Goal: Transaction & Acquisition: Purchase product/service

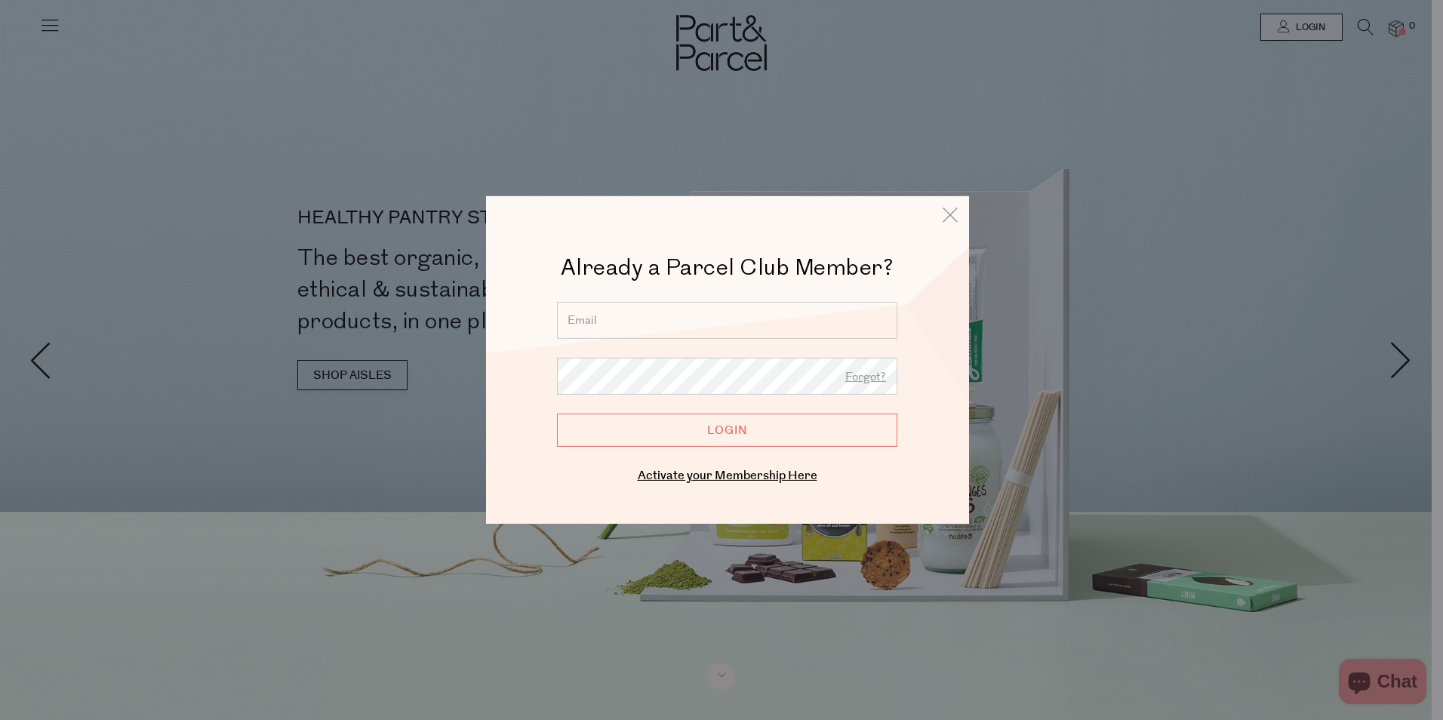
click at [624, 320] on input "email" at bounding box center [727, 320] width 340 height 37
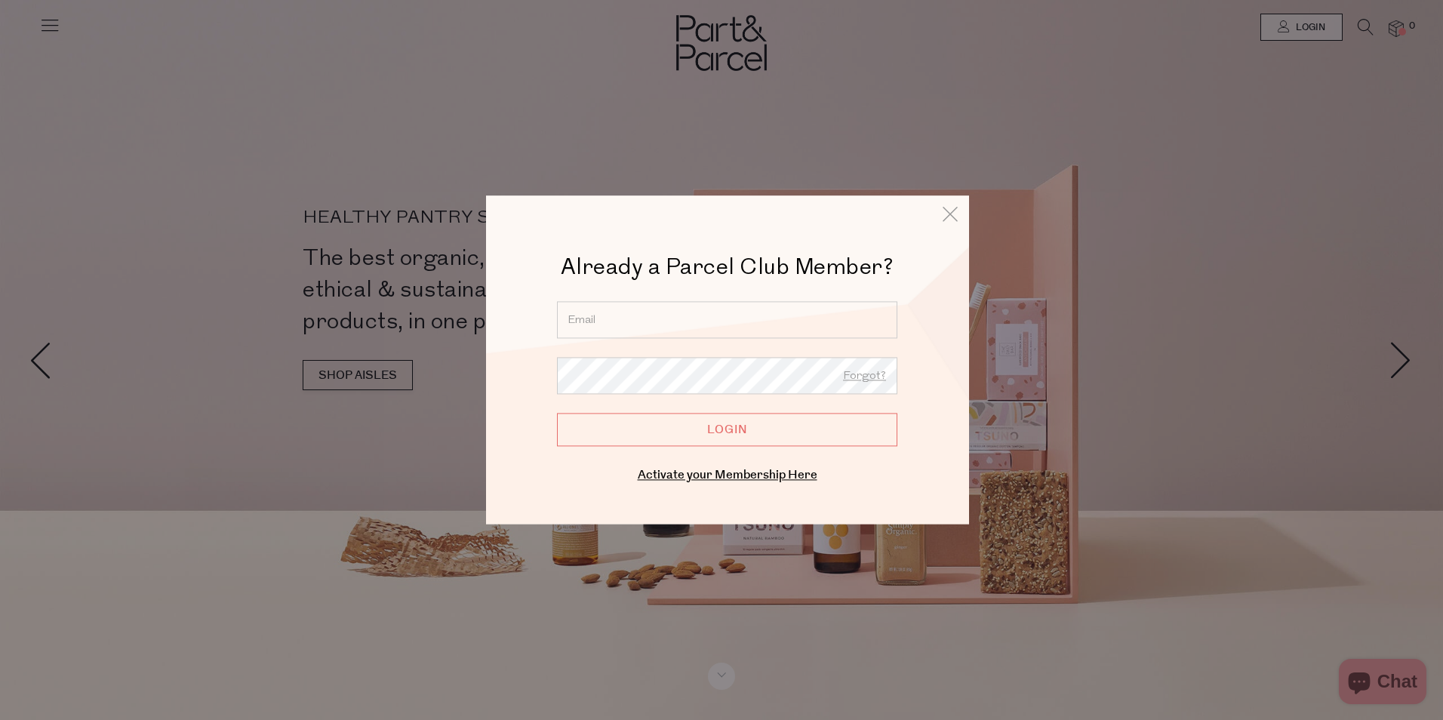
type input "beckydalton2000@gmail.com"
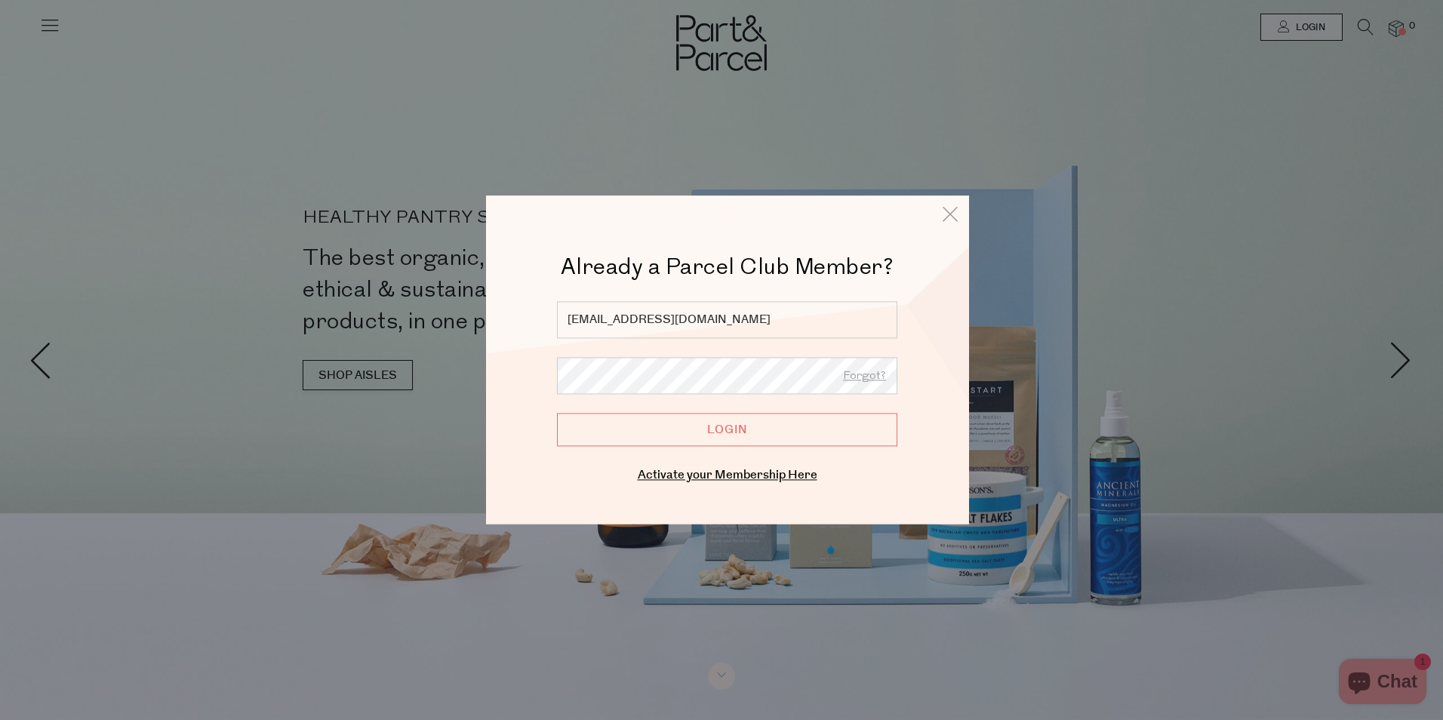
click at [557, 413] on input "Login" at bounding box center [727, 429] width 340 height 33
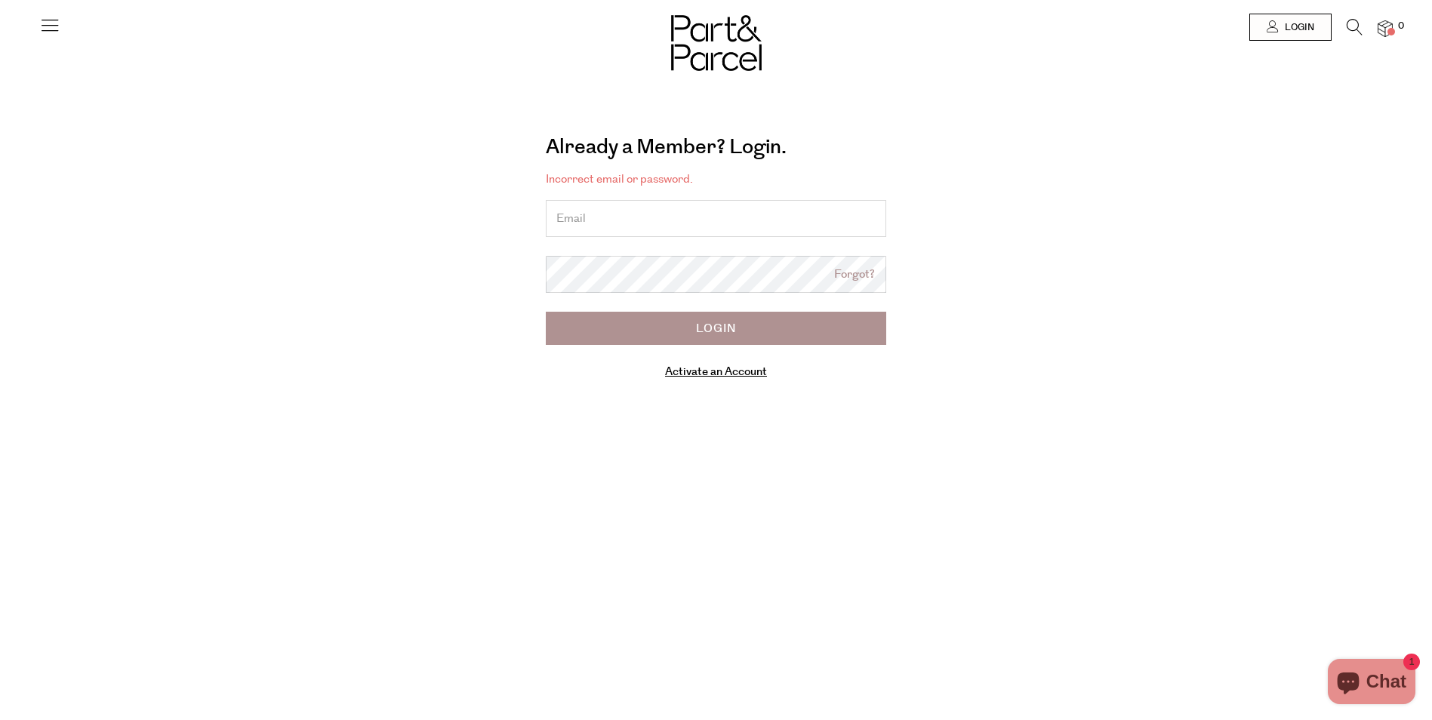
type input "[EMAIL_ADDRESS][DOMAIN_NAME]"
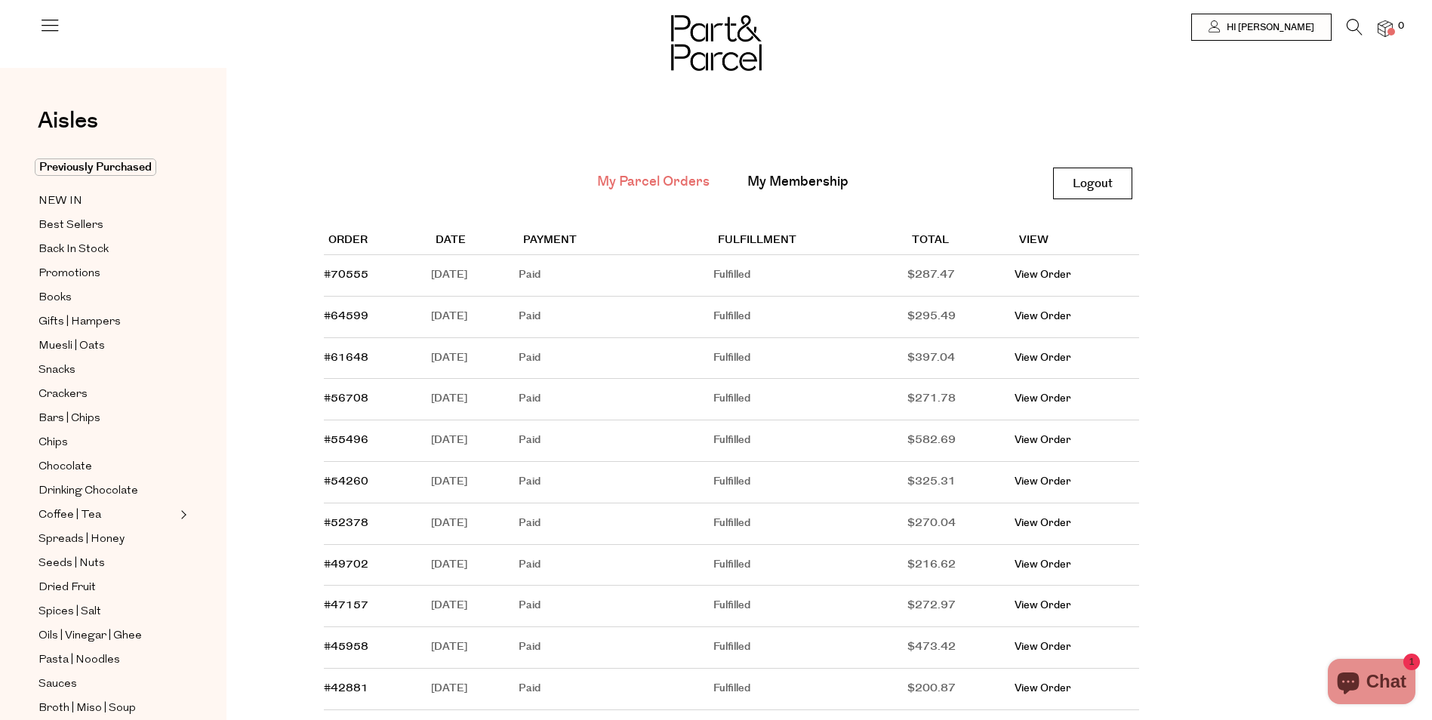
click at [1391, 18] on div at bounding box center [716, 27] width 1432 height 54
click at [1387, 26] on img at bounding box center [1385, 28] width 15 height 17
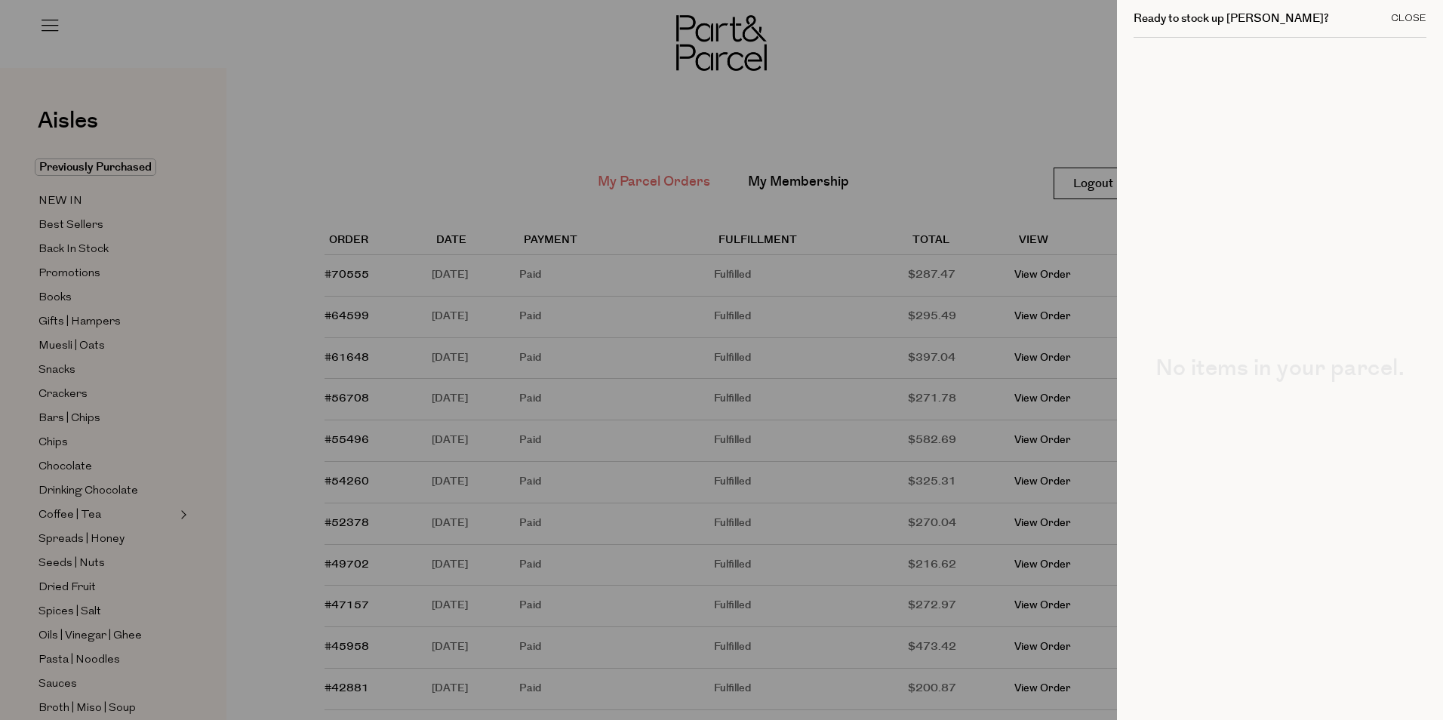
click at [1420, 19] on div "Close" at bounding box center [1408, 19] width 35 height 10
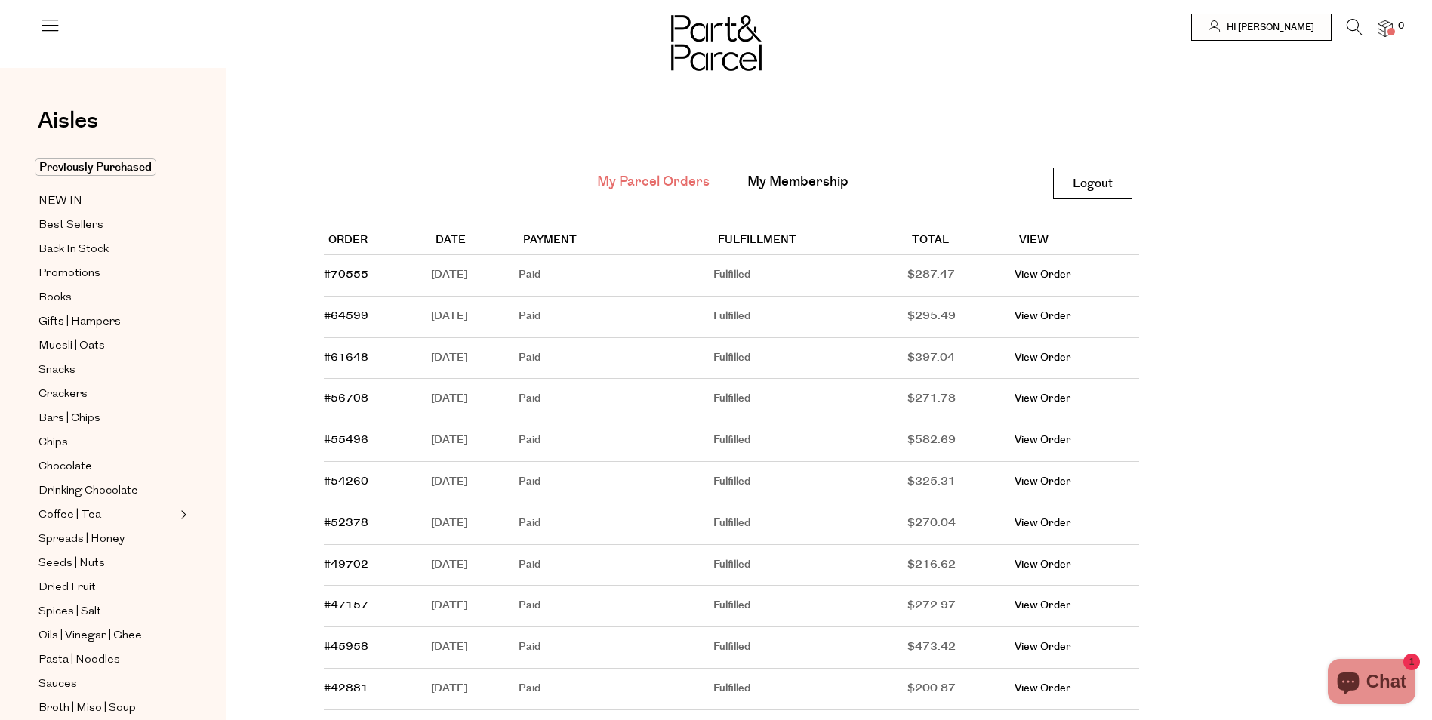
click at [66, 191] on ul "Previously Purchased NEW IN Best Sellers Back In Stock Promotions Books Gifts |…" at bounding box center [113, 583] width 162 height 849
click at [66, 195] on span "NEW IN" at bounding box center [60, 201] width 44 height 18
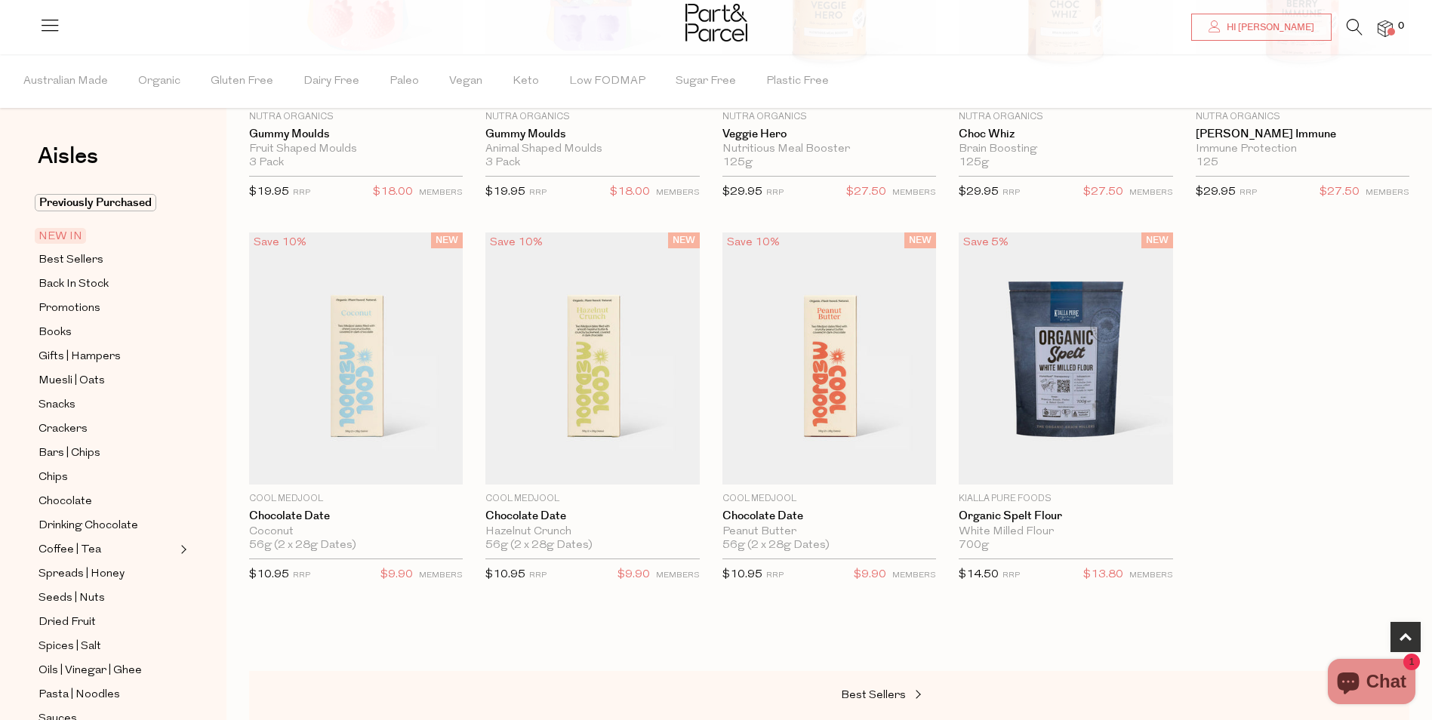
scroll to position [830, 0]
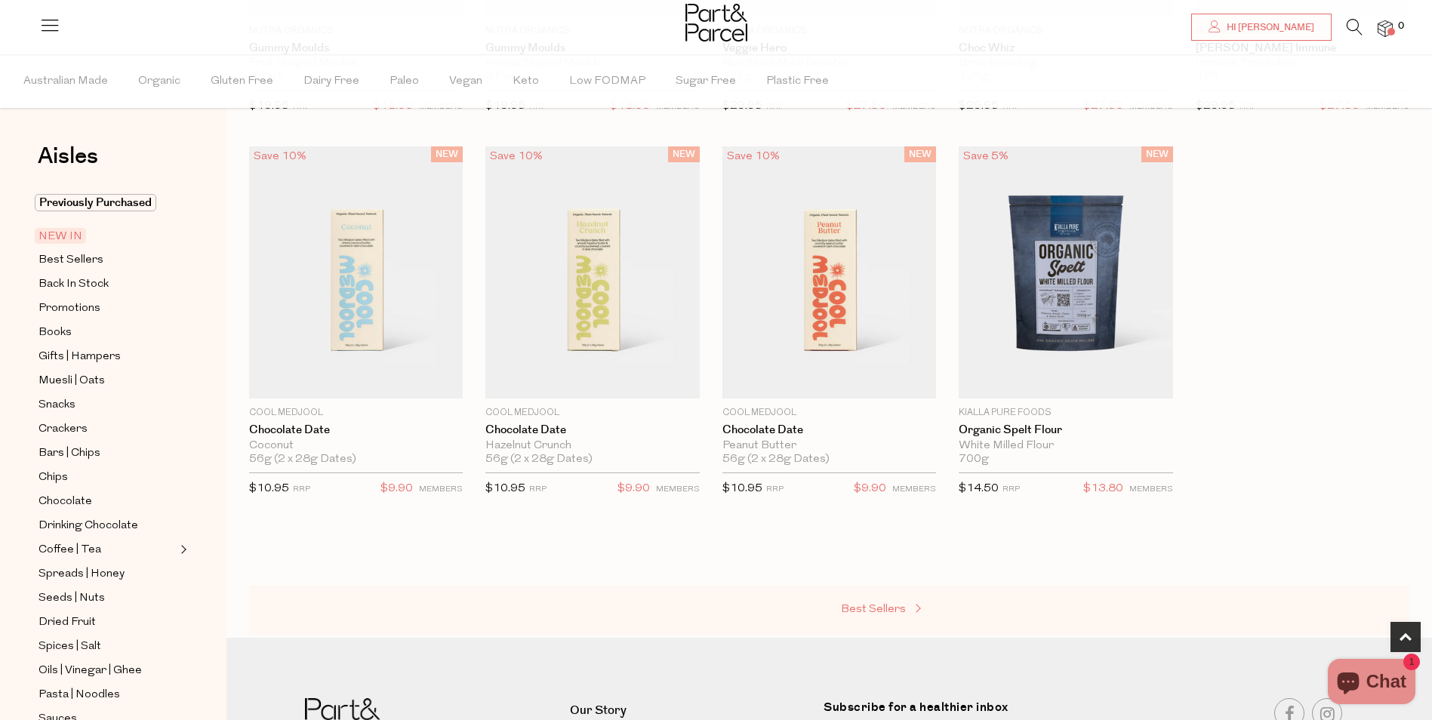
click at [886, 614] on span "Best Sellers" at bounding box center [873, 609] width 65 height 11
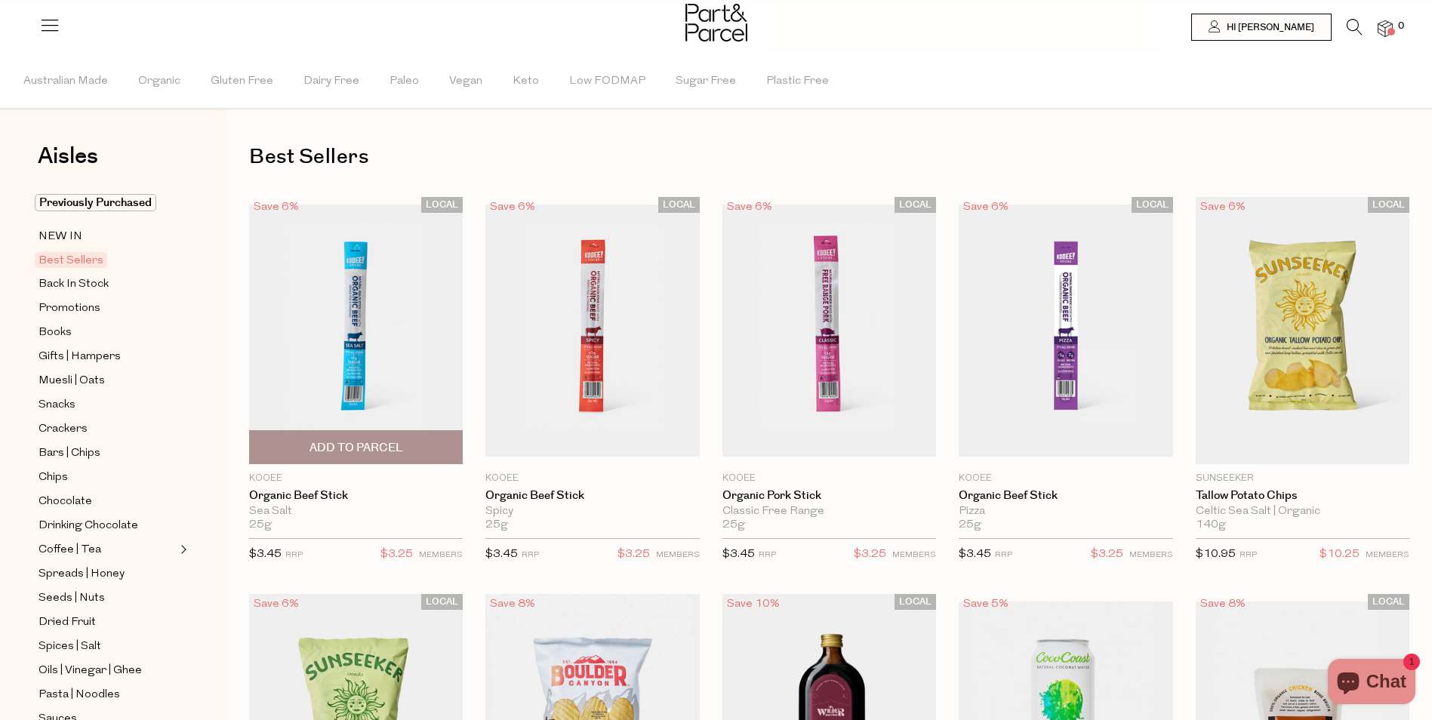
click at [374, 442] on span "Add To Parcel" at bounding box center [356, 448] width 94 height 16
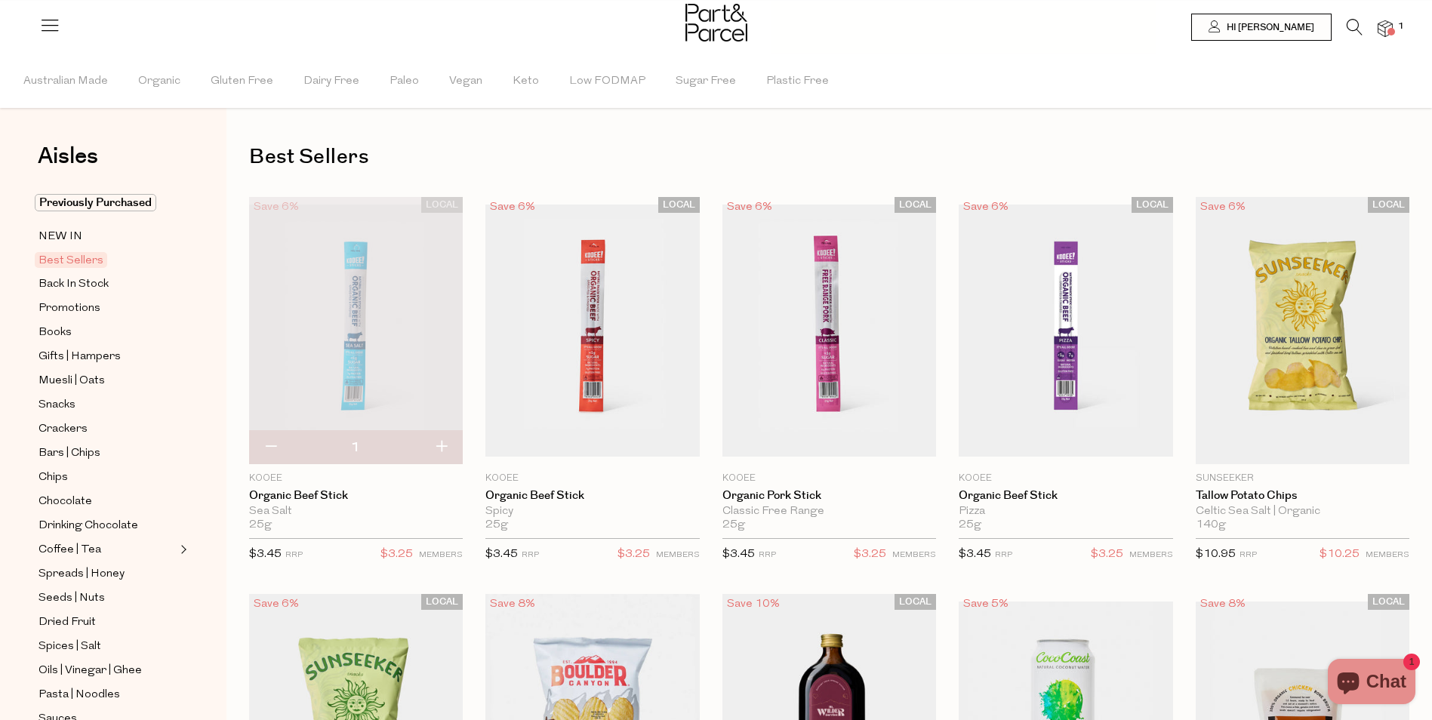
click at [439, 447] on button "button" at bounding box center [441, 447] width 43 height 33
type input "2"
click at [439, 447] on button "button" at bounding box center [441, 447] width 43 height 33
type input "3"
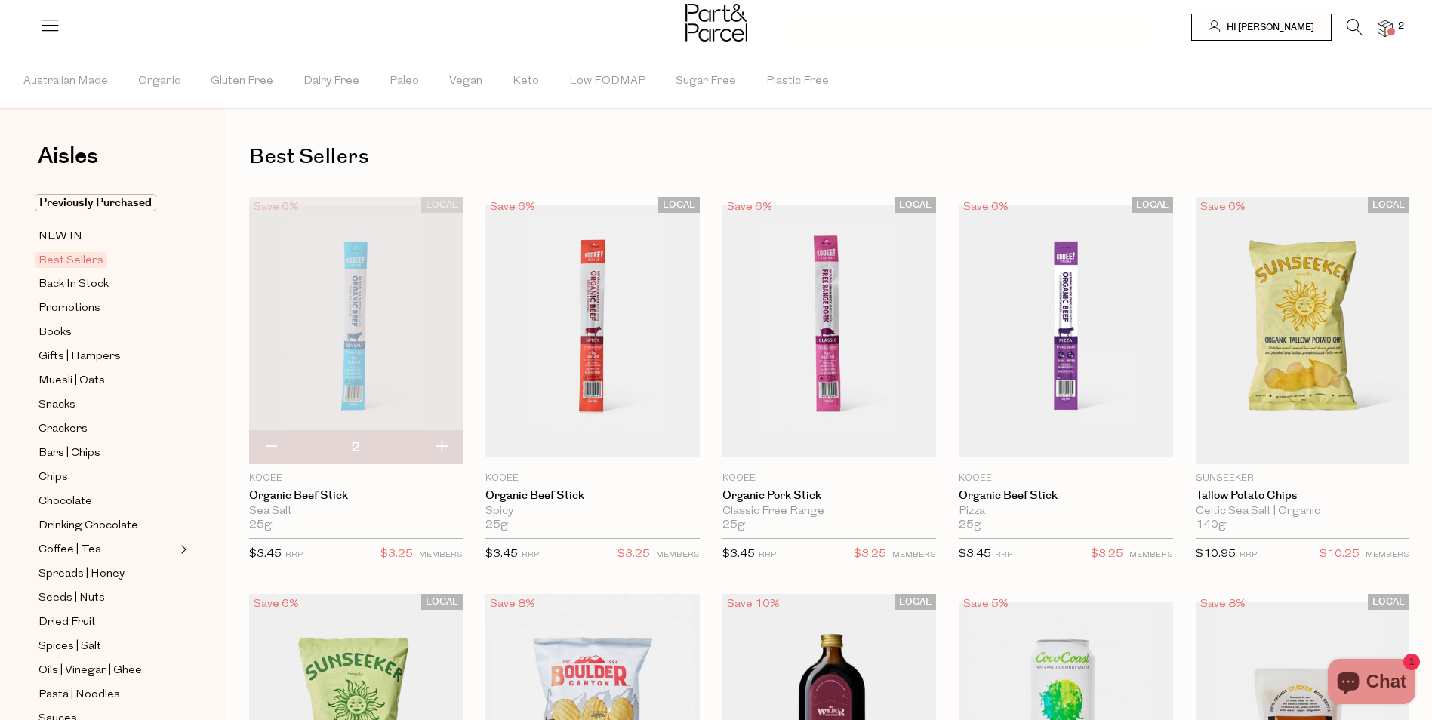
type input "3"
click at [439, 447] on button "button" at bounding box center [441, 447] width 43 height 33
type input "4"
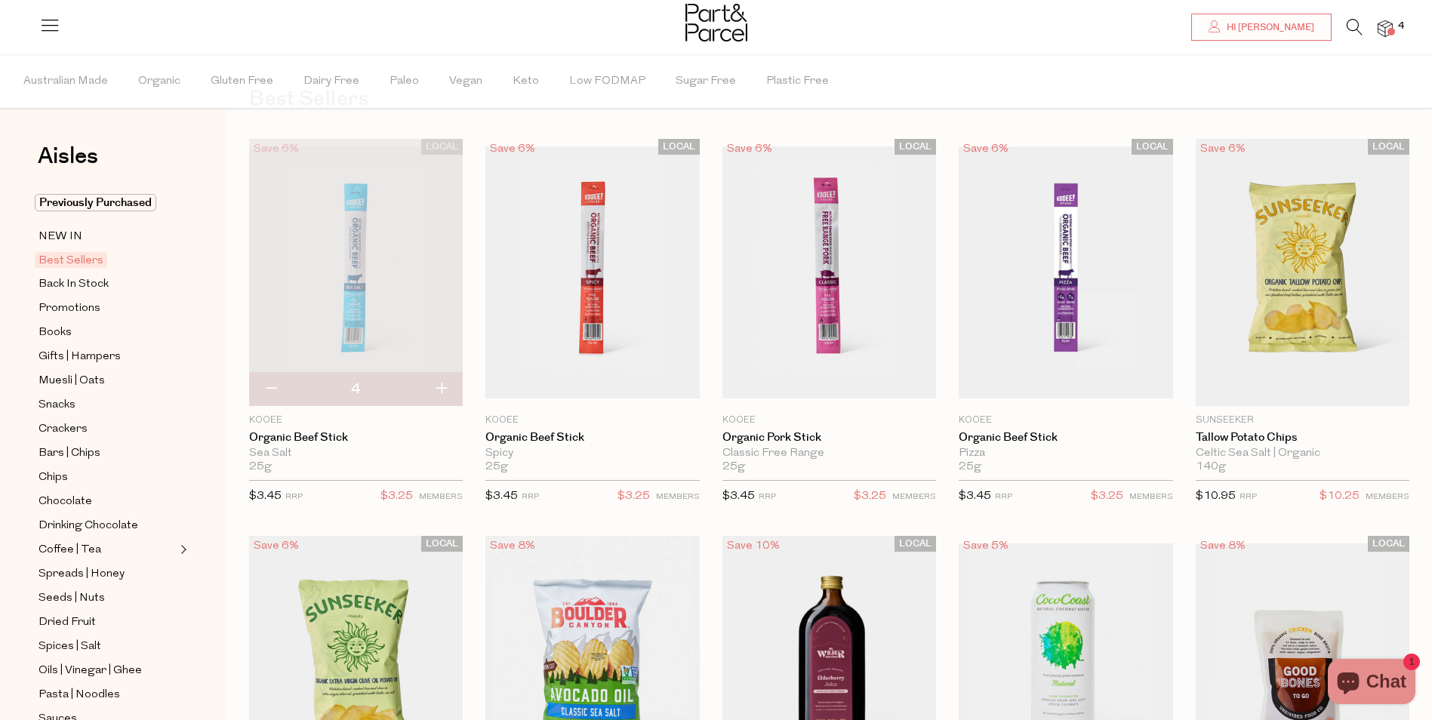
scroll to position [75, 0]
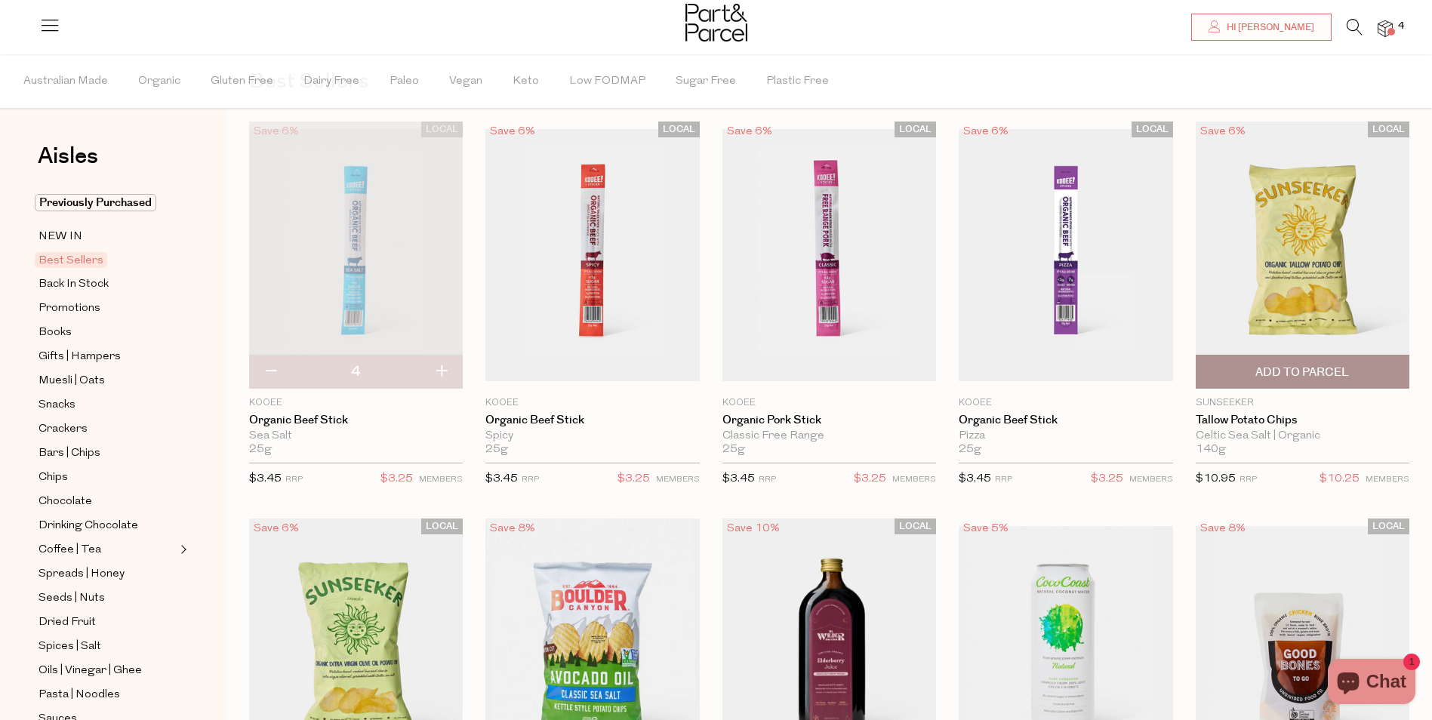
click at [1361, 375] on span "Add To Parcel" at bounding box center [1302, 372] width 205 height 32
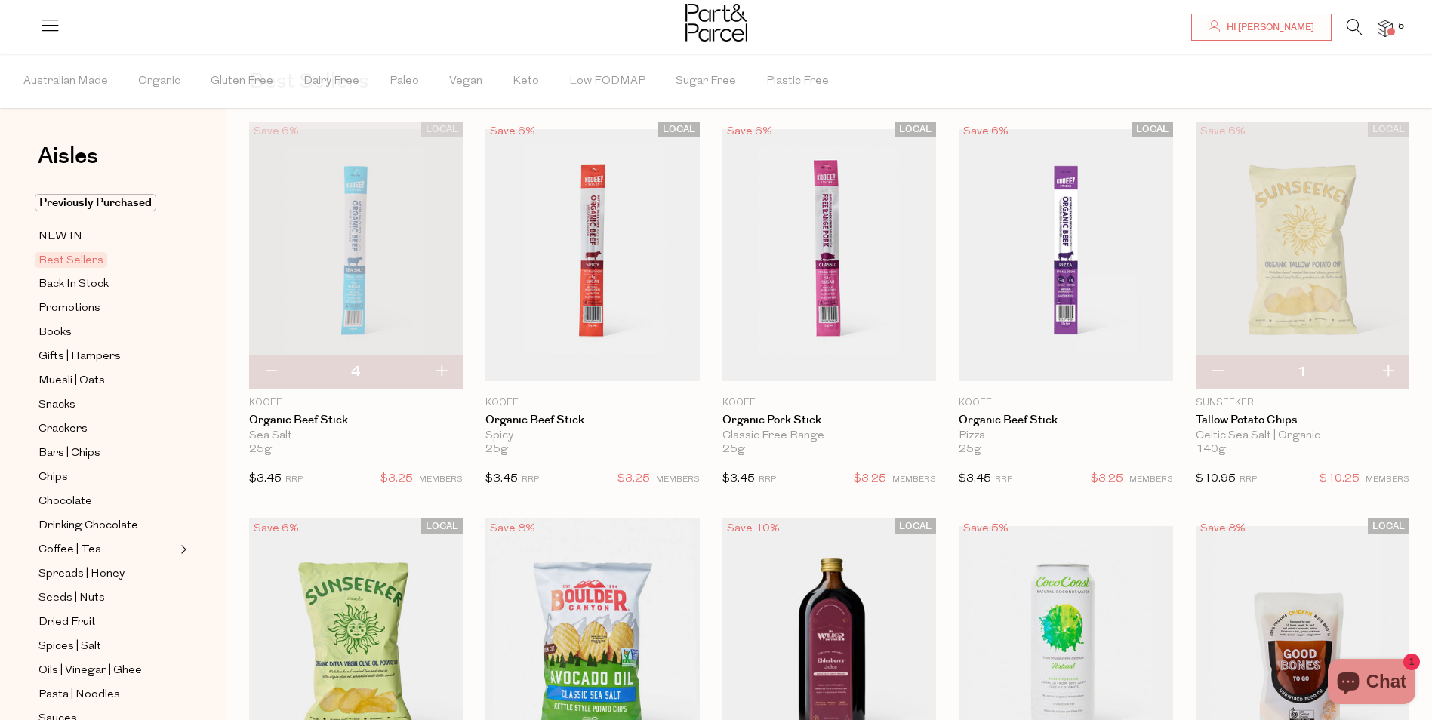
click at [1387, 374] on button "button" at bounding box center [1387, 372] width 43 height 33
type input "2"
click at [1387, 374] on button "button" at bounding box center [1387, 372] width 43 height 33
type input "3"
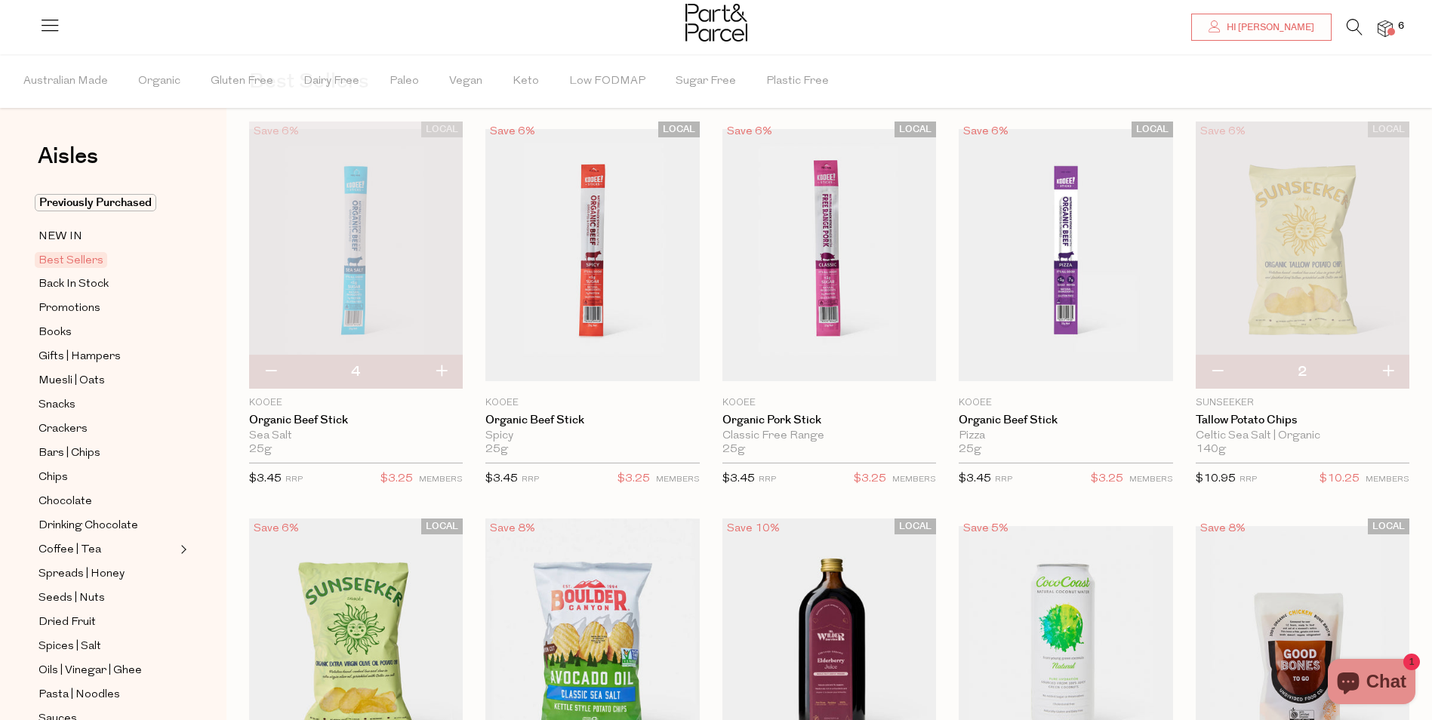
type input "3"
click at [1210, 370] on button "button" at bounding box center [1217, 372] width 43 height 33
type input "2"
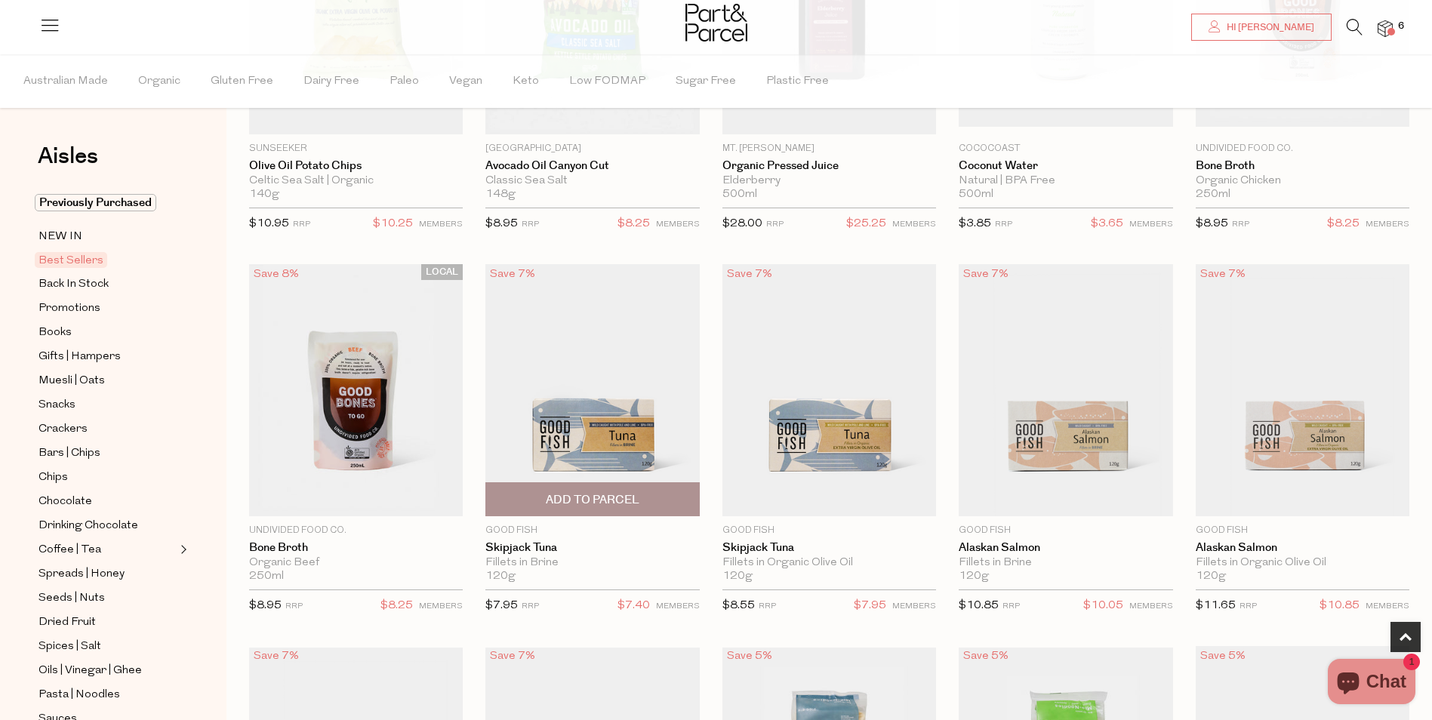
scroll to position [755, 0]
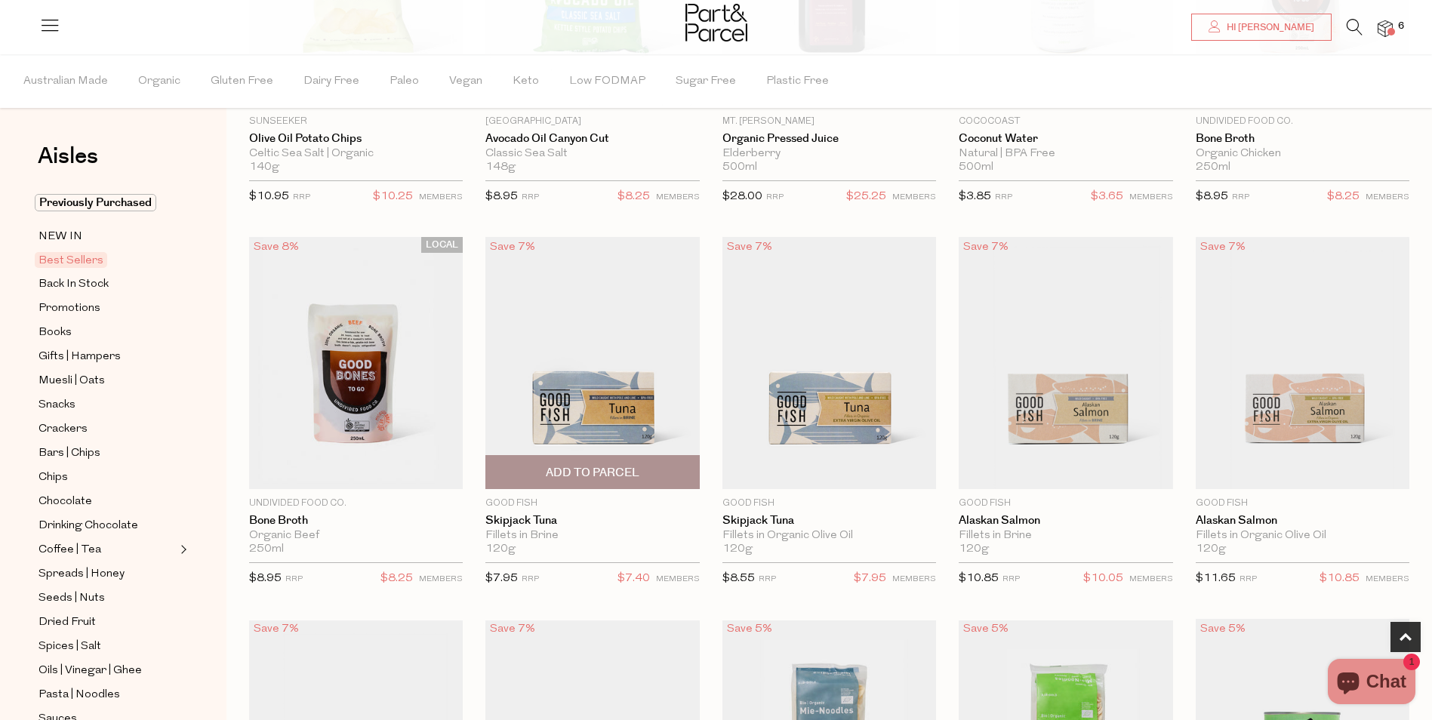
click at [633, 473] on span "Add To Parcel" at bounding box center [593, 473] width 94 height 16
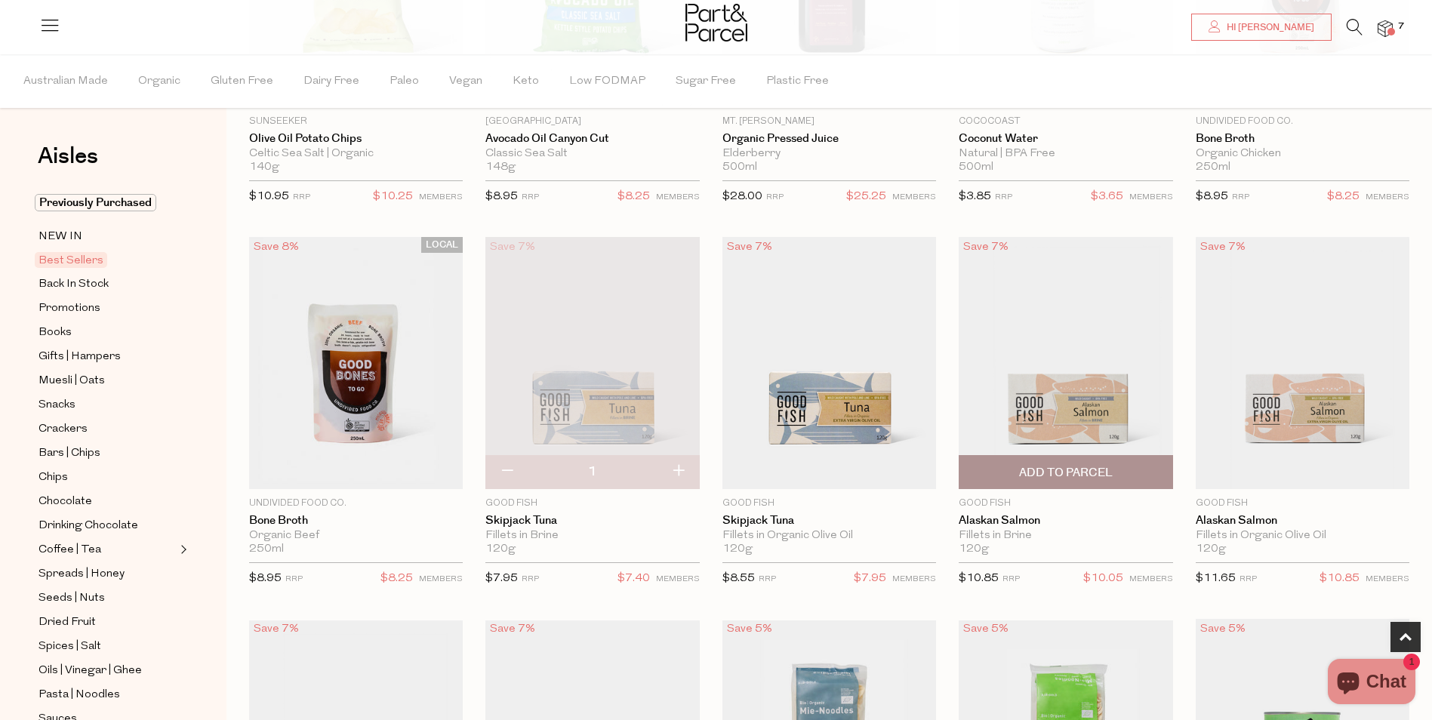
click at [1076, 471] on span "Add To Parcel" at bounding box center [1066, 473] width 94 height 16
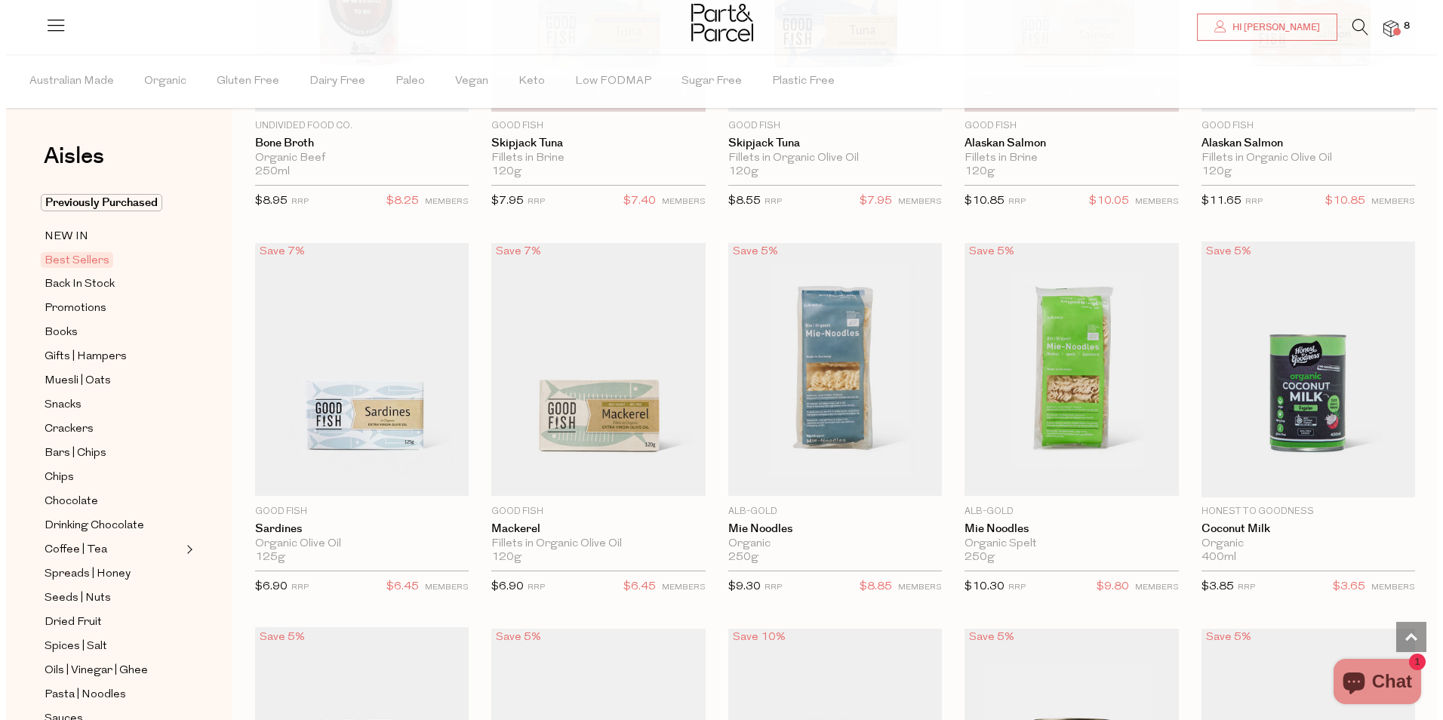
scroll to position [1138, 0]
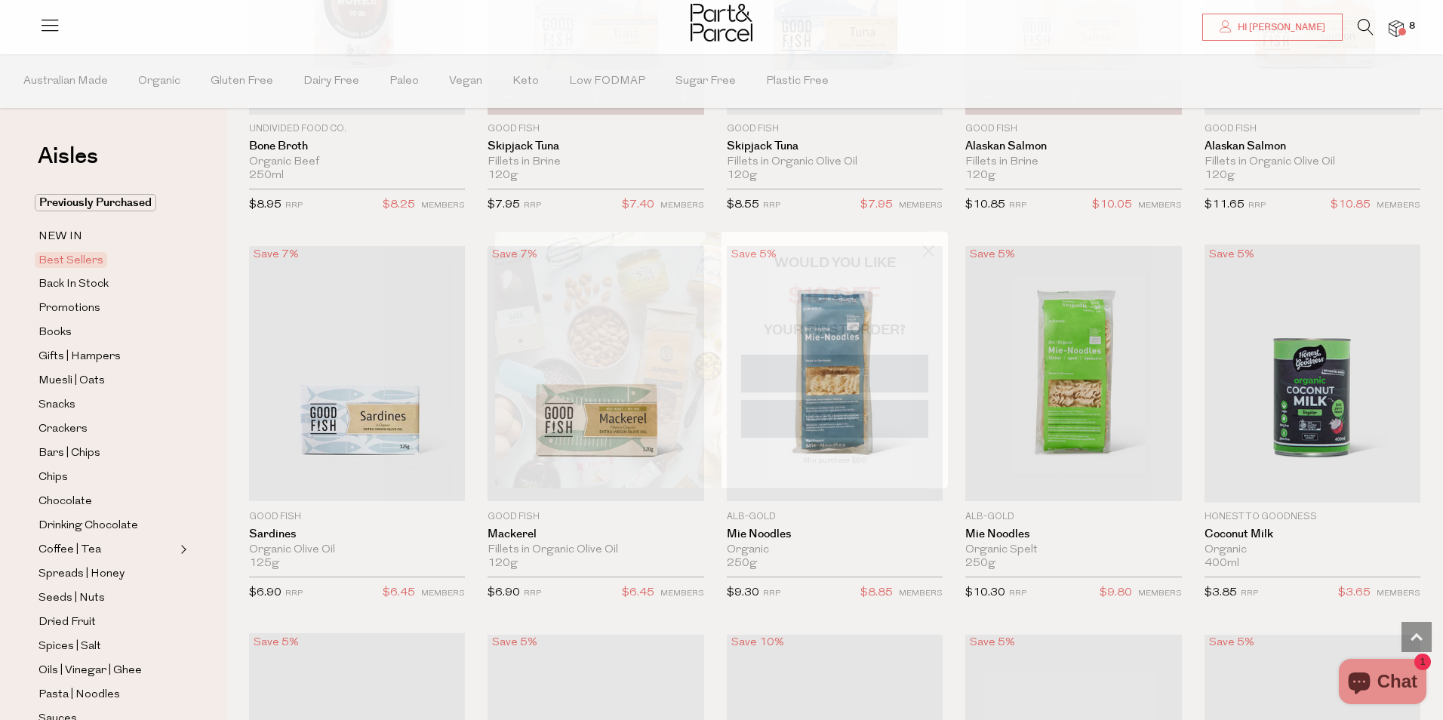
click at [922, 254] on circle "Close dialog" at bounding box center [928, 251] width 25 height 25
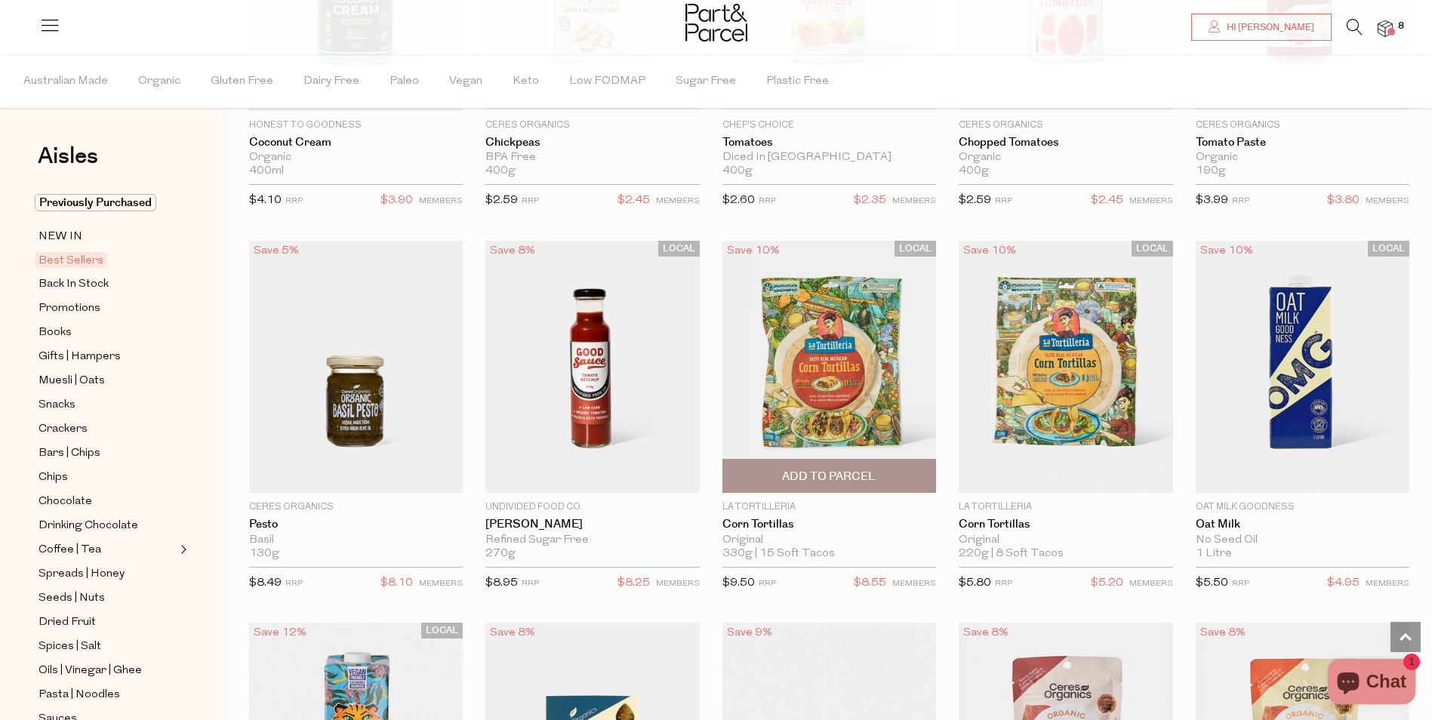
scroll to position [1812, 0]
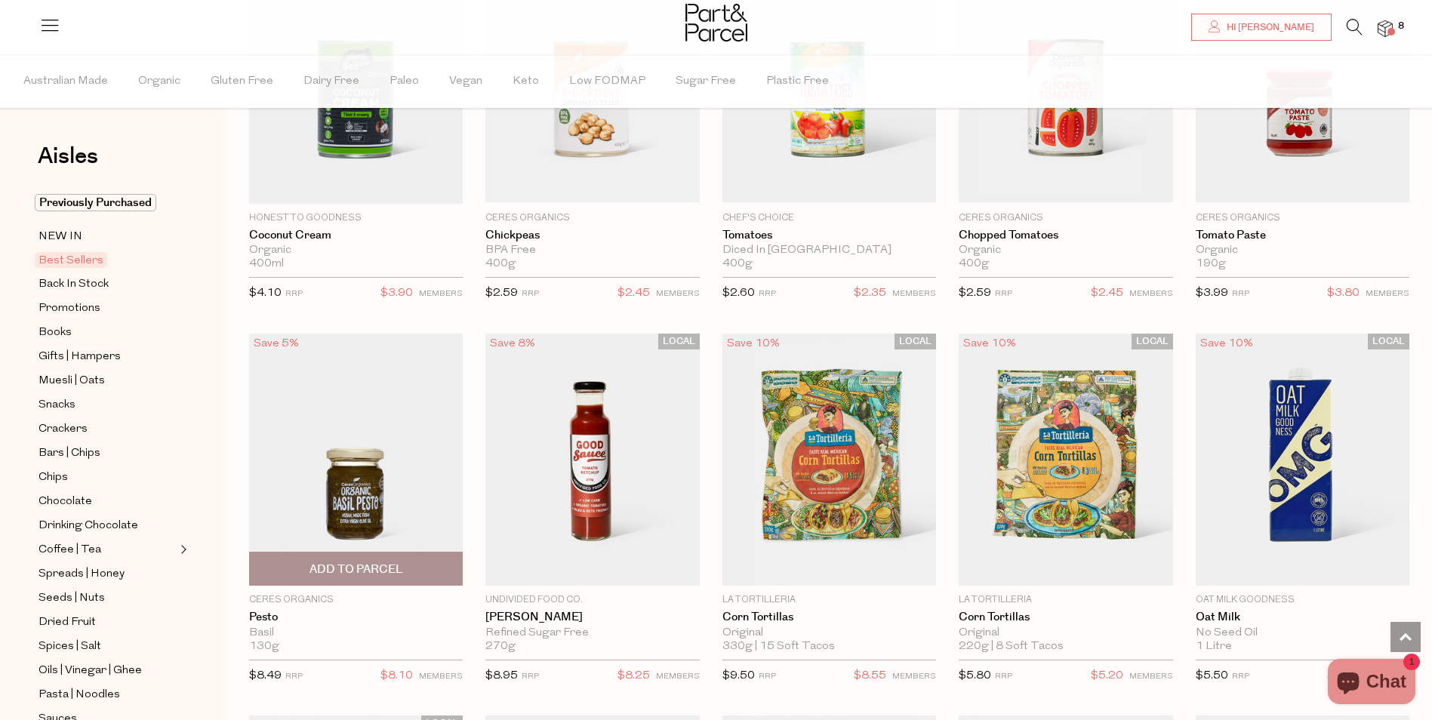
drag, startPoint x: 370, startPoint y: 556, endPoint x: 370, endPoint y: 565, distance: 9.1
click at [370, 565] on span "Add To Parcel" at bounding box center [356, 569] width 205 height 32
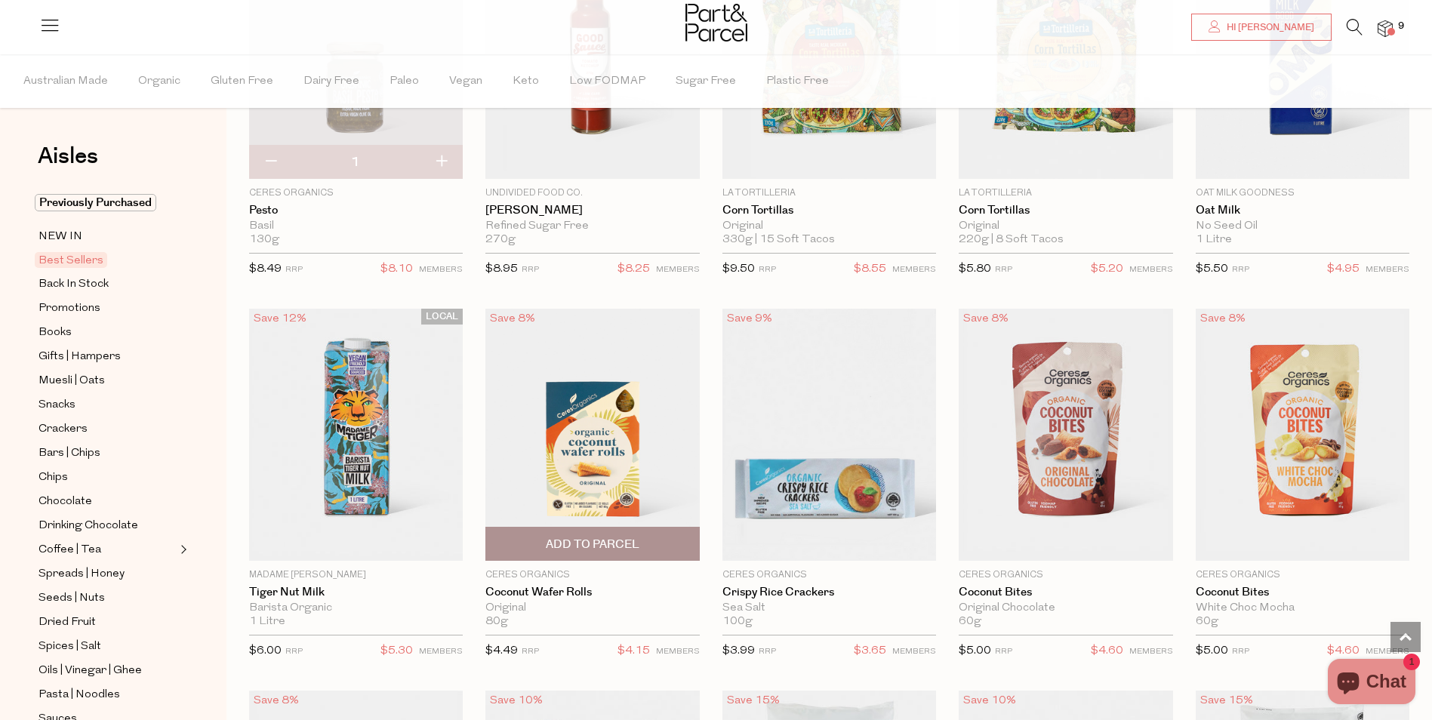
scroll to position [2265, 0]
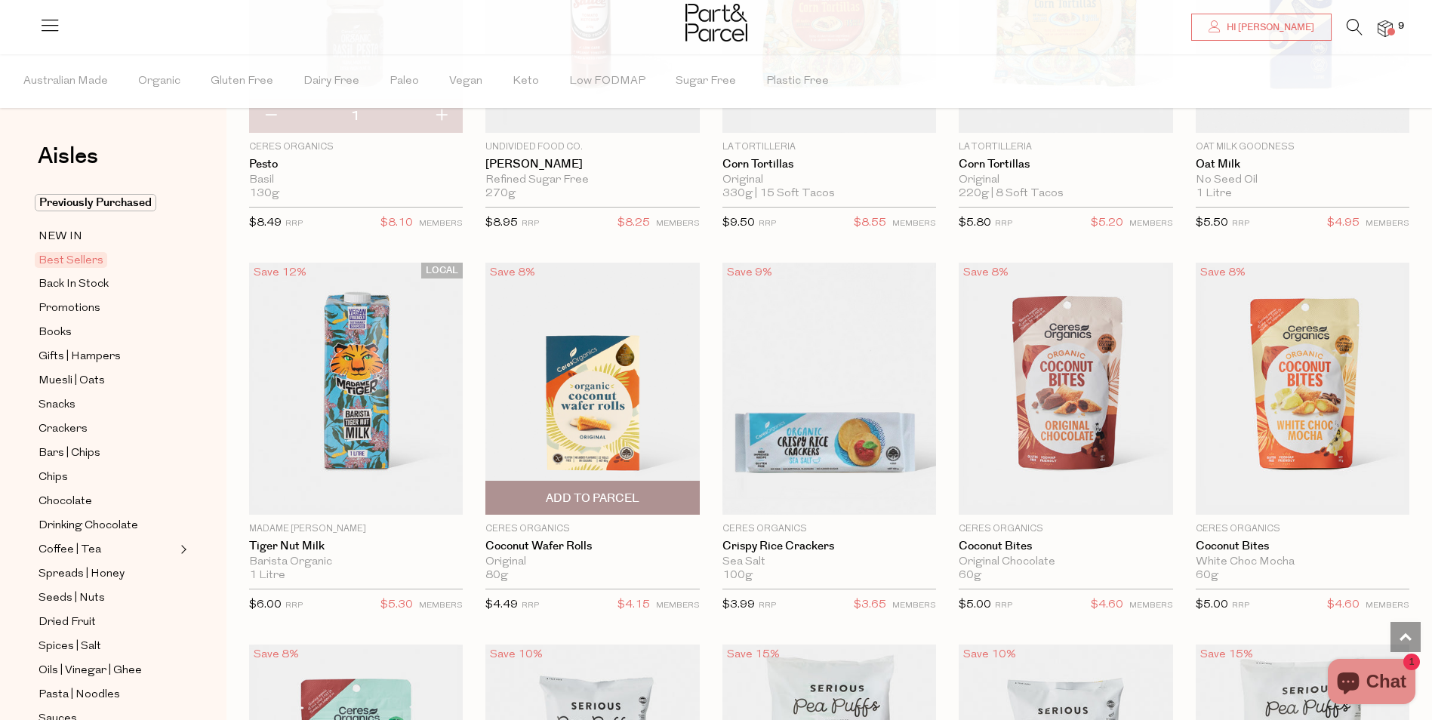
click at [614, 498] on span "Add To Parcel" at bounding box center [593, 499] width 94 height 16
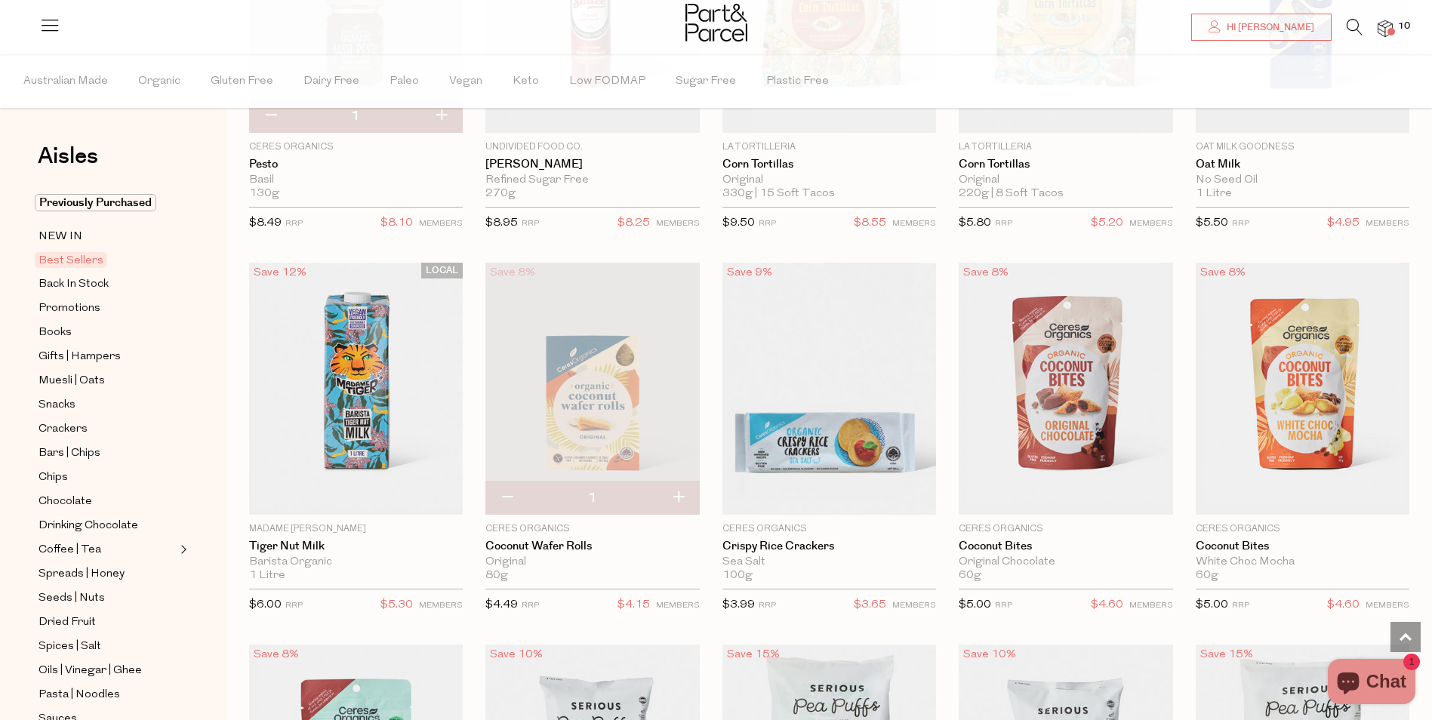
click at [674, 491] on button "button" at bounding box center [678, 498] width 43 height 33
type input "2"
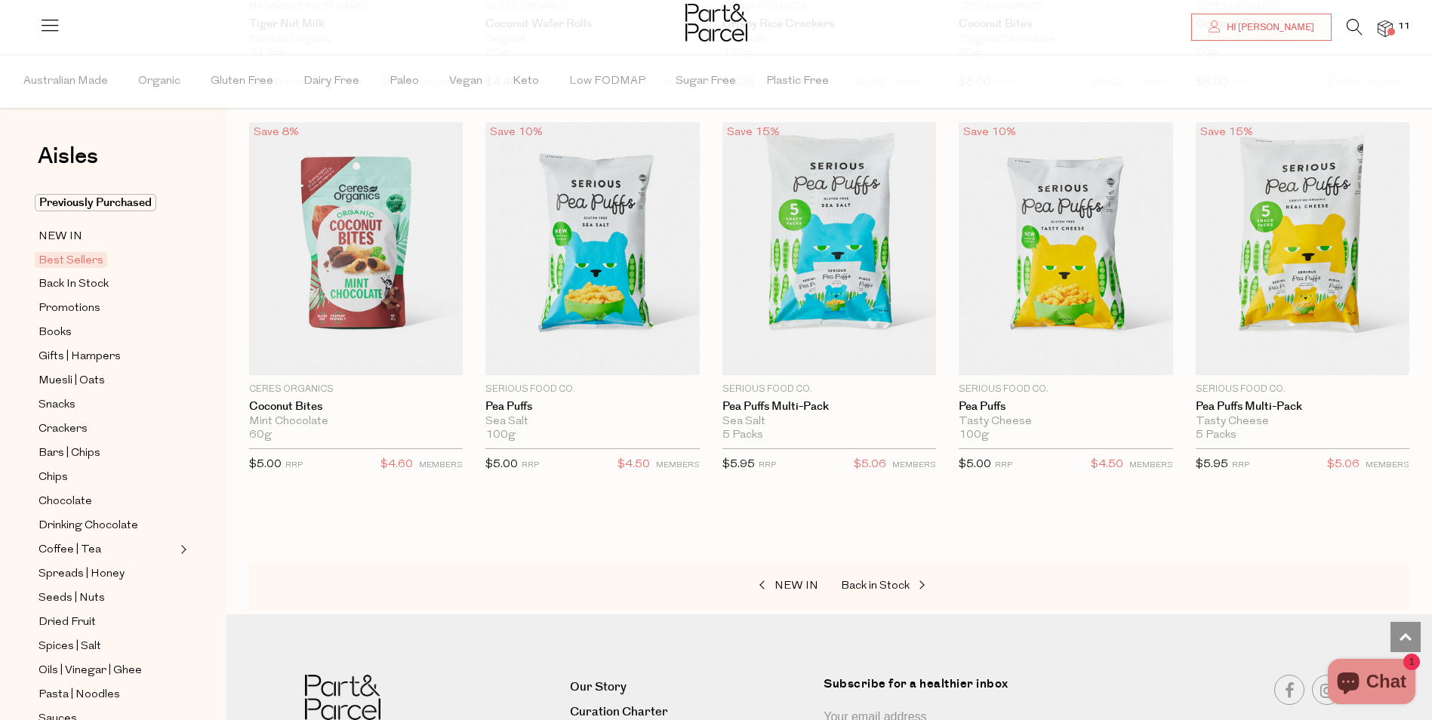
scroll to position [2869, 0]
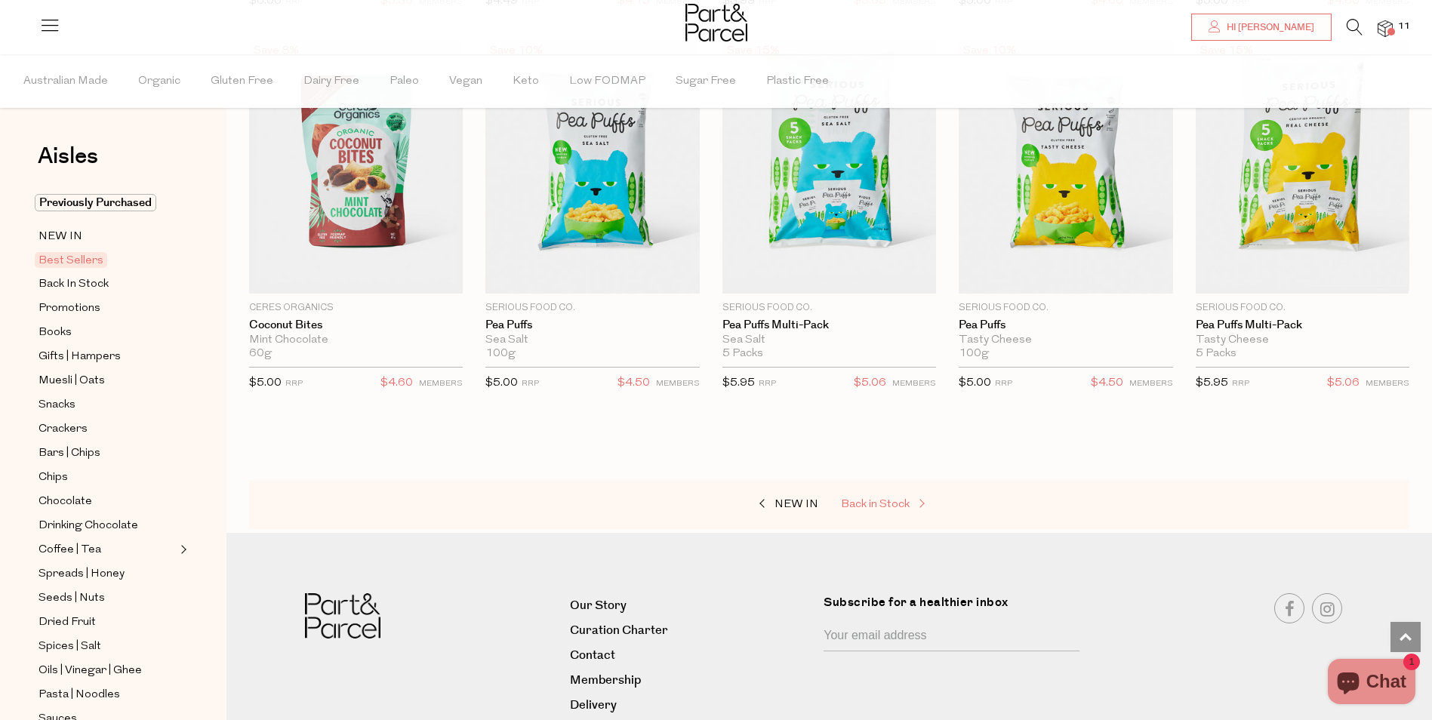
click at [859, 499] on span "Back in Stock" at bounding box center [875, 504] width 69 height 11
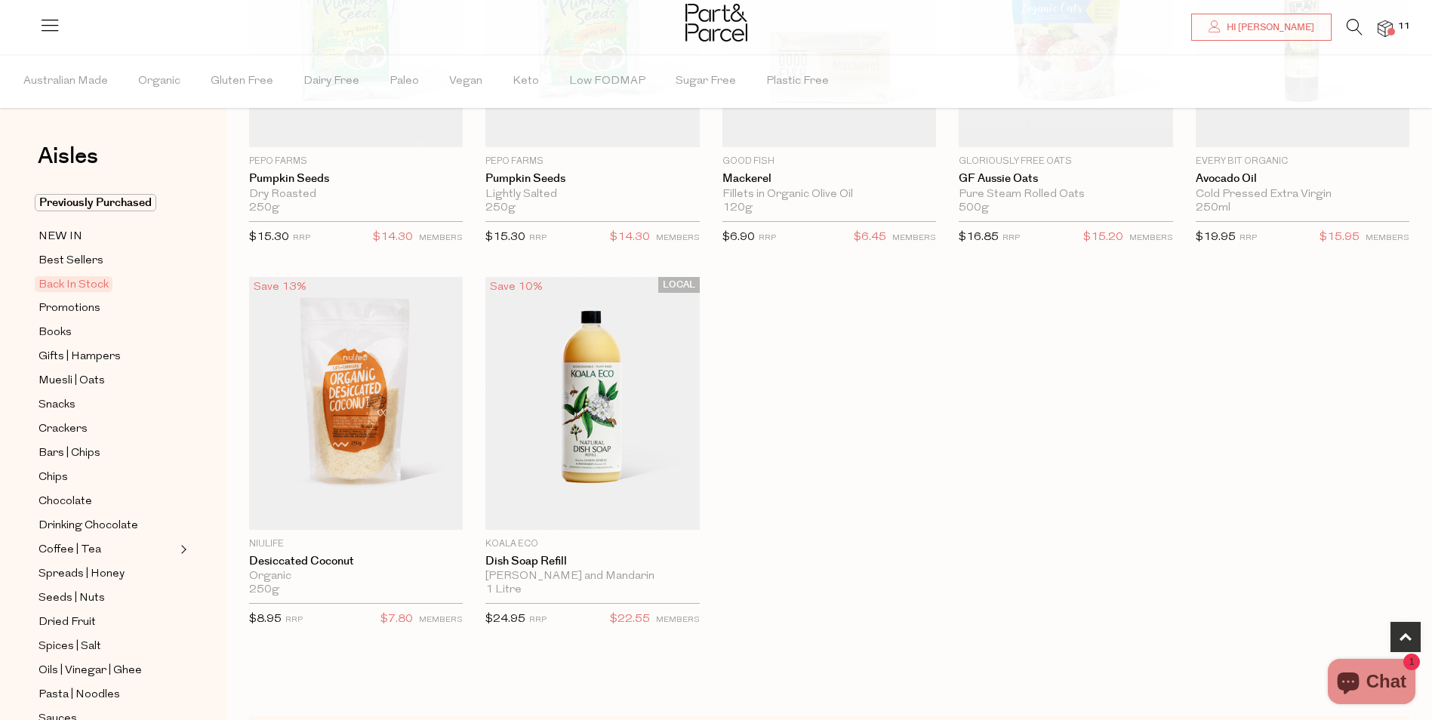
scroll to position [377, 0]
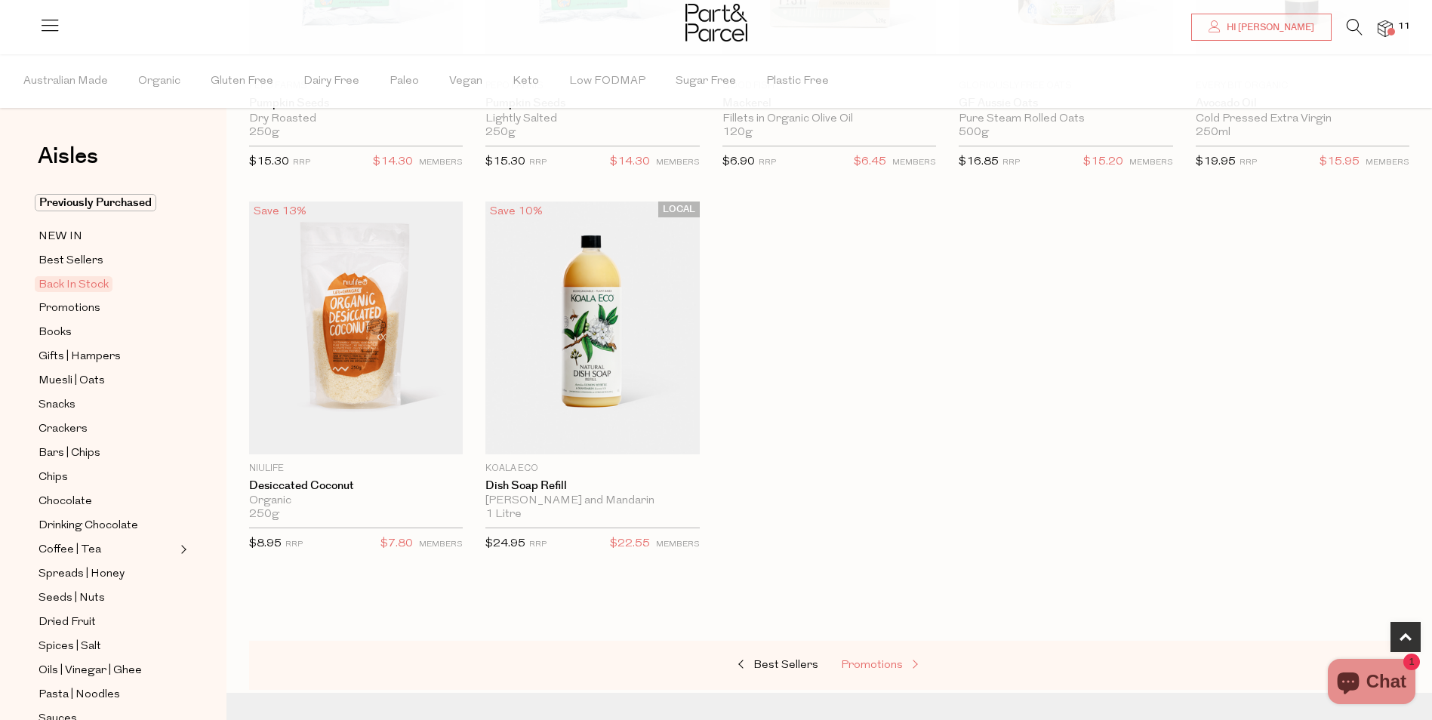
click at [893, 660] on span "Promotions" at bounding box center [872, 665] width 62 height 11
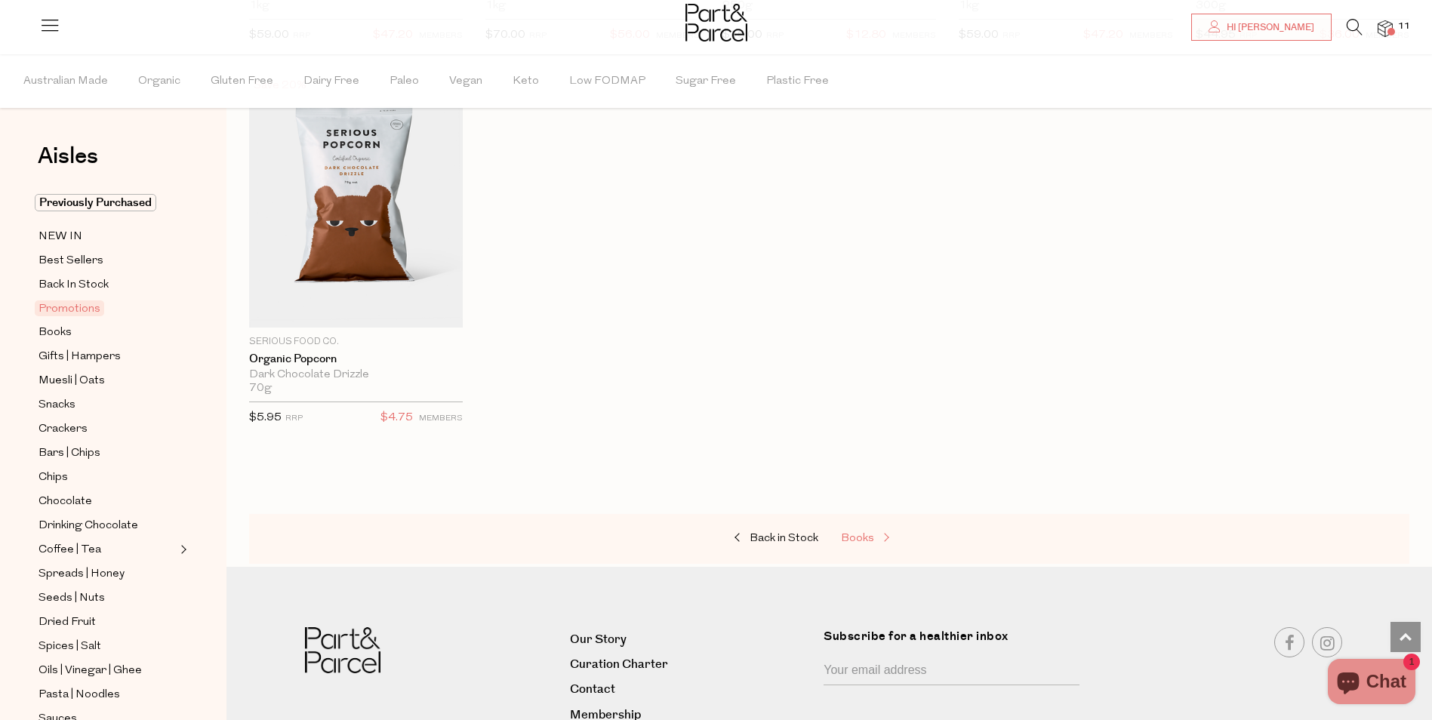
click at [880, 533] on span at bounding box center [884, 538] width 21 height 11
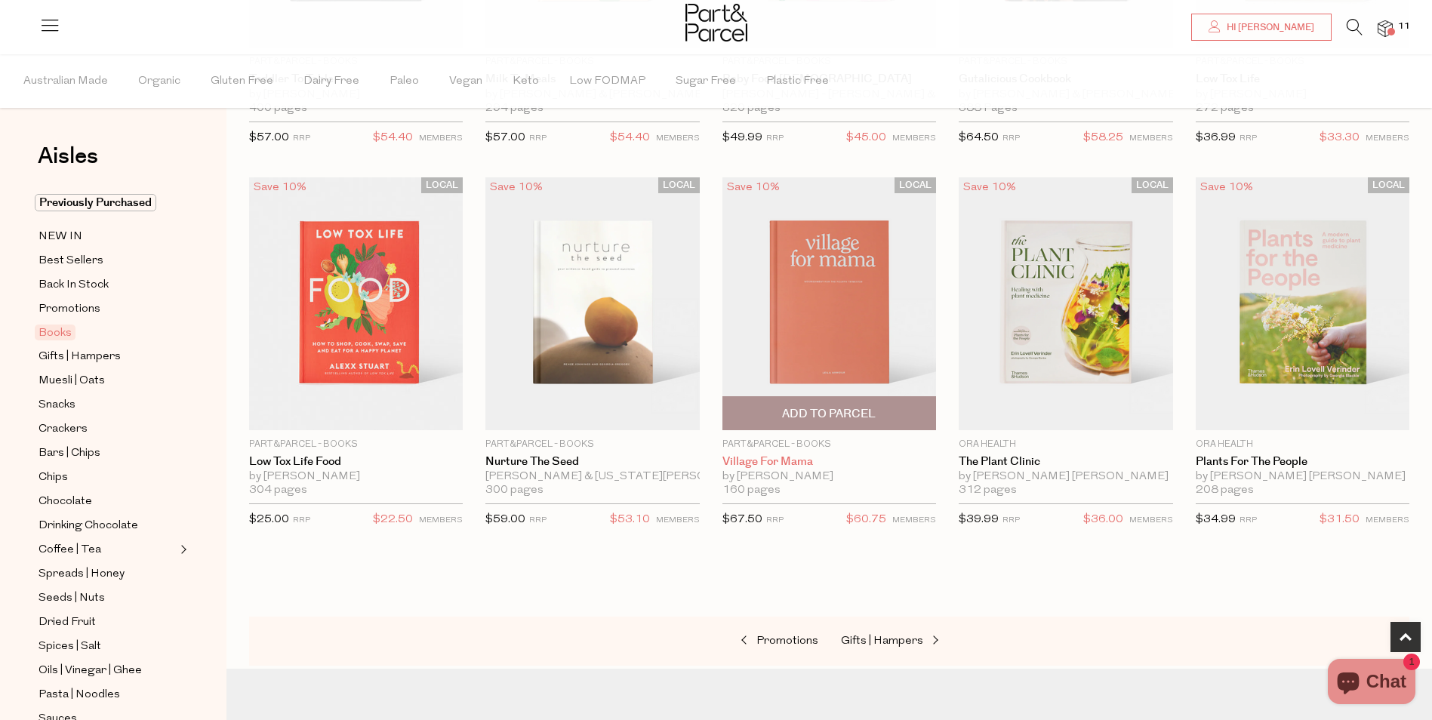
scroll to position [604, 0]
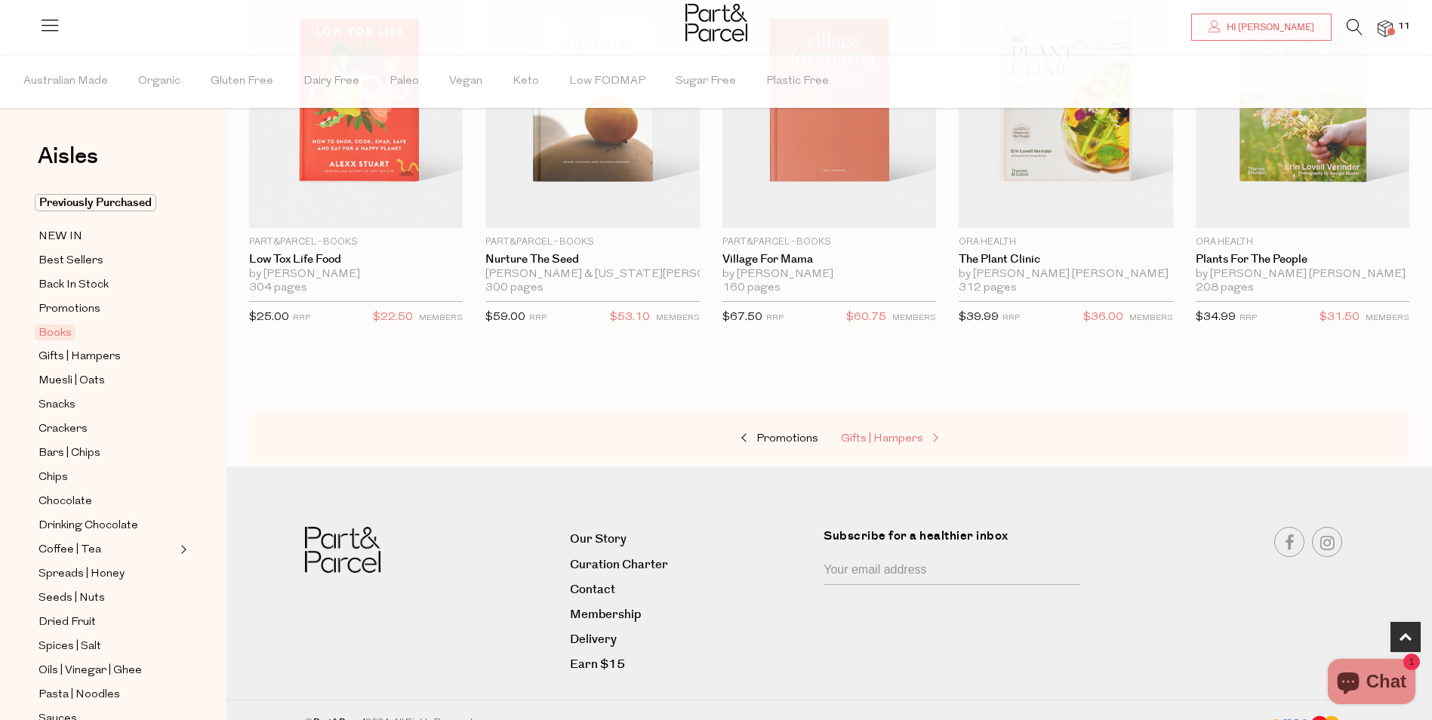
click at [901, 430] on link "Gifts | Hampers" at bounding box center [916, 440] width 151 height 20
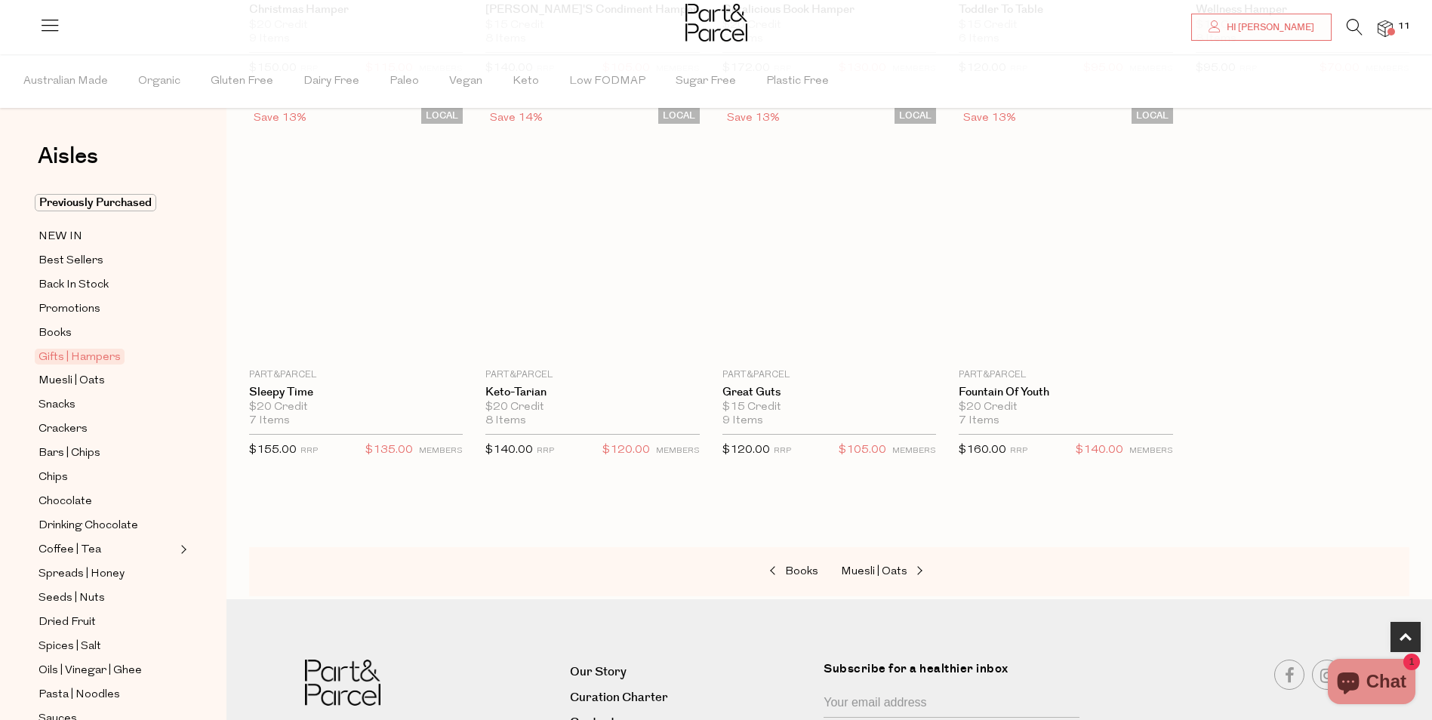
scroll to position [625, 0]
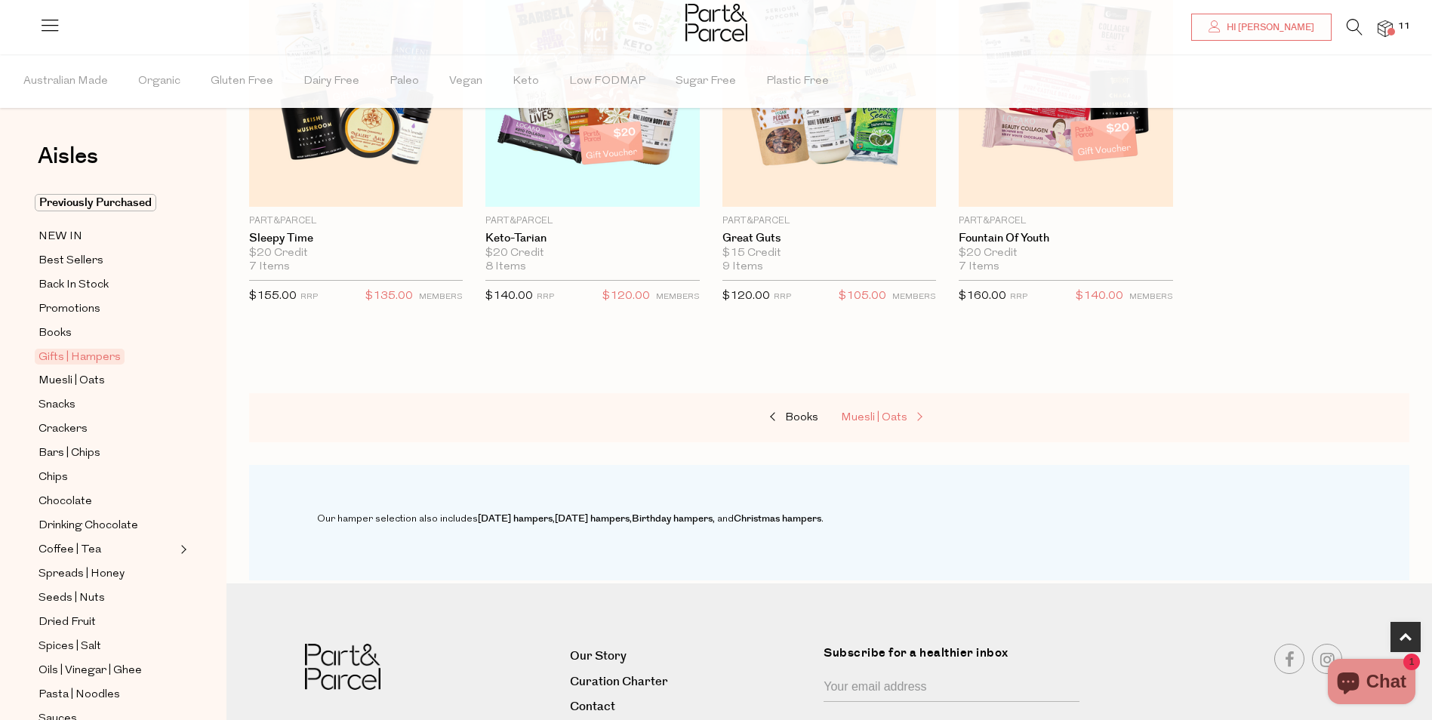
click at [876, 413] on span "Muesli | Oats" at bounding box center [874, 417] width 66 height 11
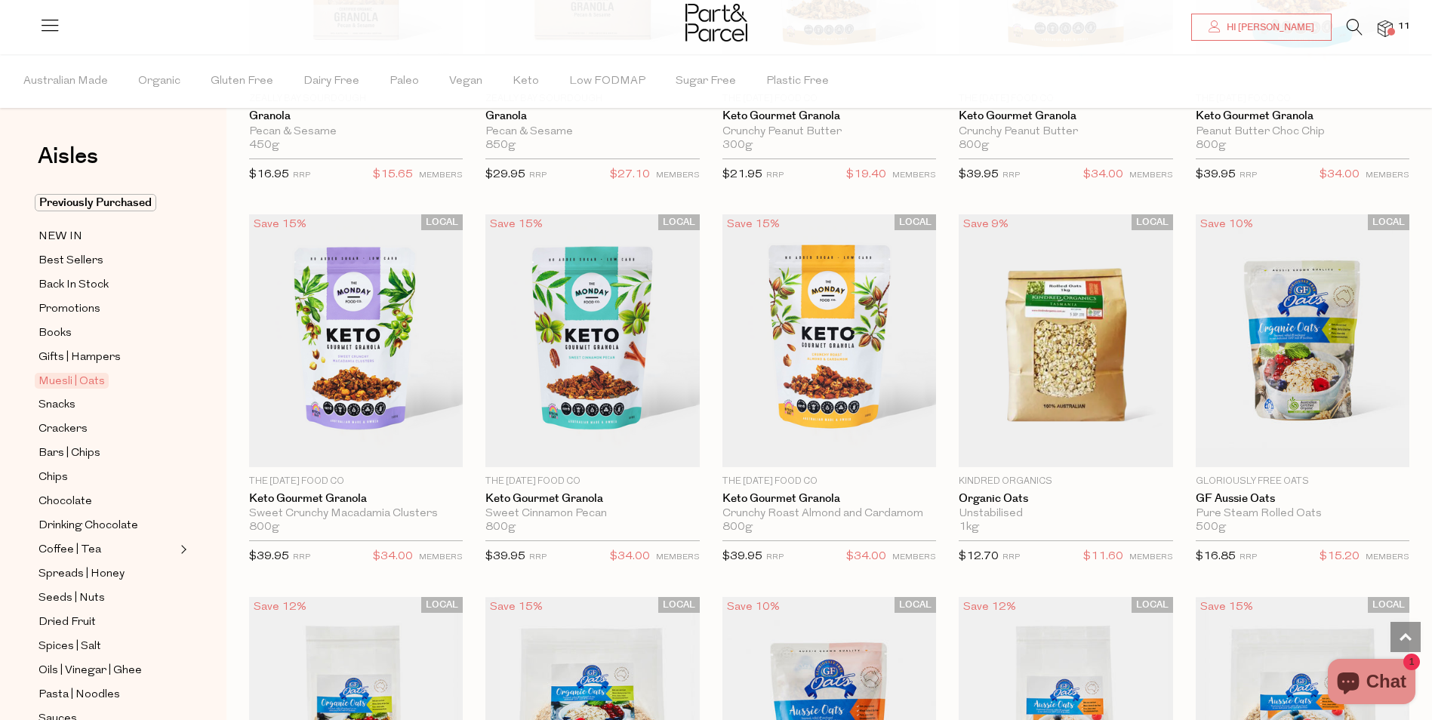
scroll to position [2793, 0]
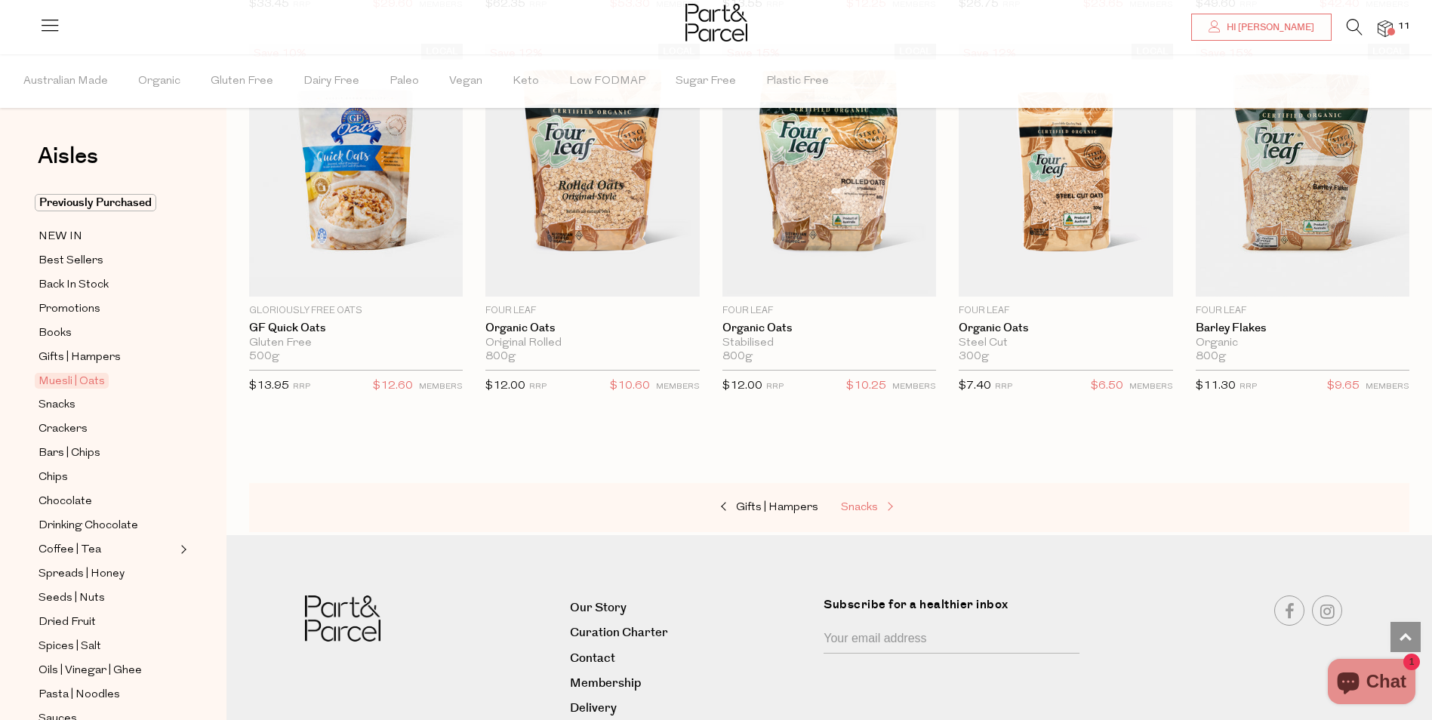
click at [870, 509] on link "Snacks" at bounding box center [916, 508] width 151 height 20
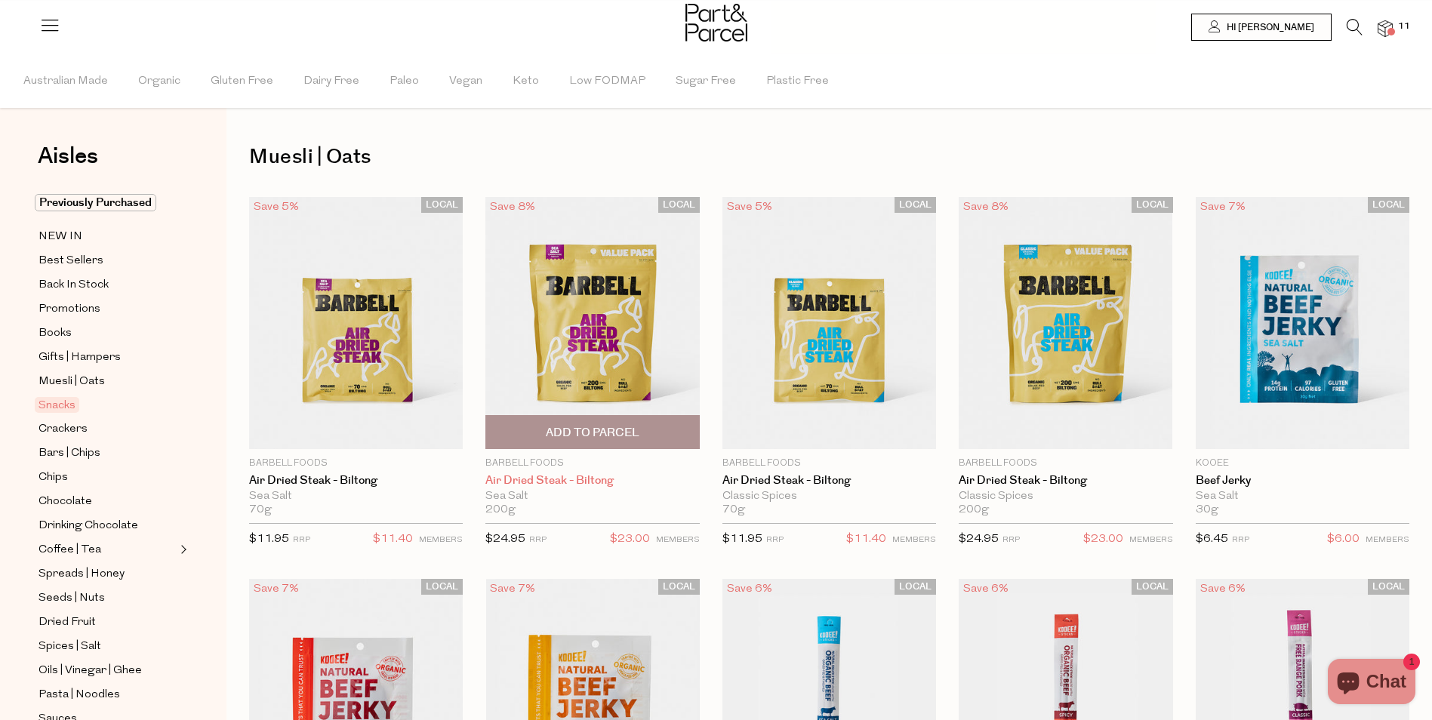
type input "4"
type input "2"
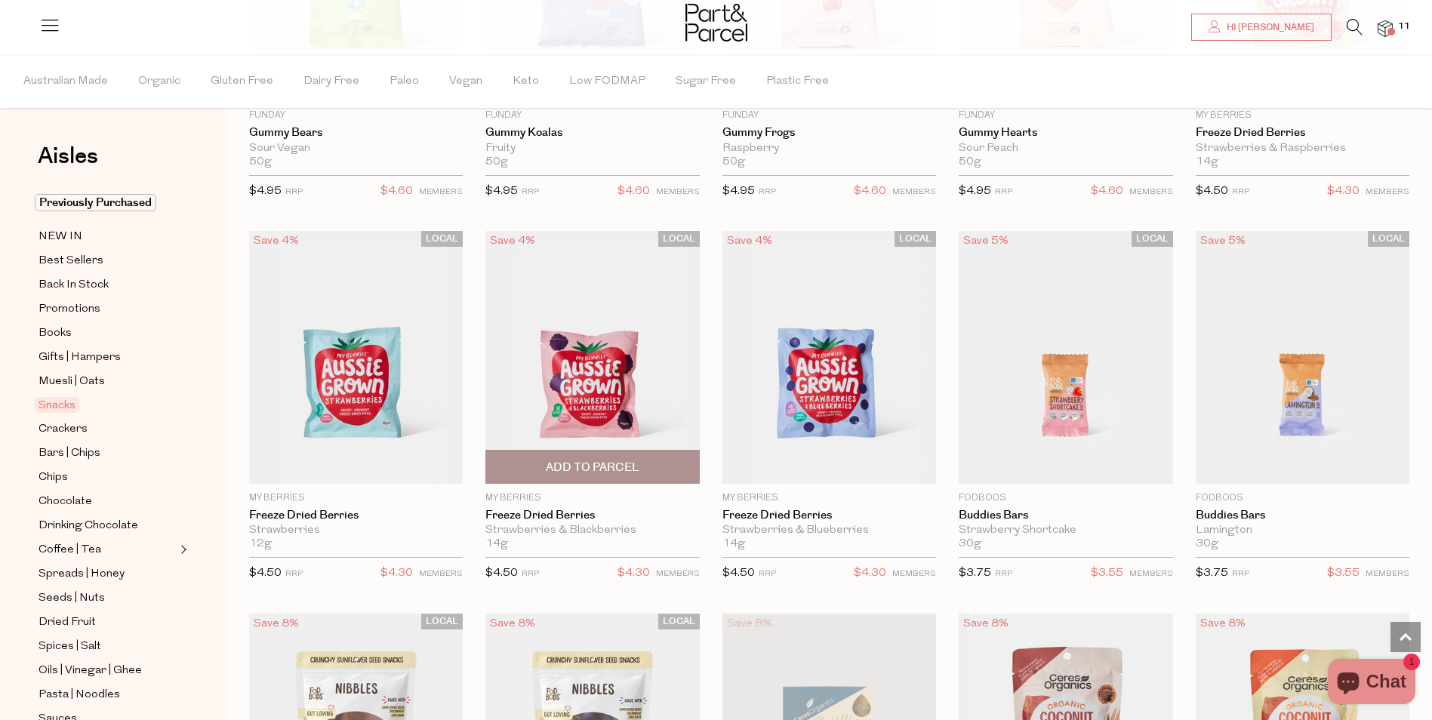
scroll to position [1585, 0]
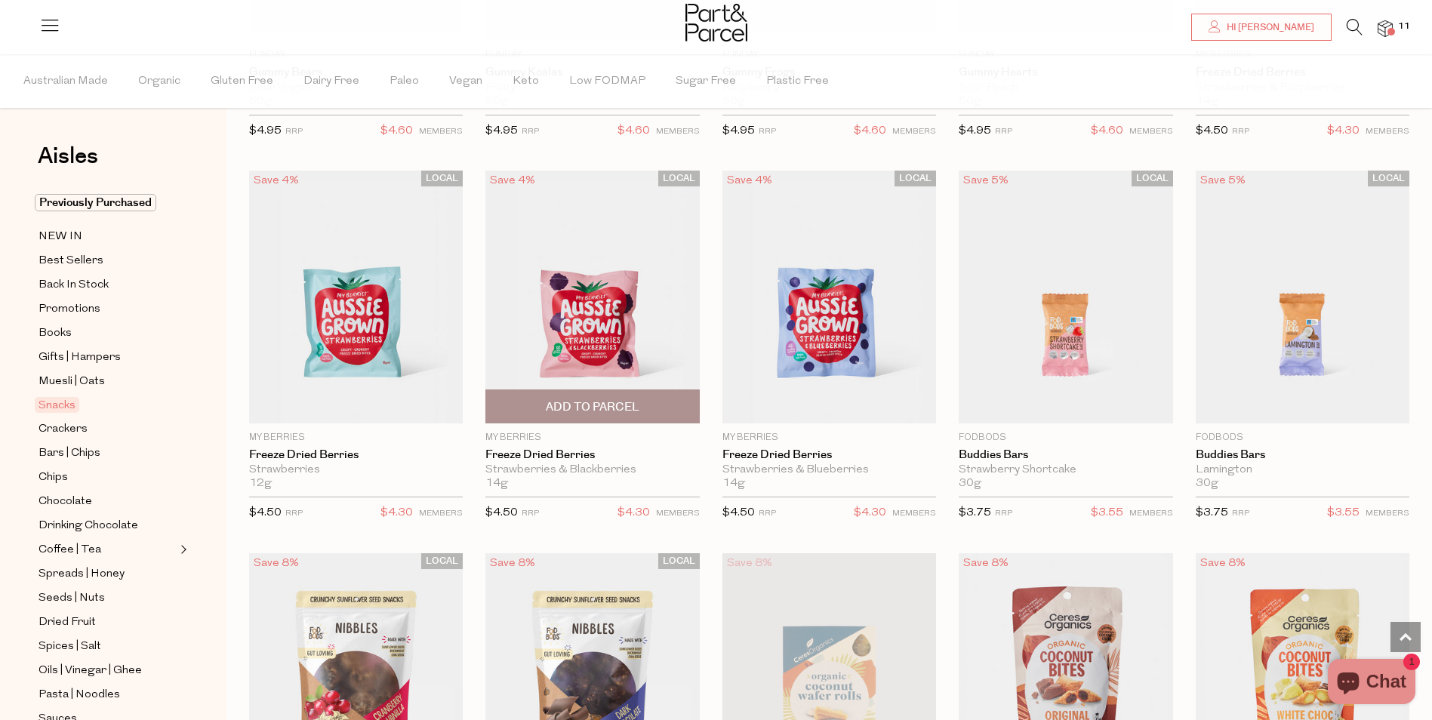
click at [614, 399] on span "Add To Parcel" at bounding box center [593, 407] width 94 height 16
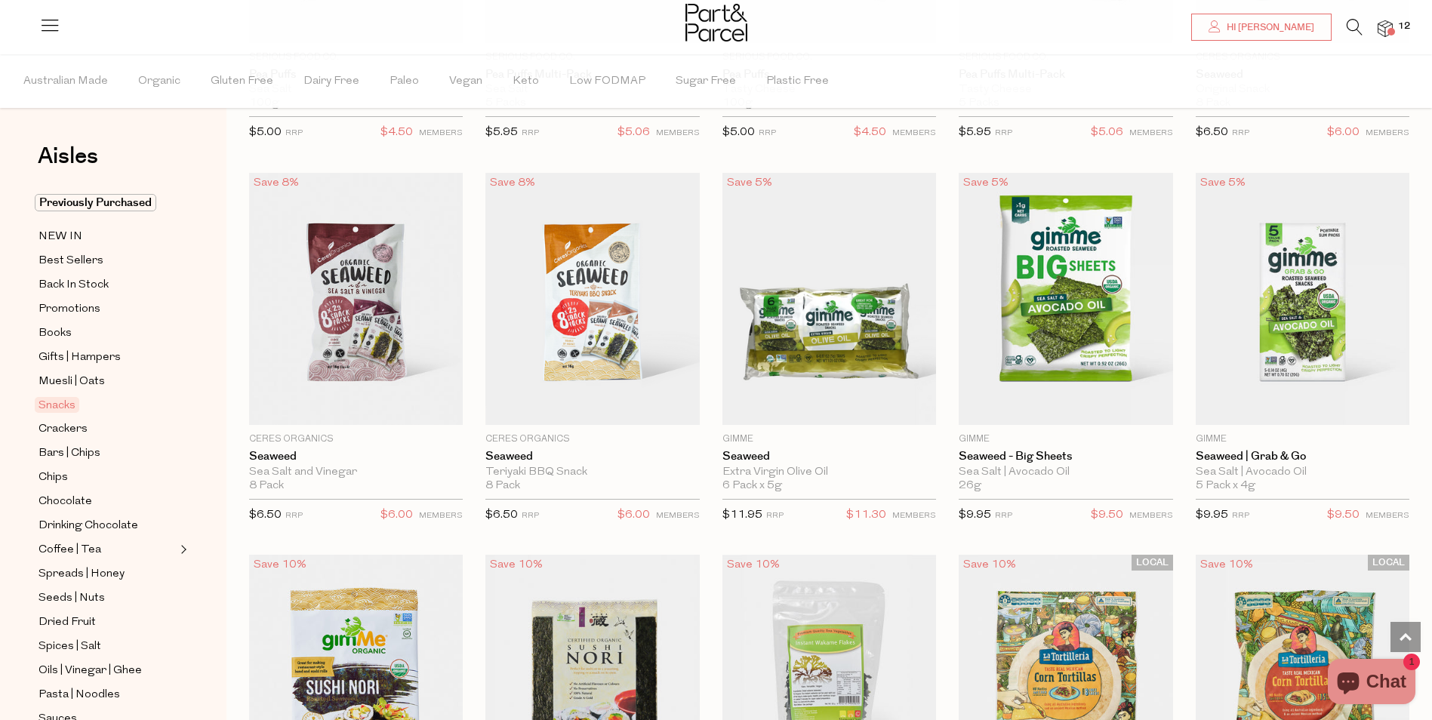
scroll to position [3925, 0]
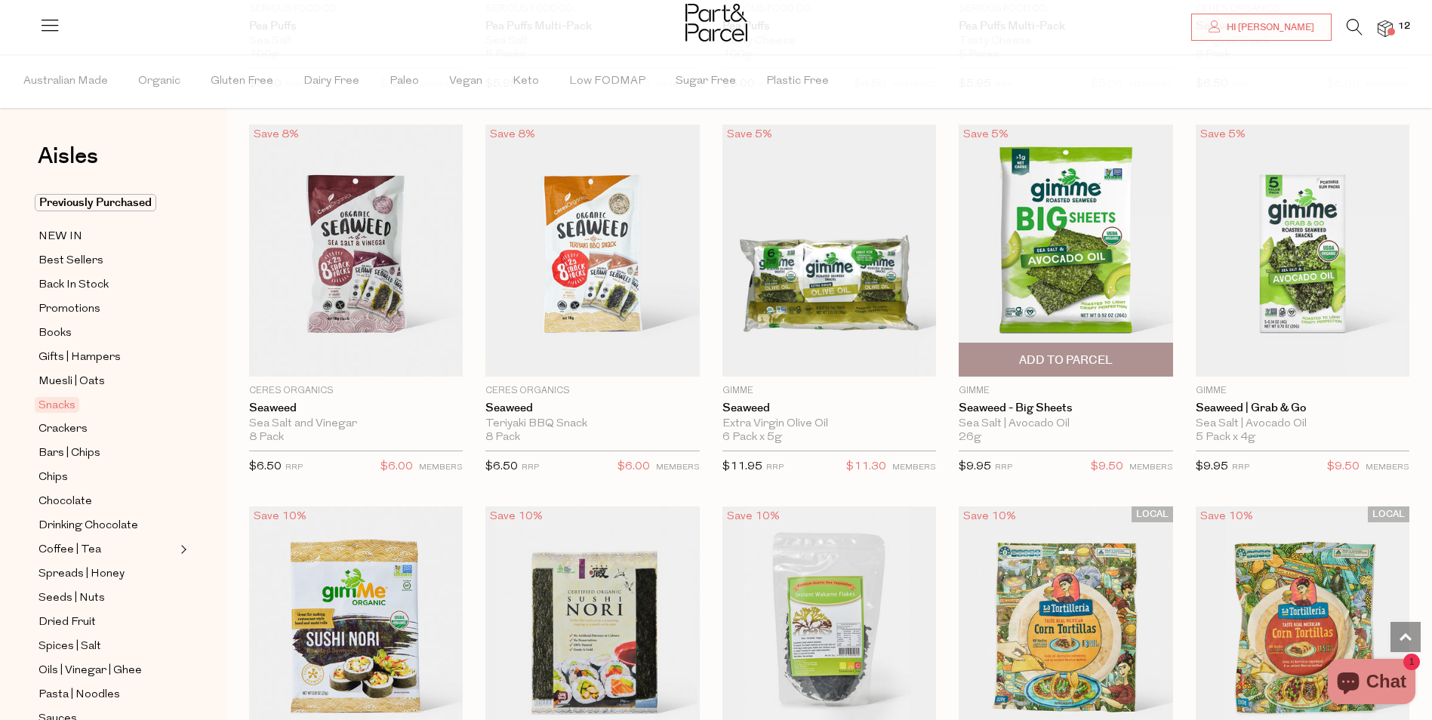
click at [1072, 353] on span "Add To Parcel" at bounding box center [1066, 361] width 94 height 16
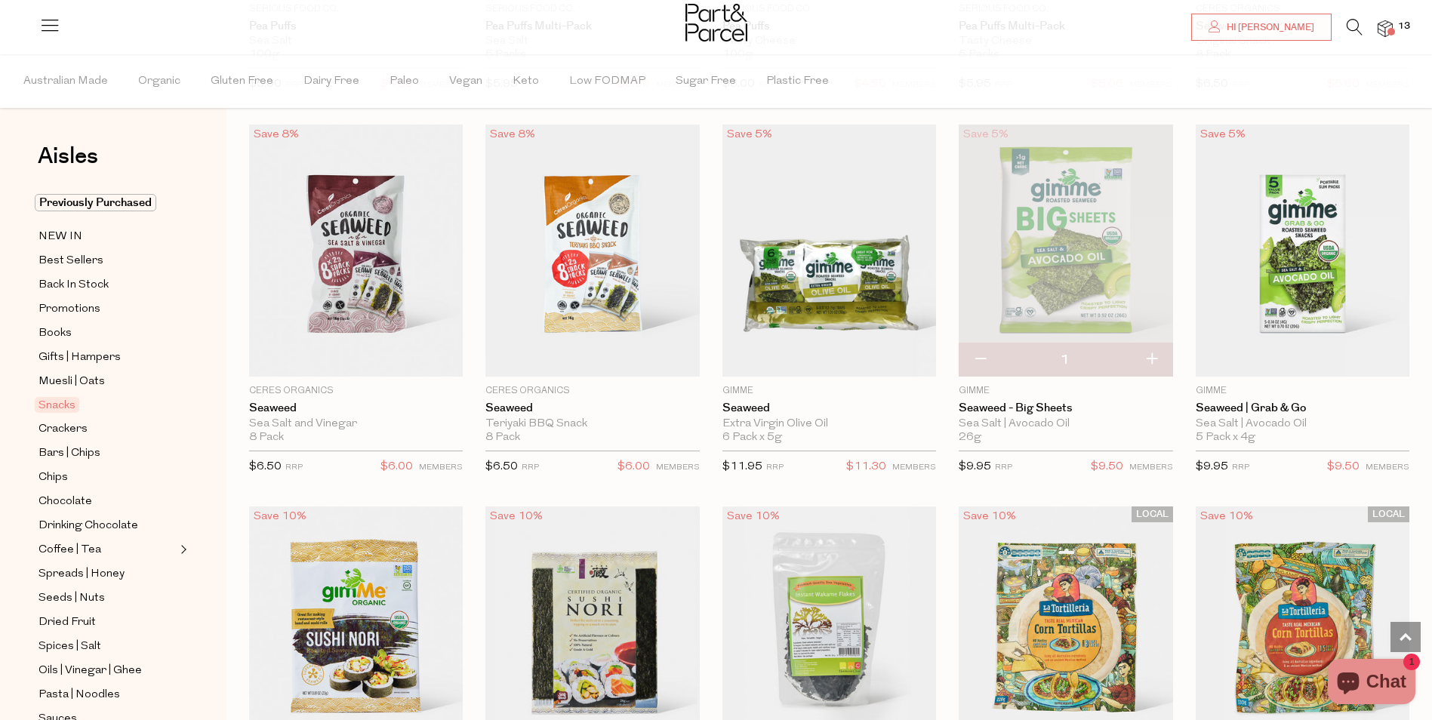
click at [1147, 350] on button "button" at bounding box center [1151, 359] width 43 height 33
type input "2"
click at [978, 352] on button "button" at bounding box center [980, 359] width 43 height 33
type input "1"
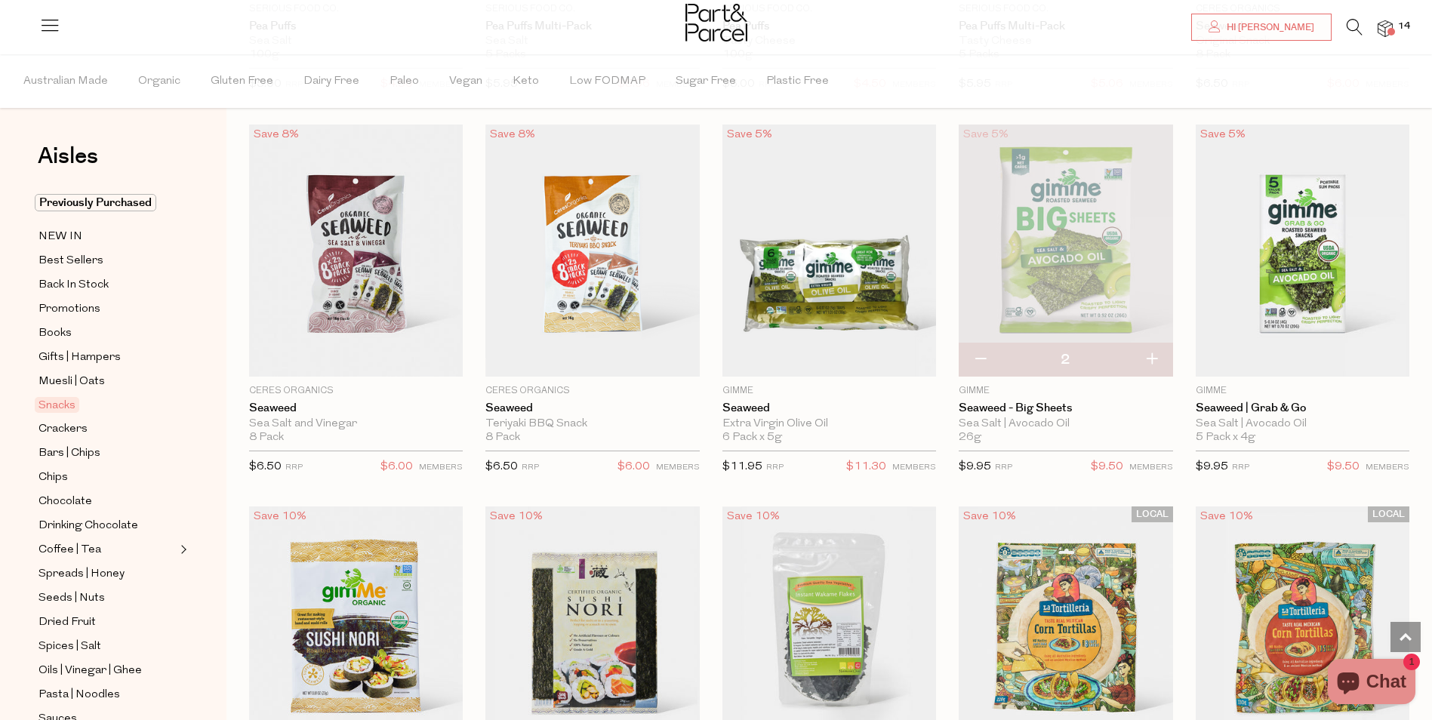
type input "1"
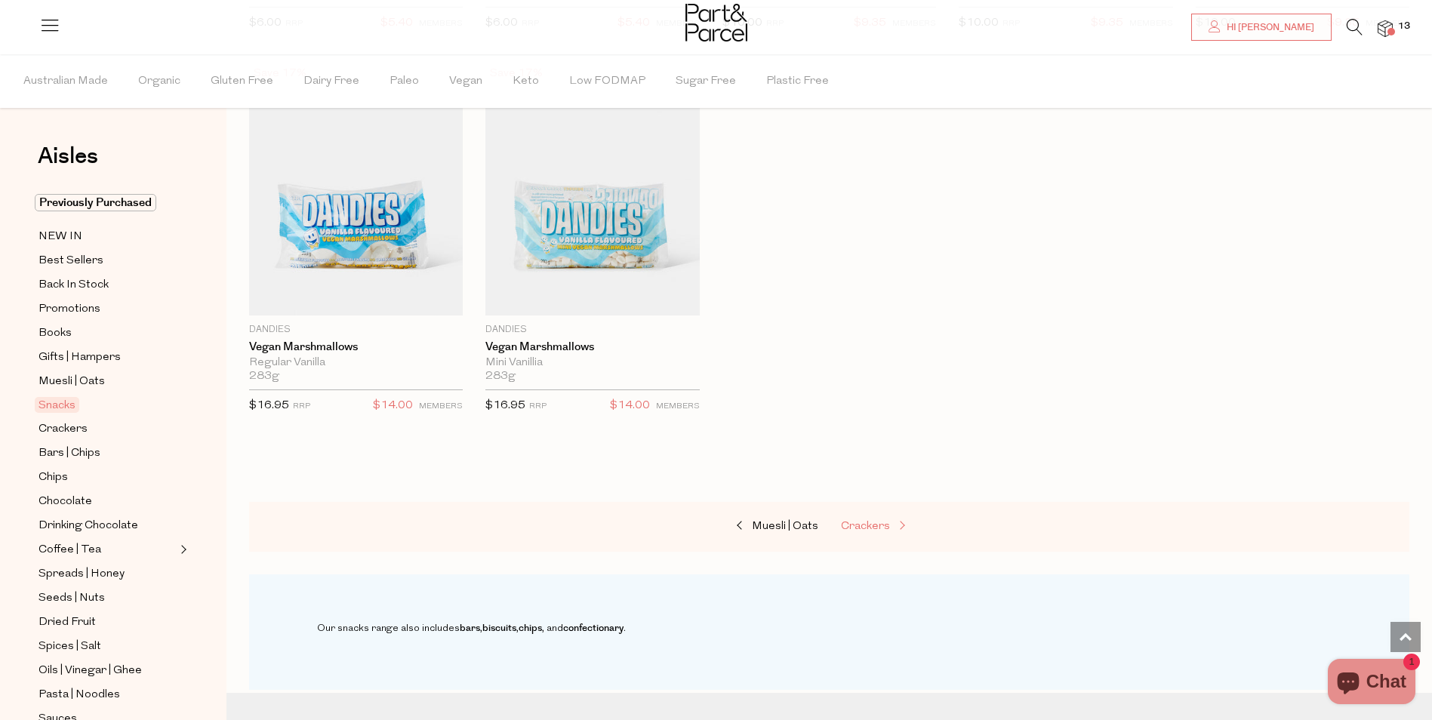
click at [884, 521] on span "Crackers" at bounding box center [865, 526] width 49 height 11
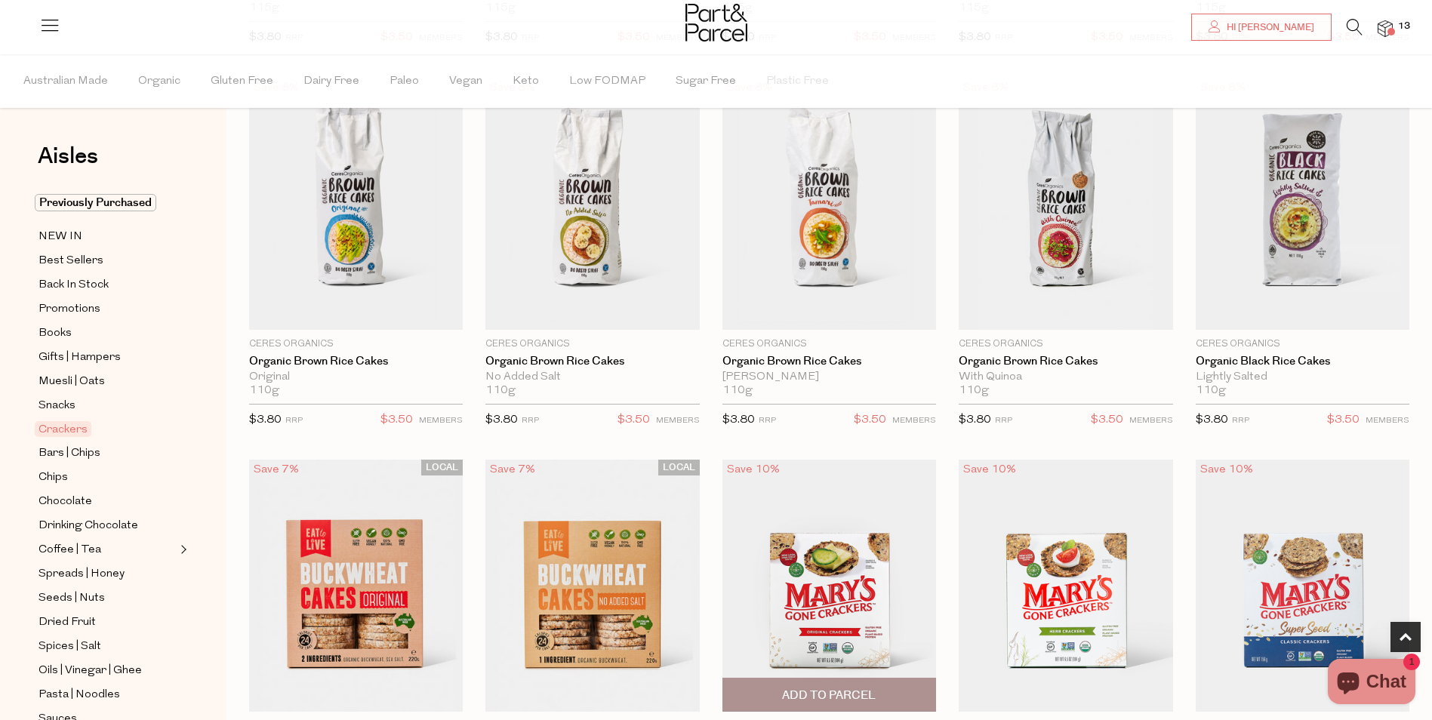
scroll to position [1132, 0]
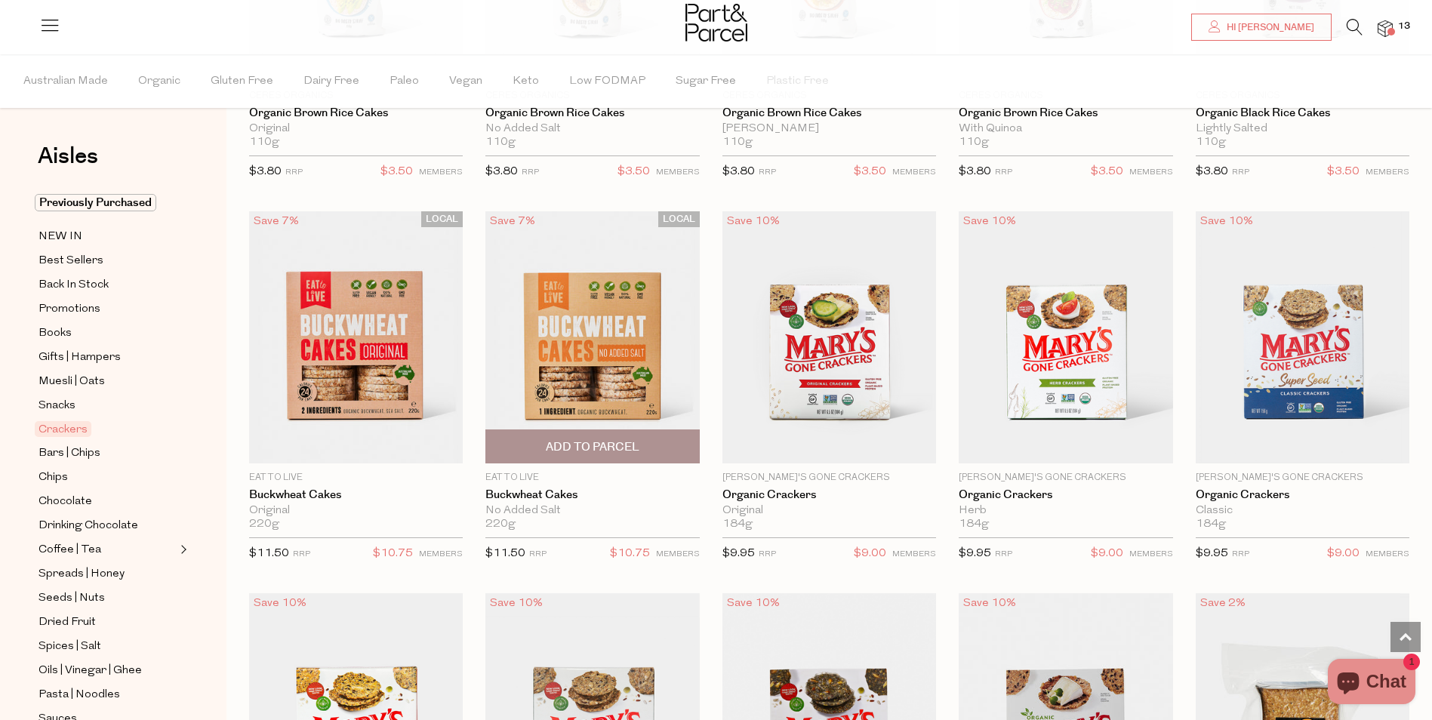
click at [606, 442] on span "Add To Parcel" at bounding box center [593, 447] width 94 height 16
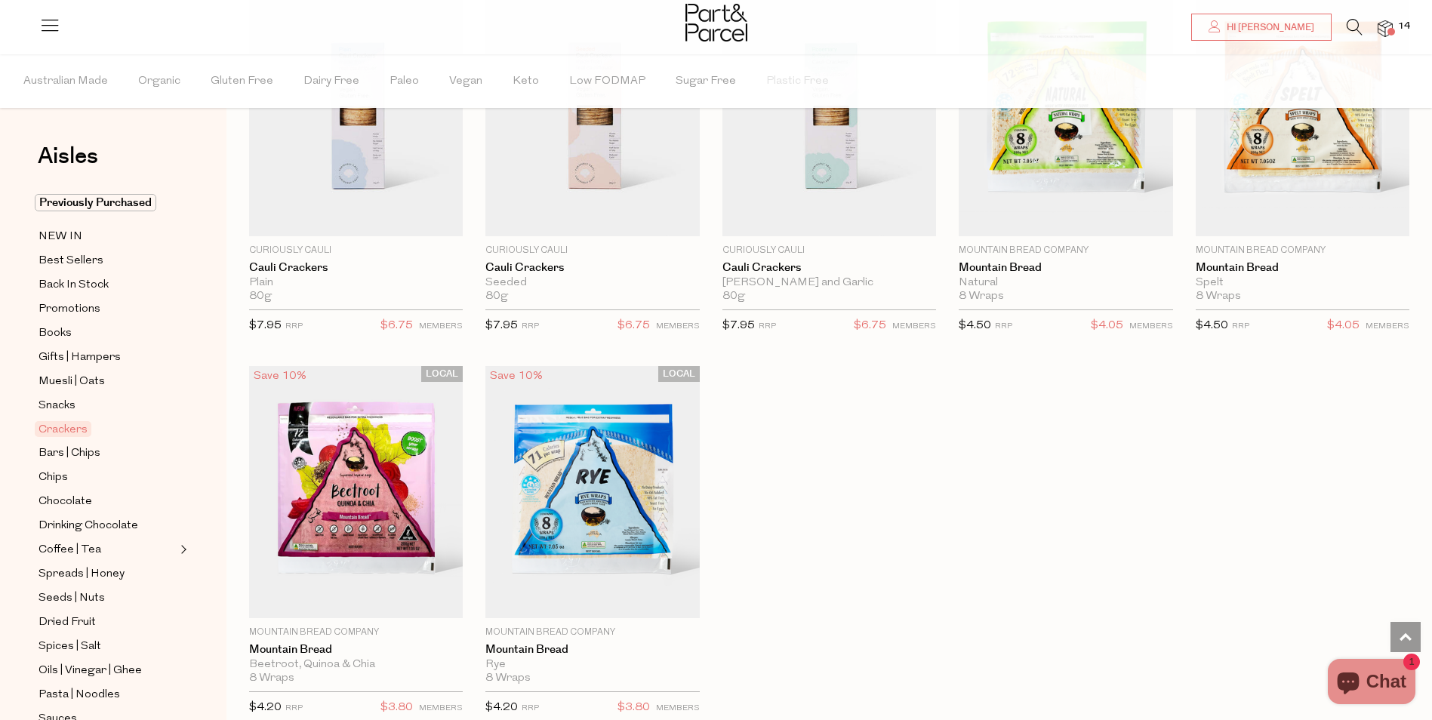
scroll to position [2642, 0]
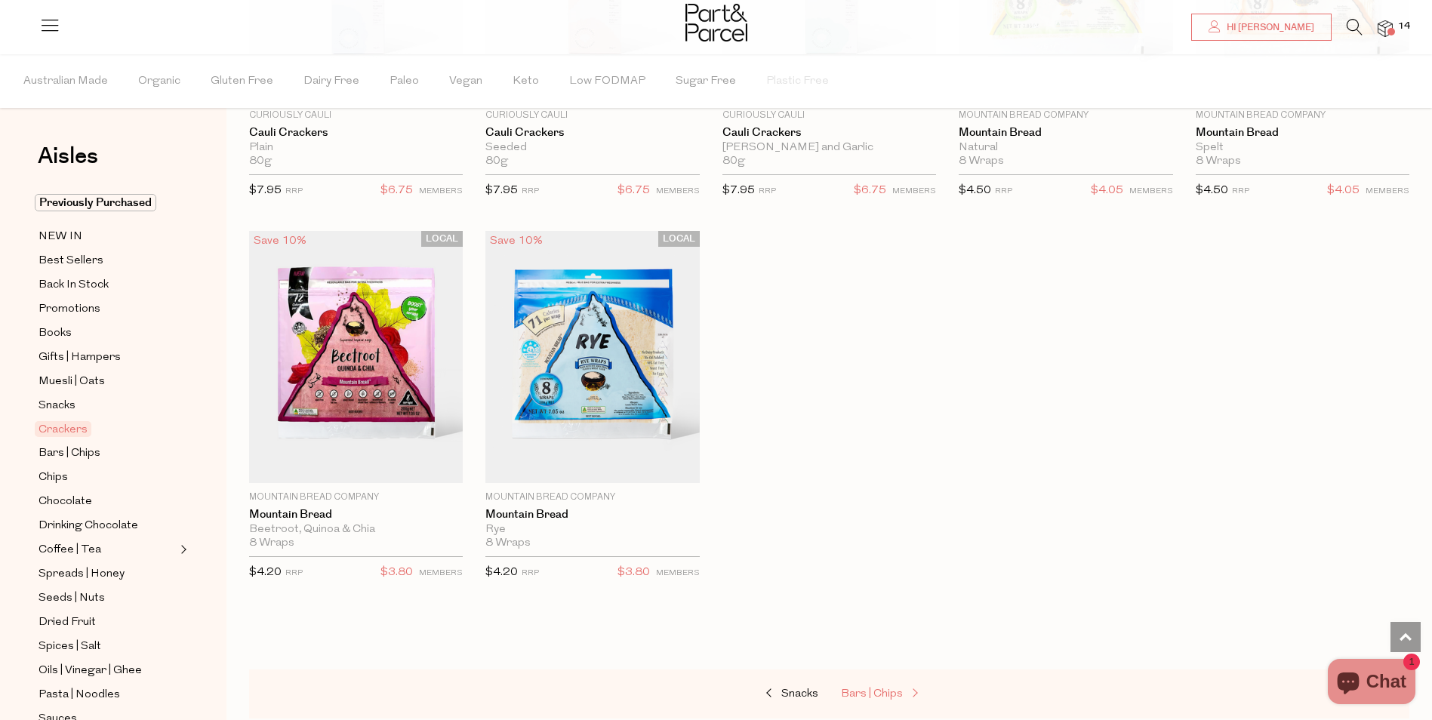
click at [893, 685] on link "Bars | Chips" at bounding box center [916, 695] width 151 height 20
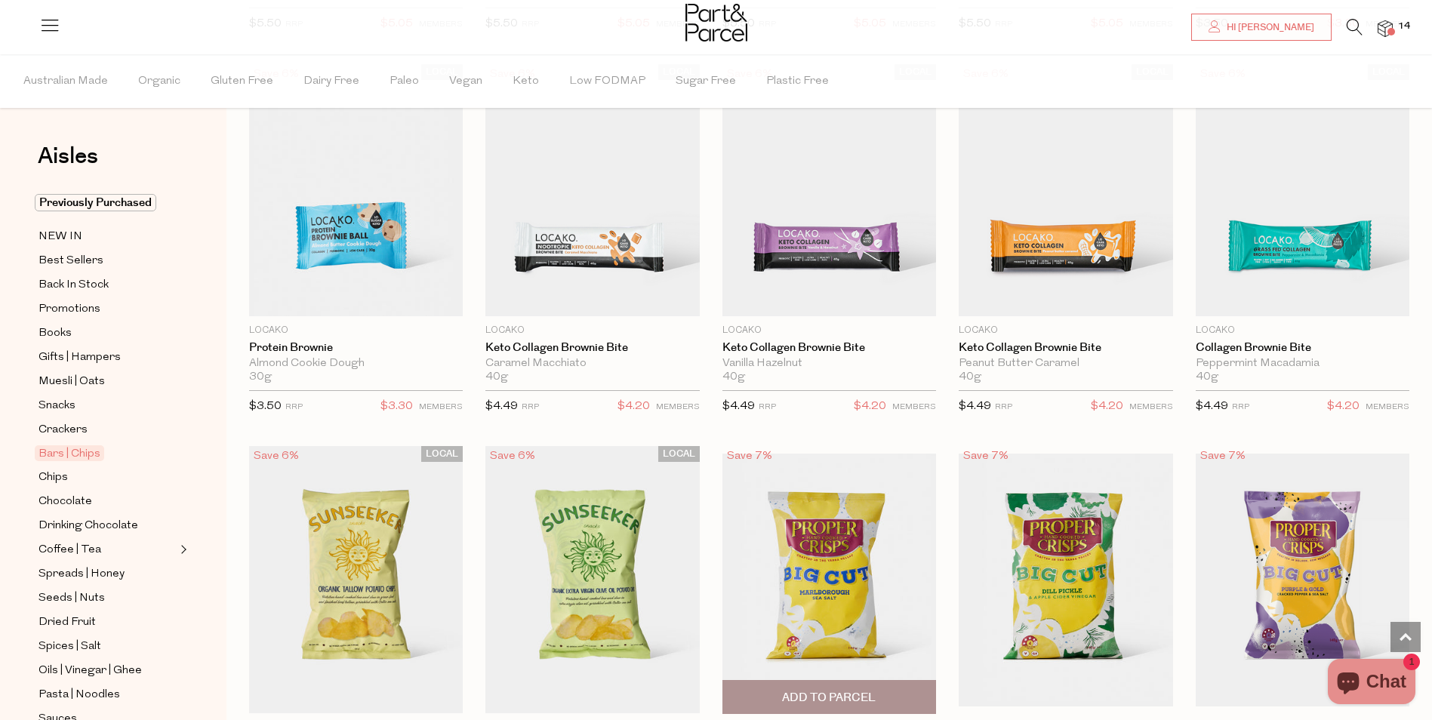
type input "2"
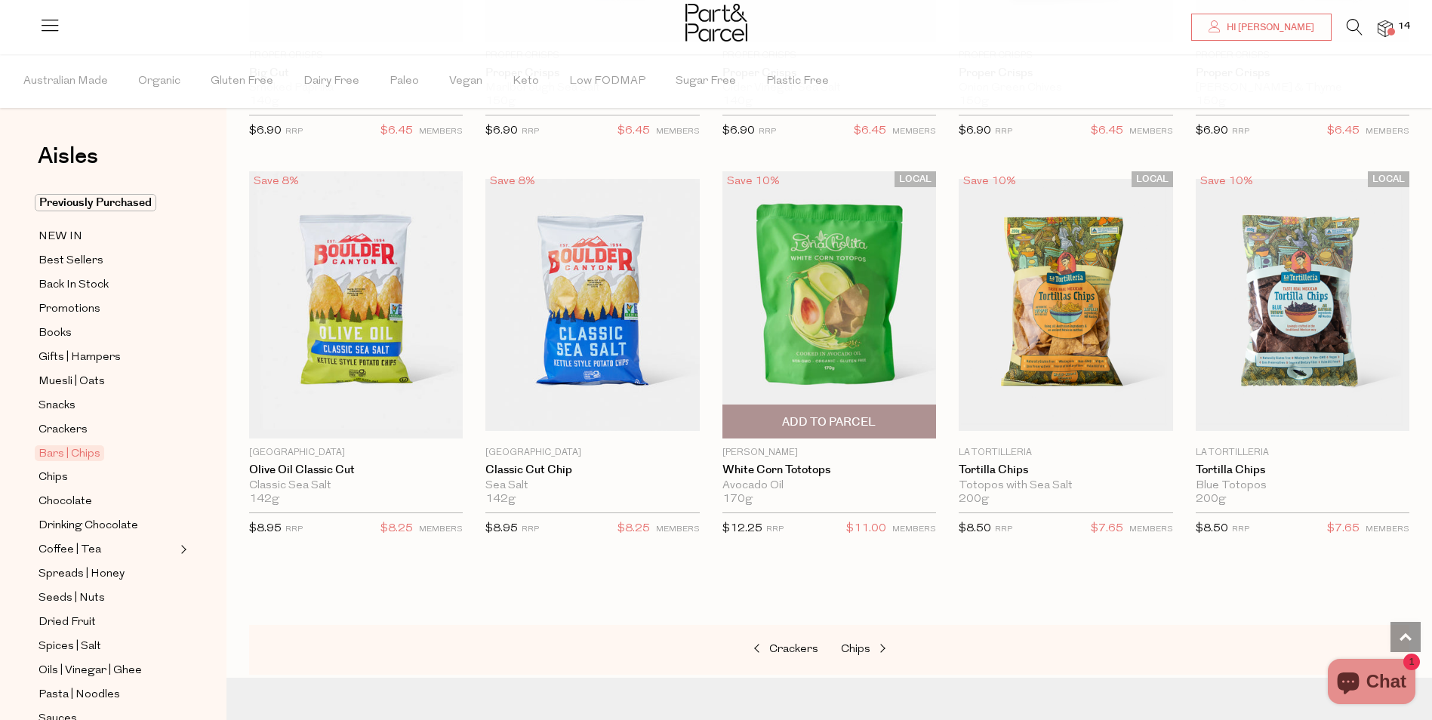
scroll to position [5133, 0]
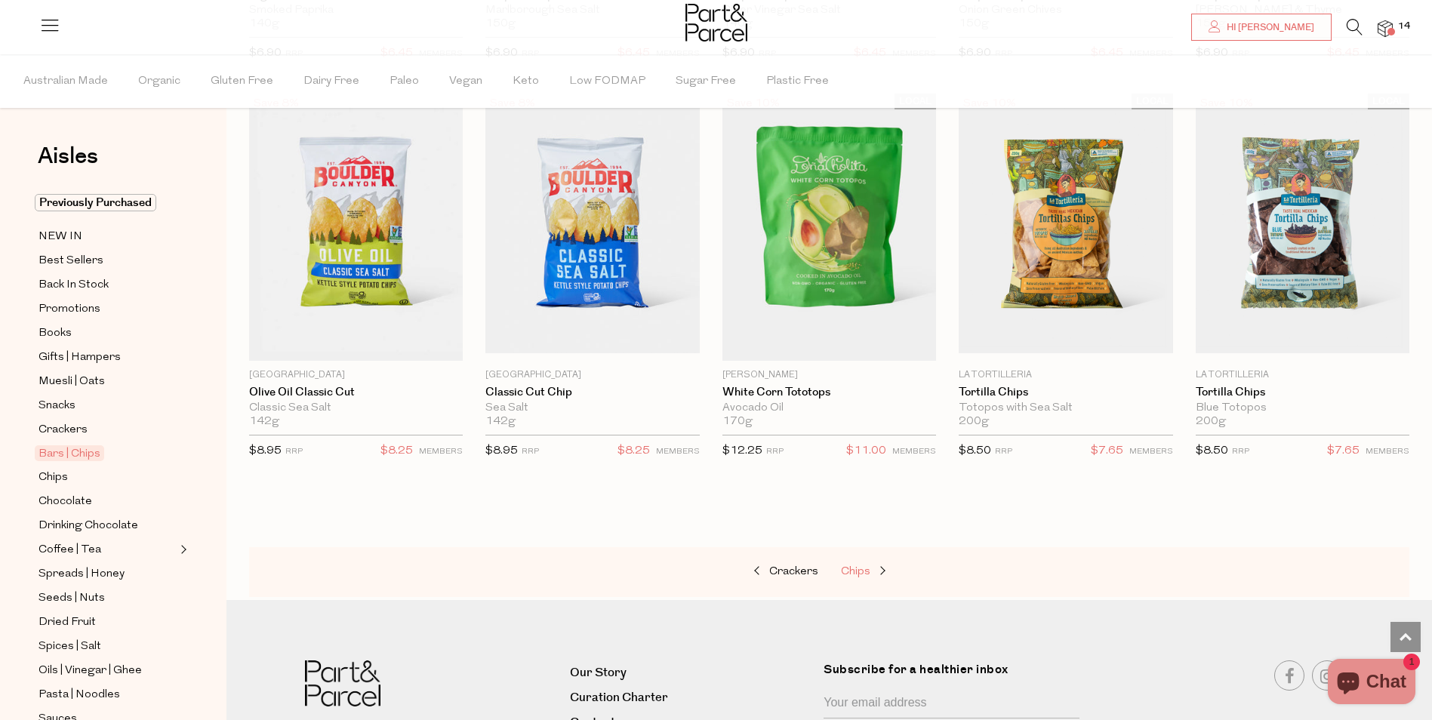
click at [875, 566] on span at bounding box center [880, 571] width 21 height 11
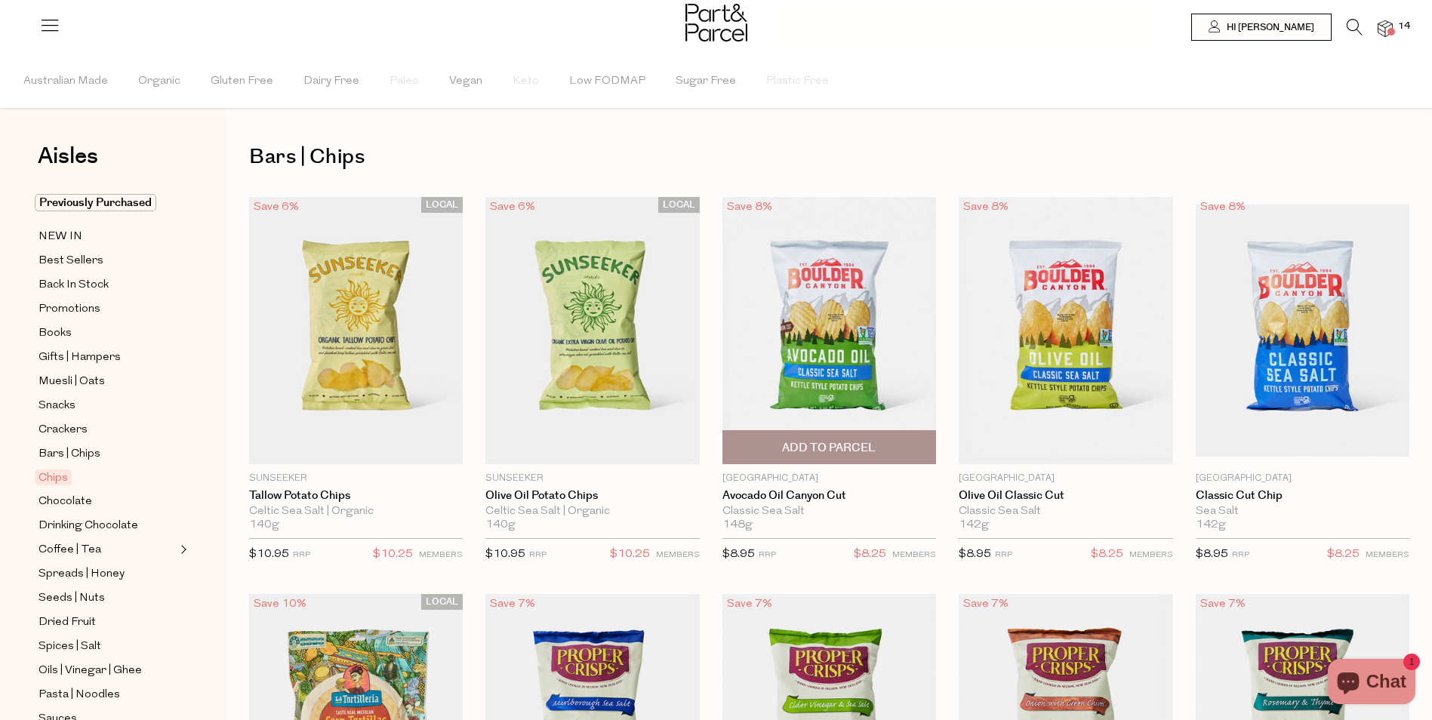
type input "2"
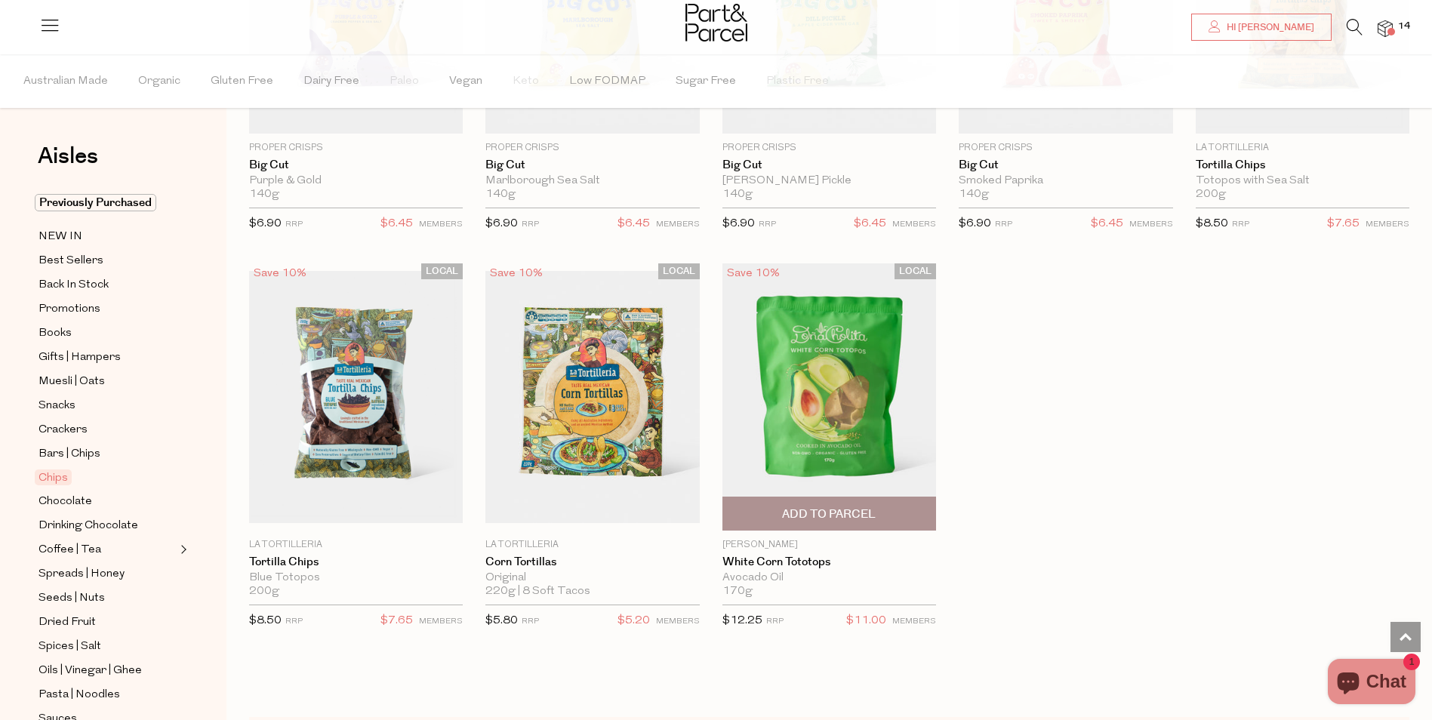
scroll to position [1359, 0]
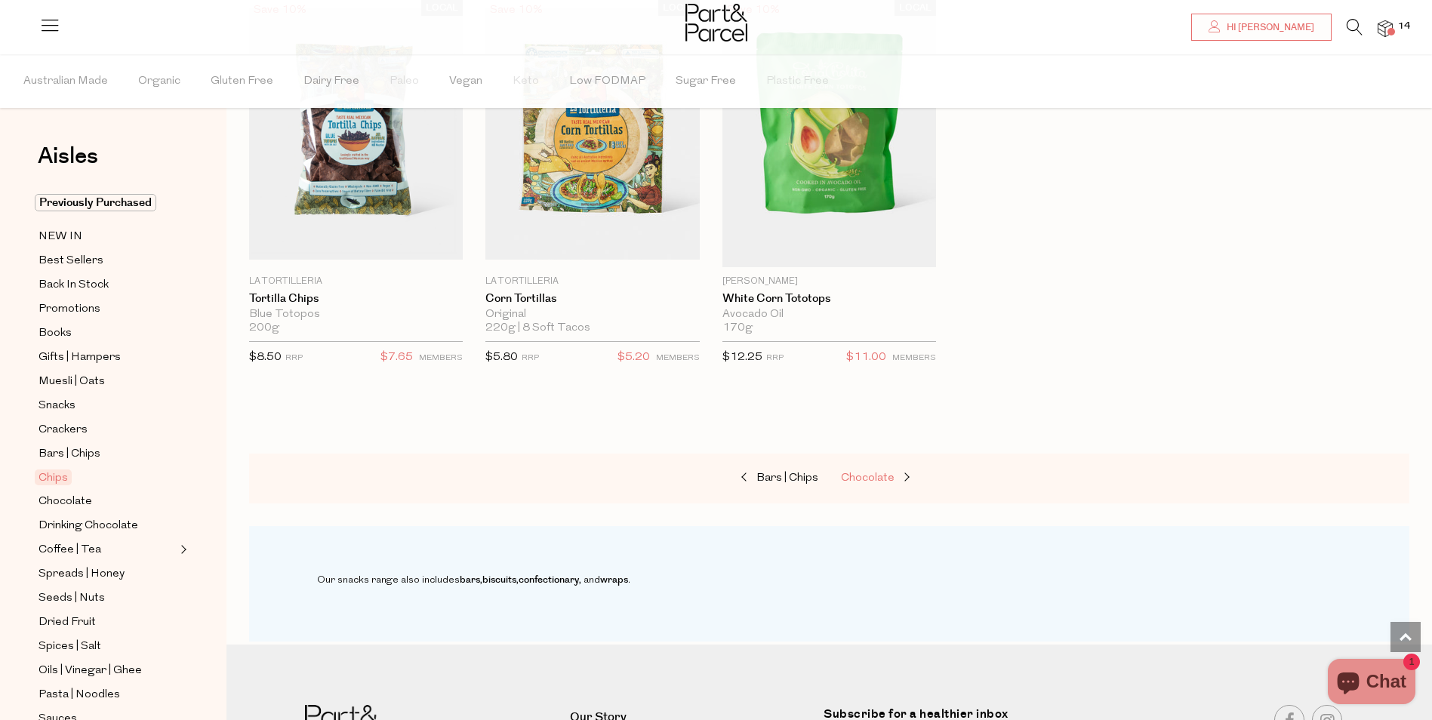
click at [882, 476] on span "Chocolate" at bounding box center [868, 478] width 54 height 11
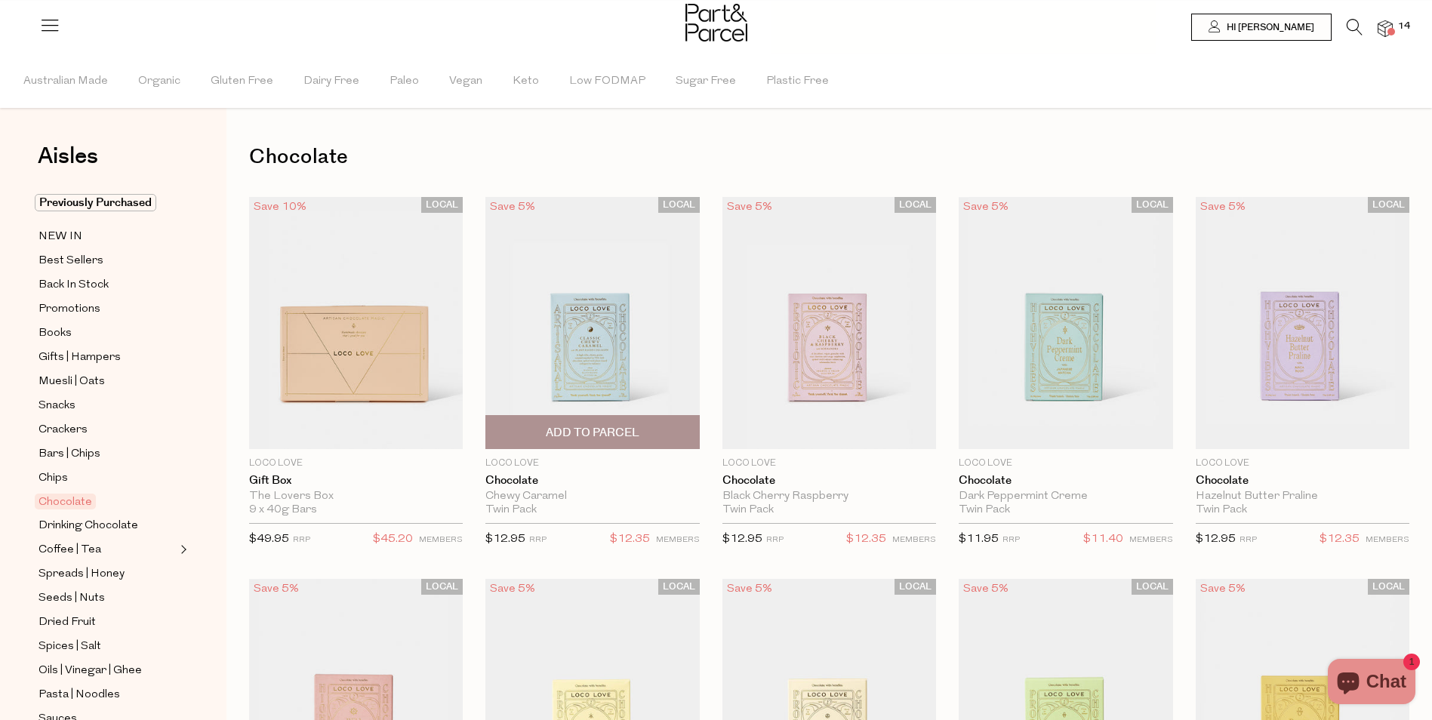
drag, startPoint x: 606, startPoint y: 425, endPoint x: 617, endPoint y: 424, distance: 10.6
click at [617, 424] on span "Add To Parcel" at bounding box center [592, 432] width 205 height 32
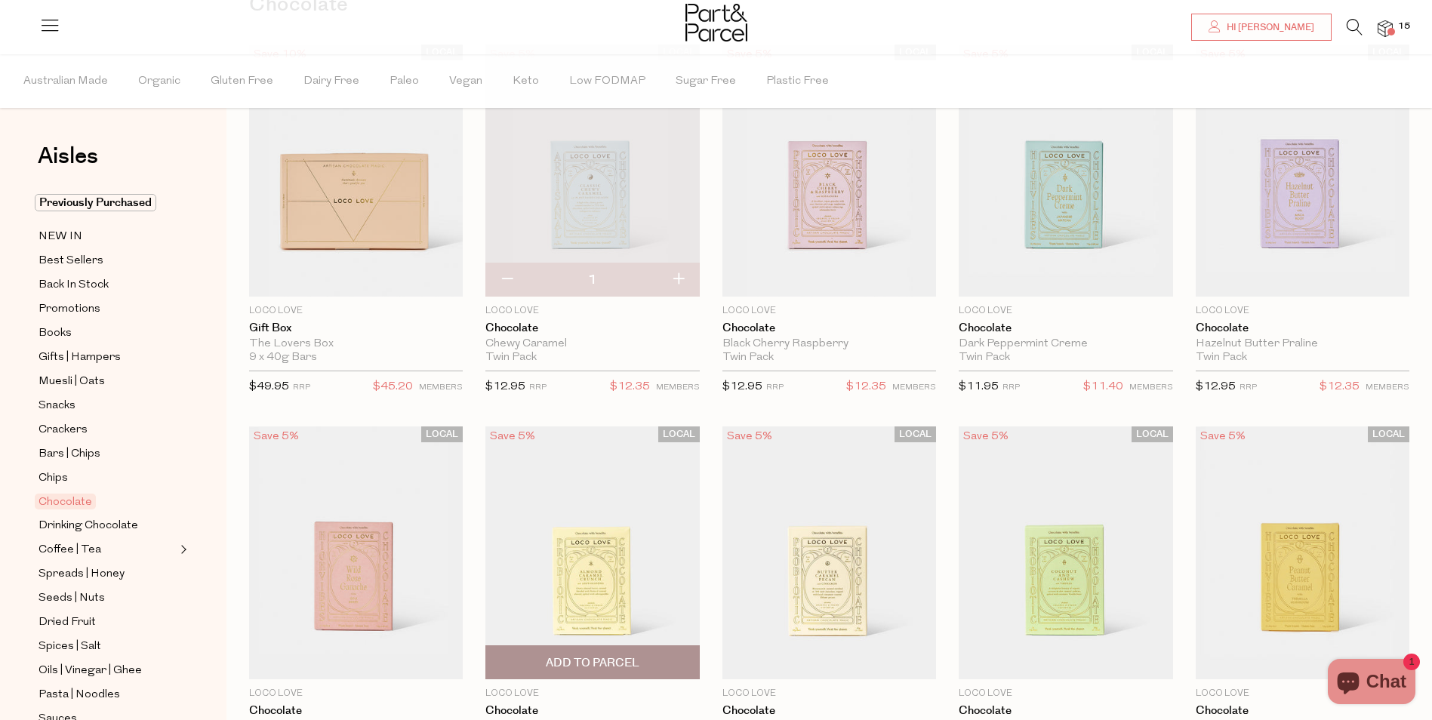
scroll to position [151, 0]
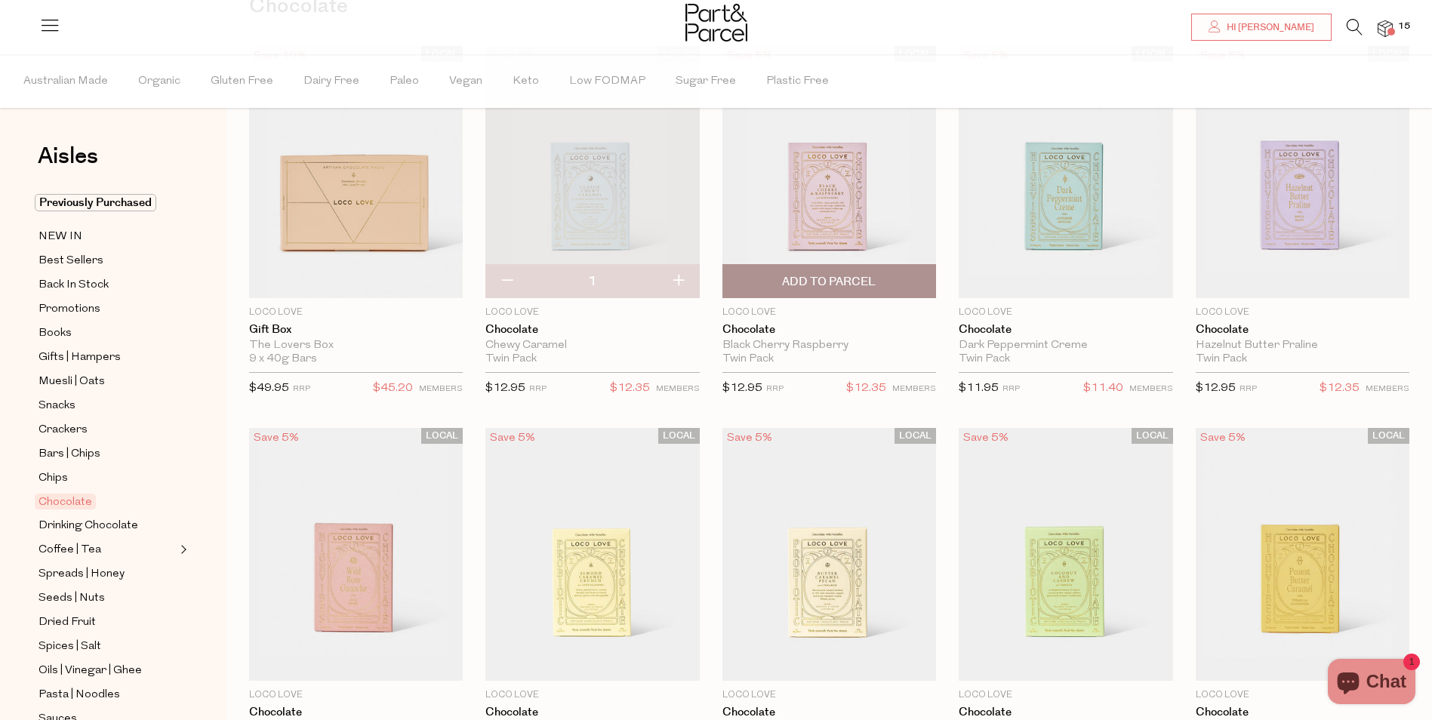
click at [844, 289] on span "Add To Parcel" at bounding box center [829, 282] width 94 height 16
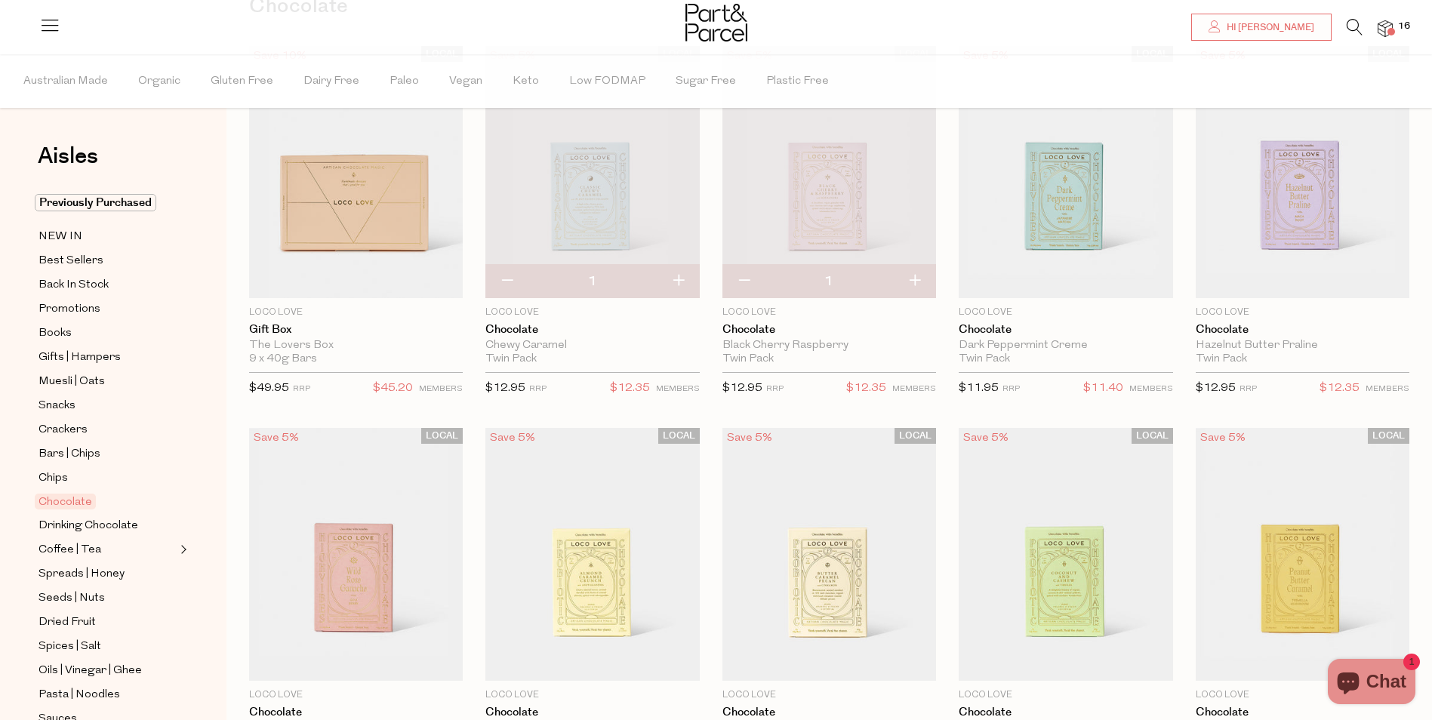
click at [504, 277] on button "button" at bounding box center [506, 281] width 43 height 33
type input "0"
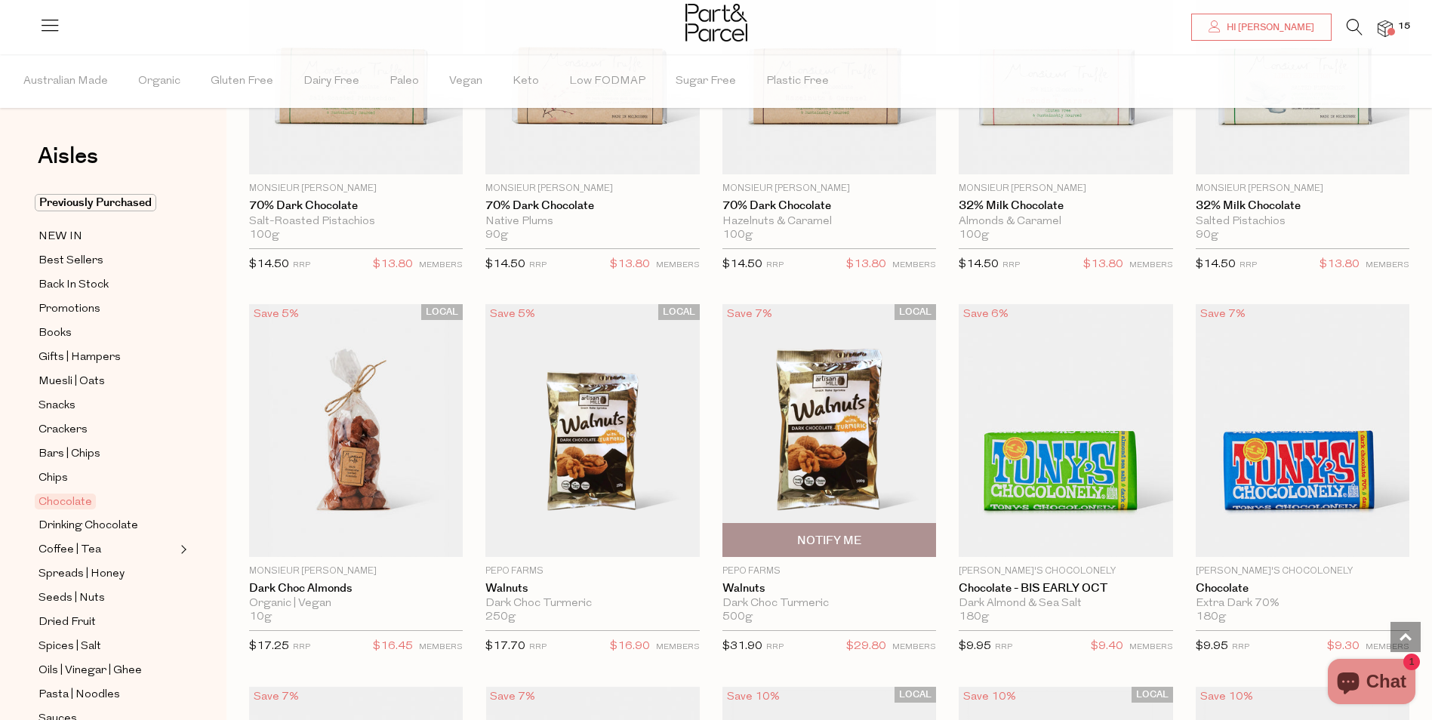
scroll to position [2869, 0]
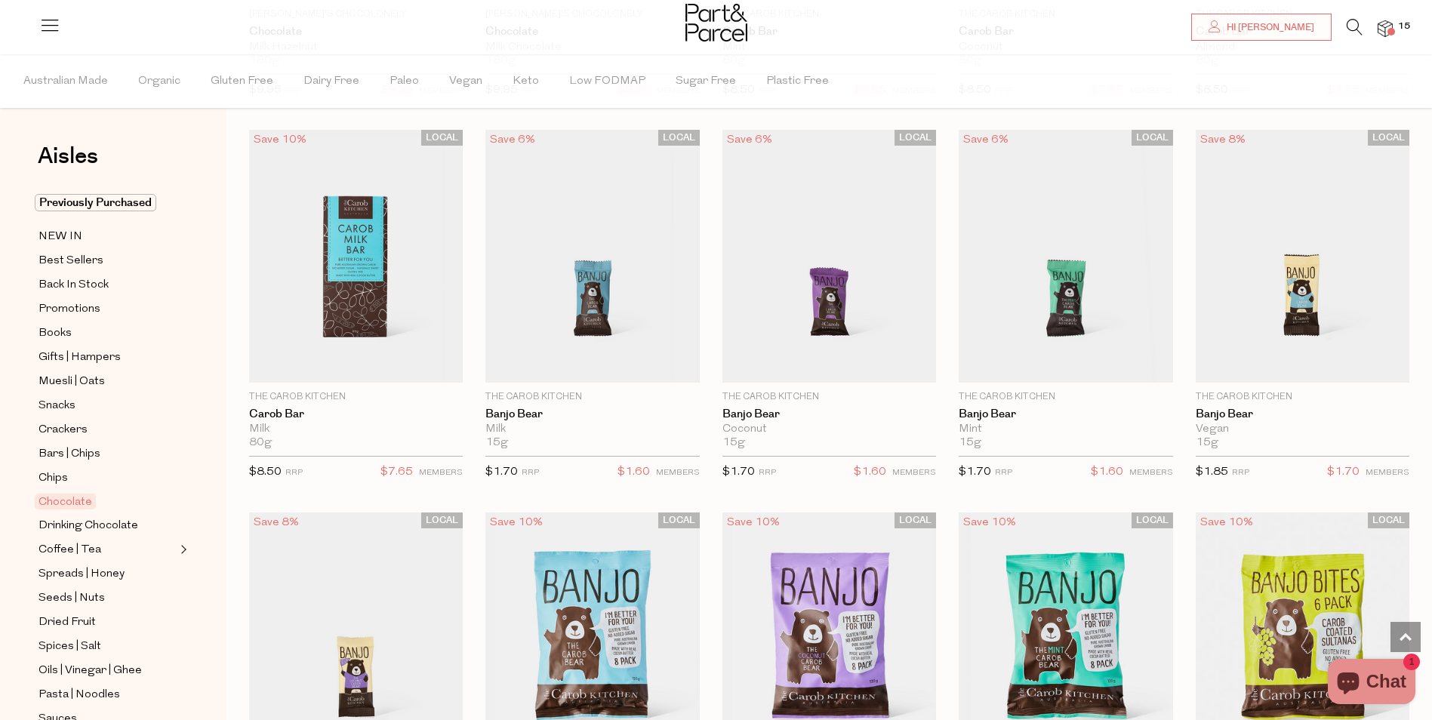
scroll to position [3548, 0]
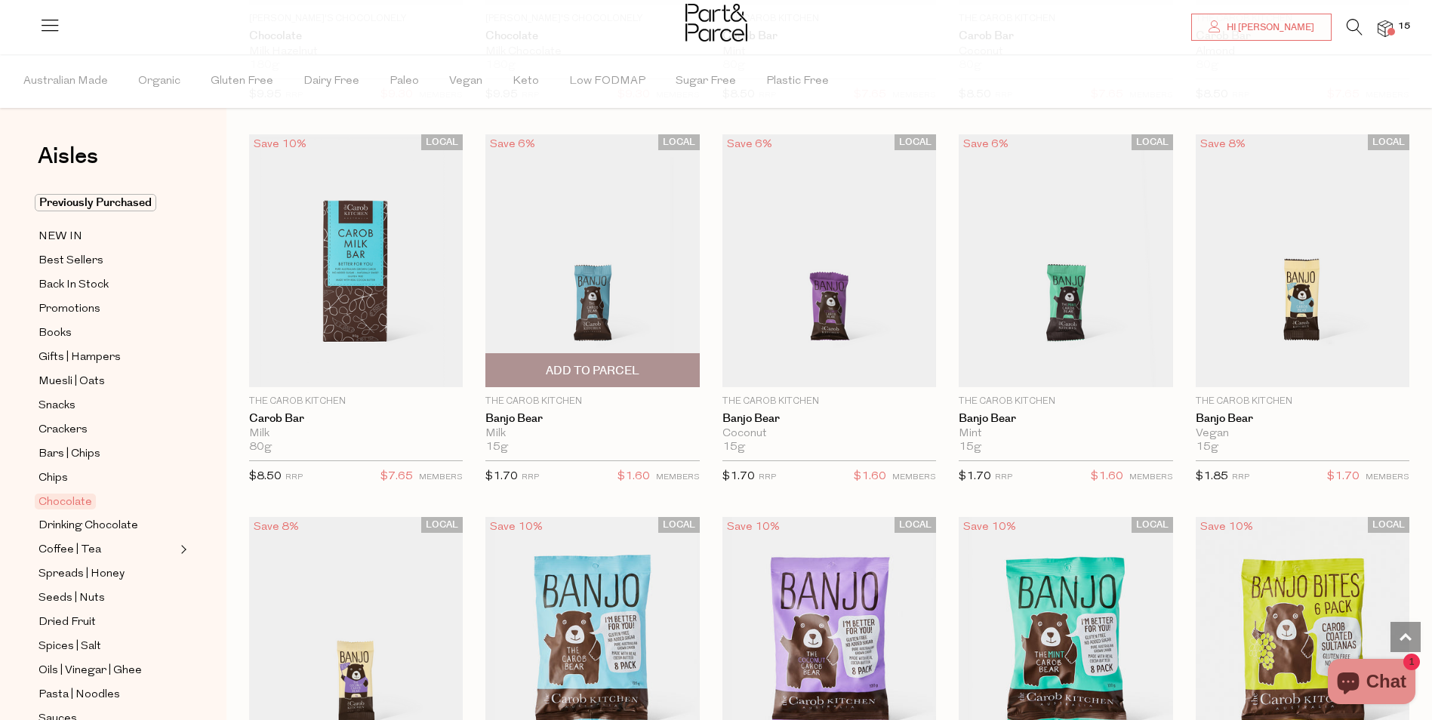
click at [624, 363] on span "Add To Parcel" at bounding box center [593, 371] width 94 height 16
click at [675, 361] on button "button" at bounding box center [678, 369] width 43 height 33
type input "2"
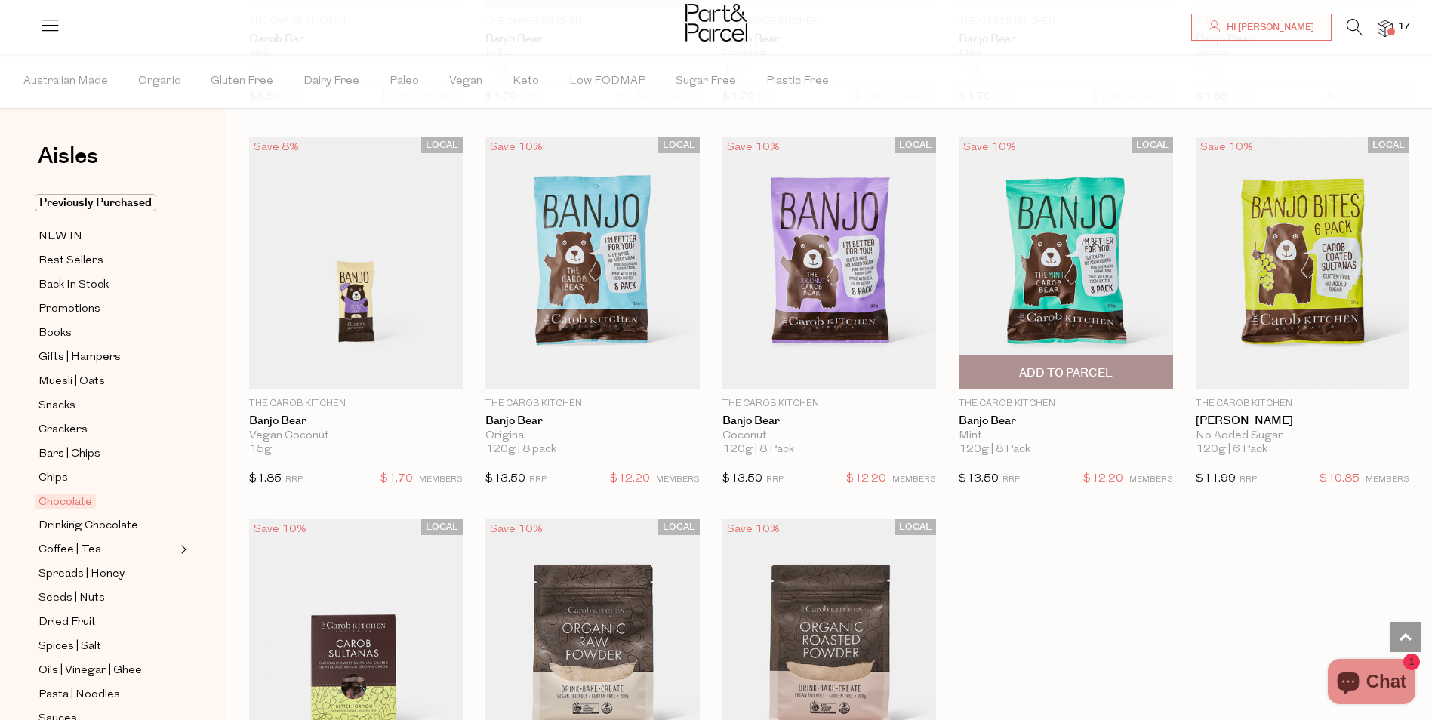
scroll to position [3925, 0]
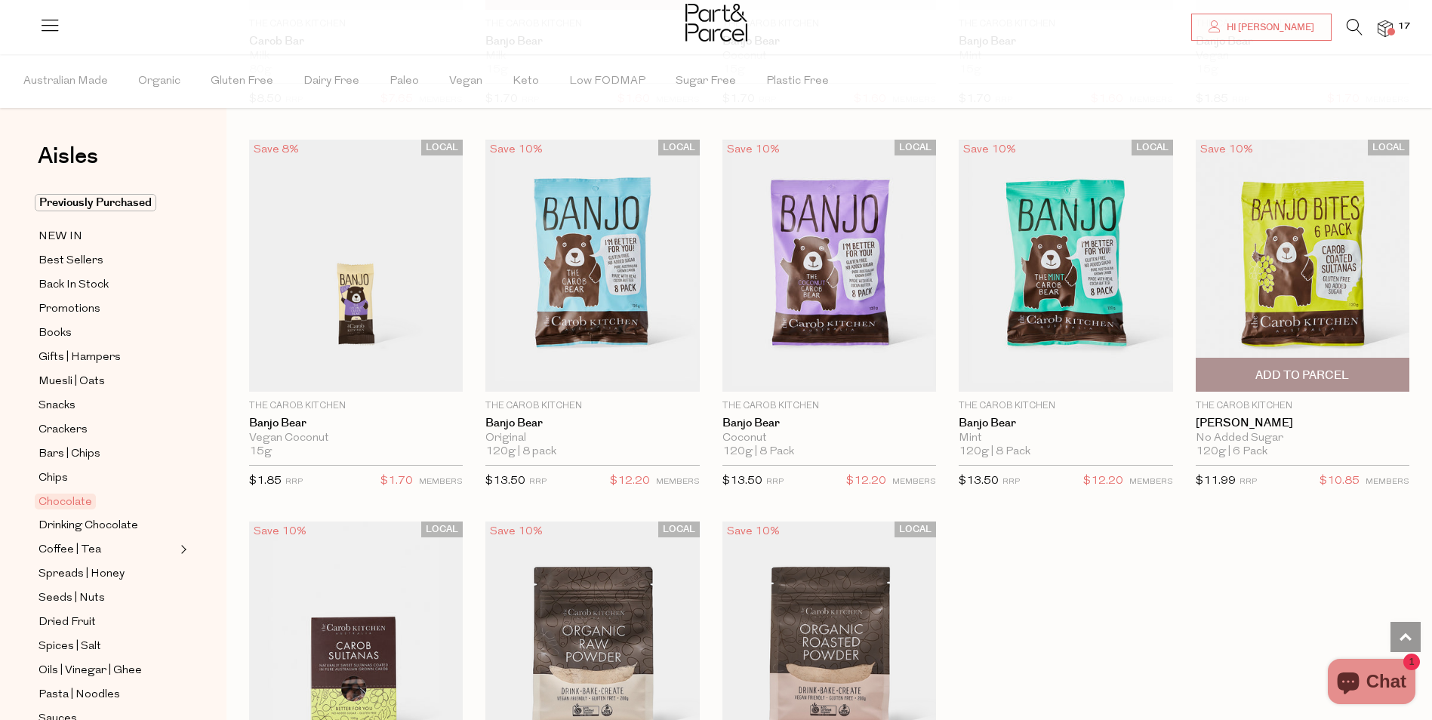
click at [1345, 368] on span "Add To Parcel" at bounding box center [1302, 376] width 94 height 16
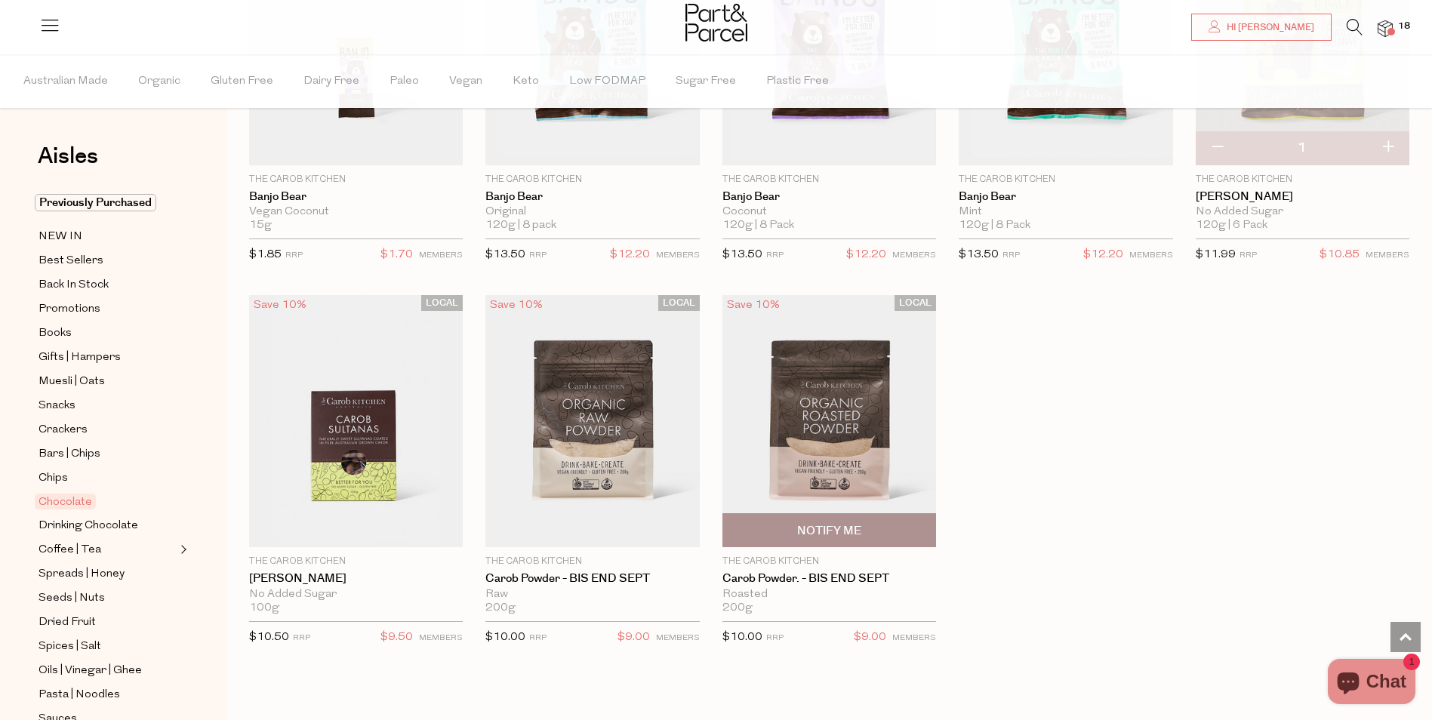
scroll to position [4303, 0]
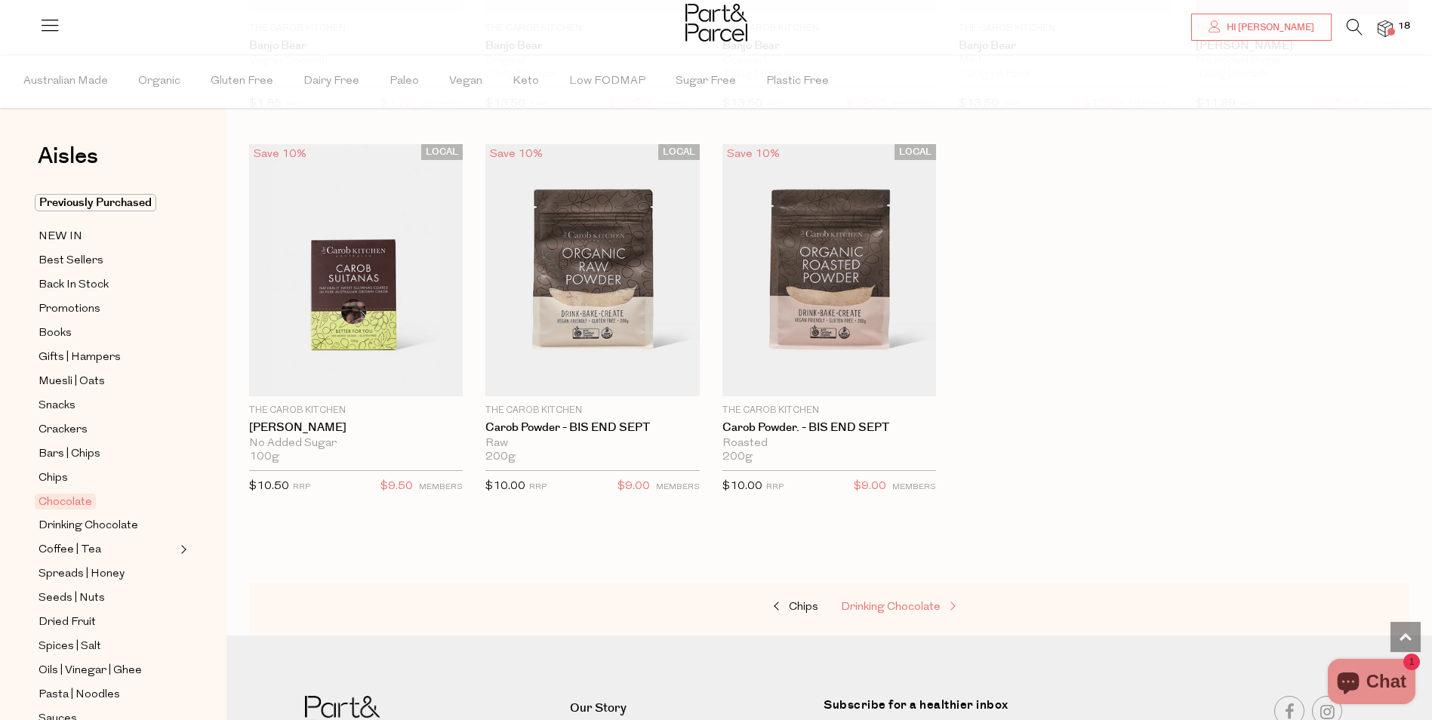
click at [912, 602] on span "Drinking Chocolate" at bounding box center [891, 607] width 100 height 11
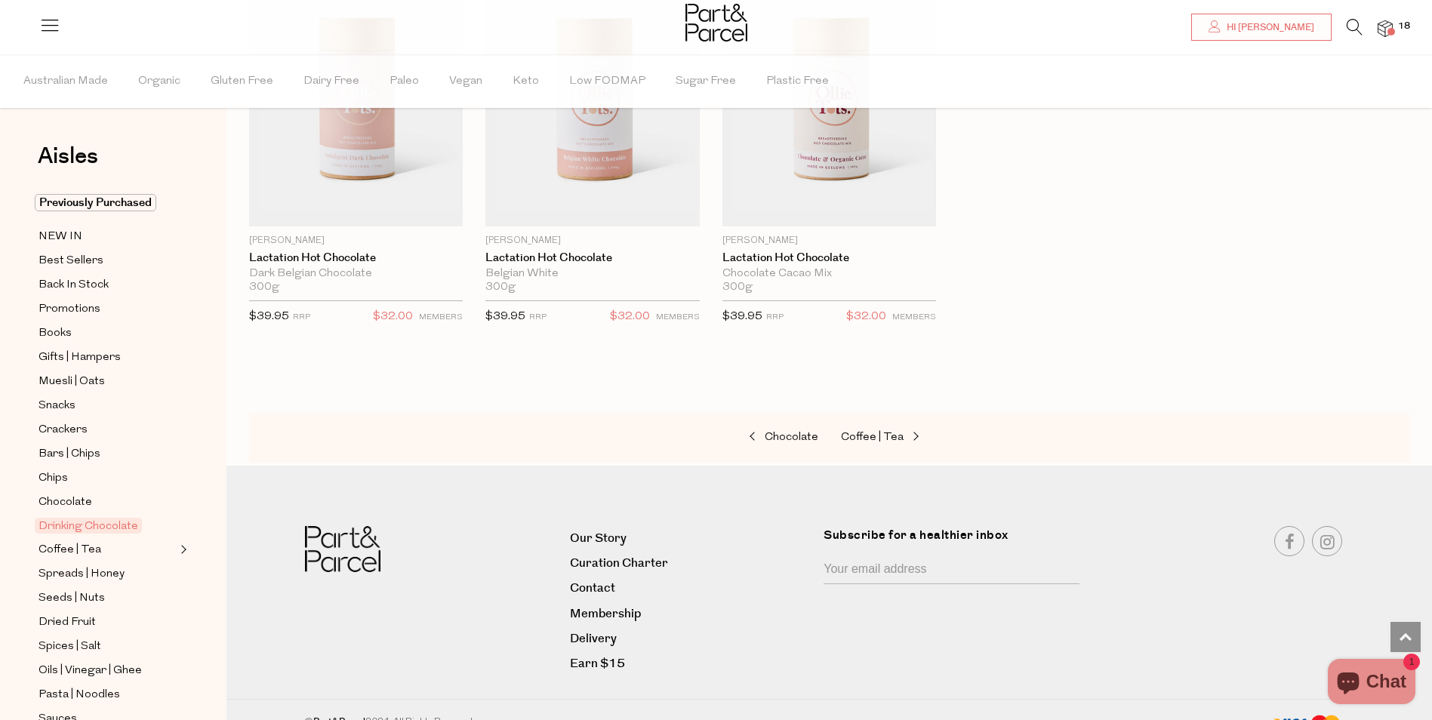
scroll to position [1418, 0]
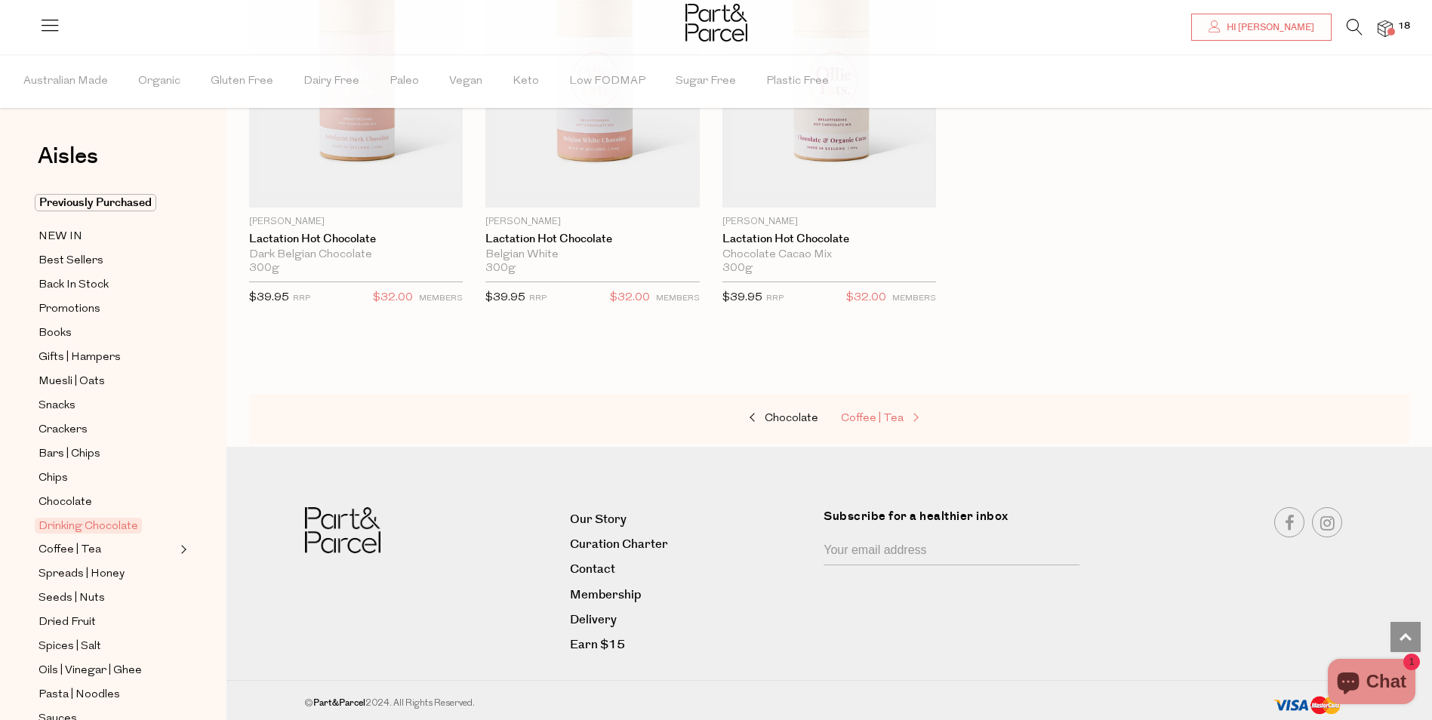
click at [885, 415] on span "Coffee | Tea" at bounding box center [872, 418] width 63 height 11
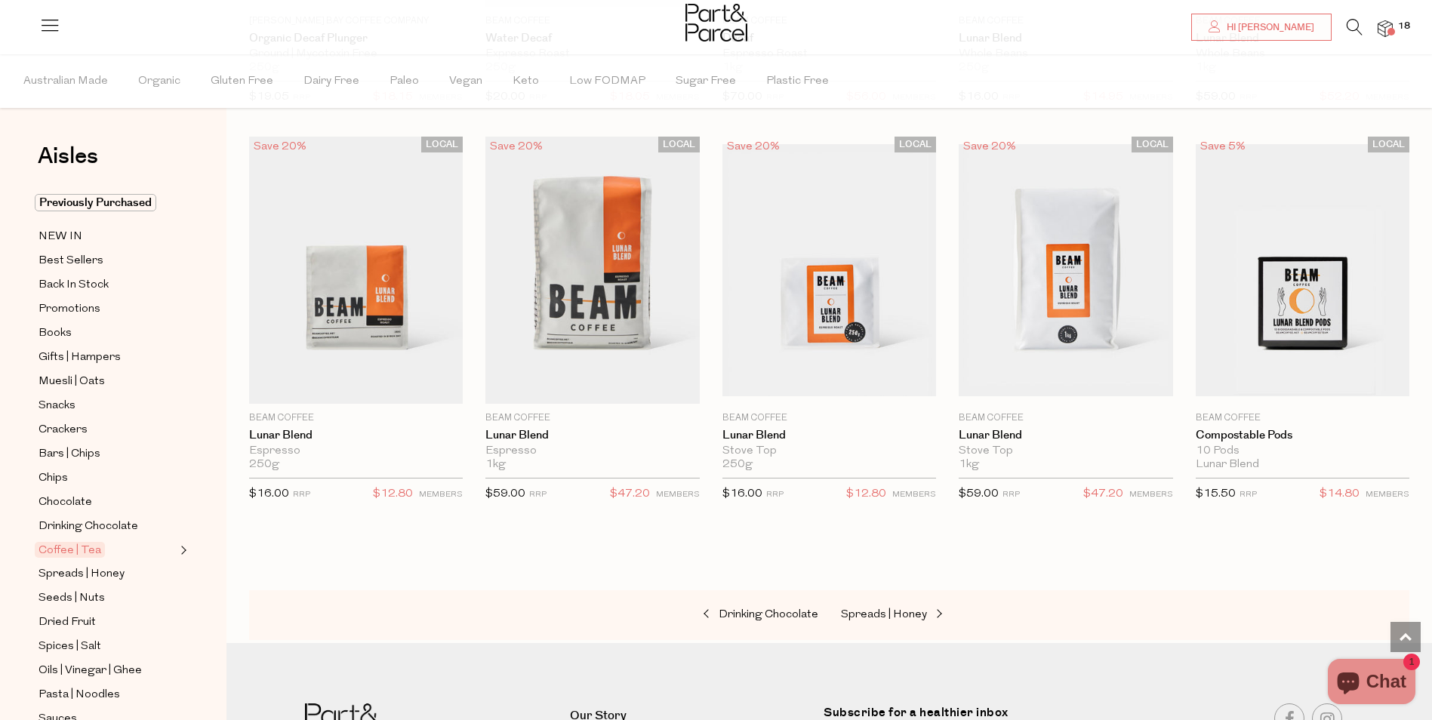
scroll to position [6865, 0]
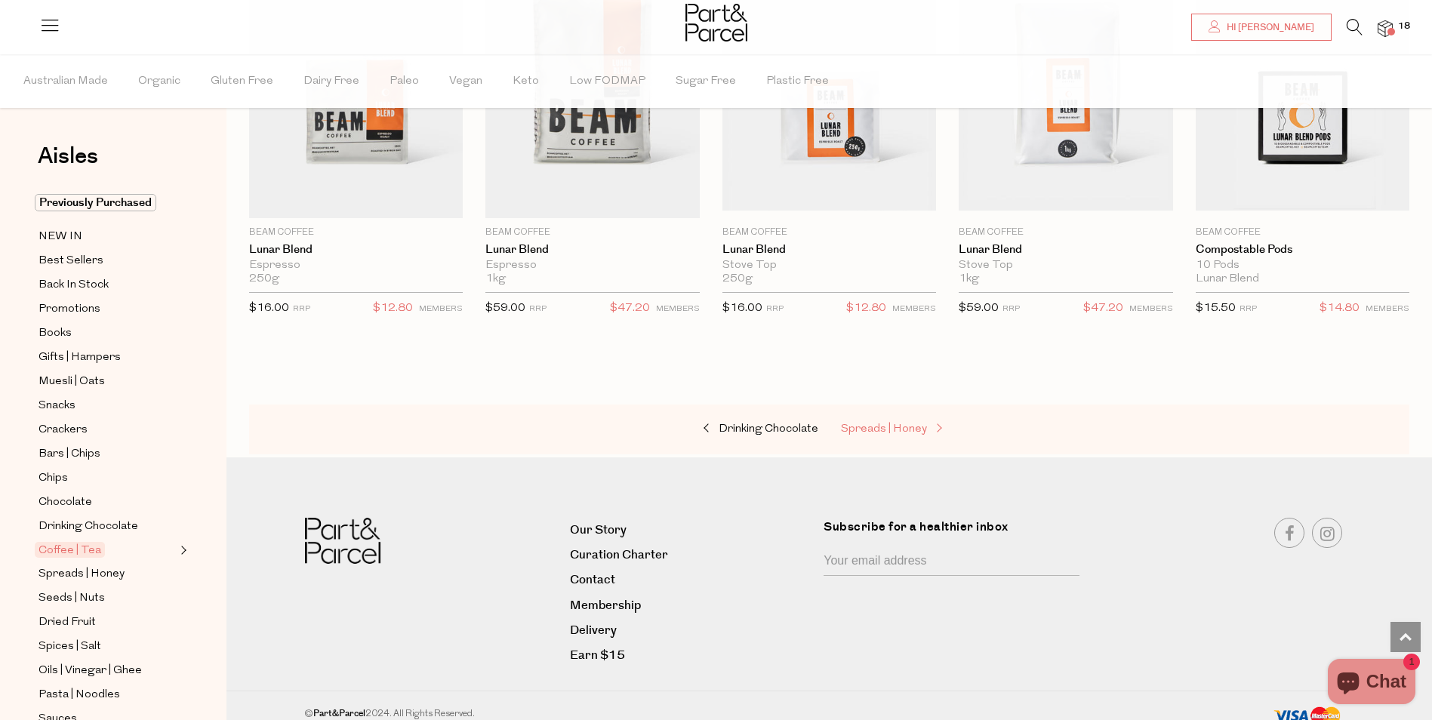
click at [884, 423] on span "Spreads | Honey" at bounding box center [884, 428] width 86 height 11
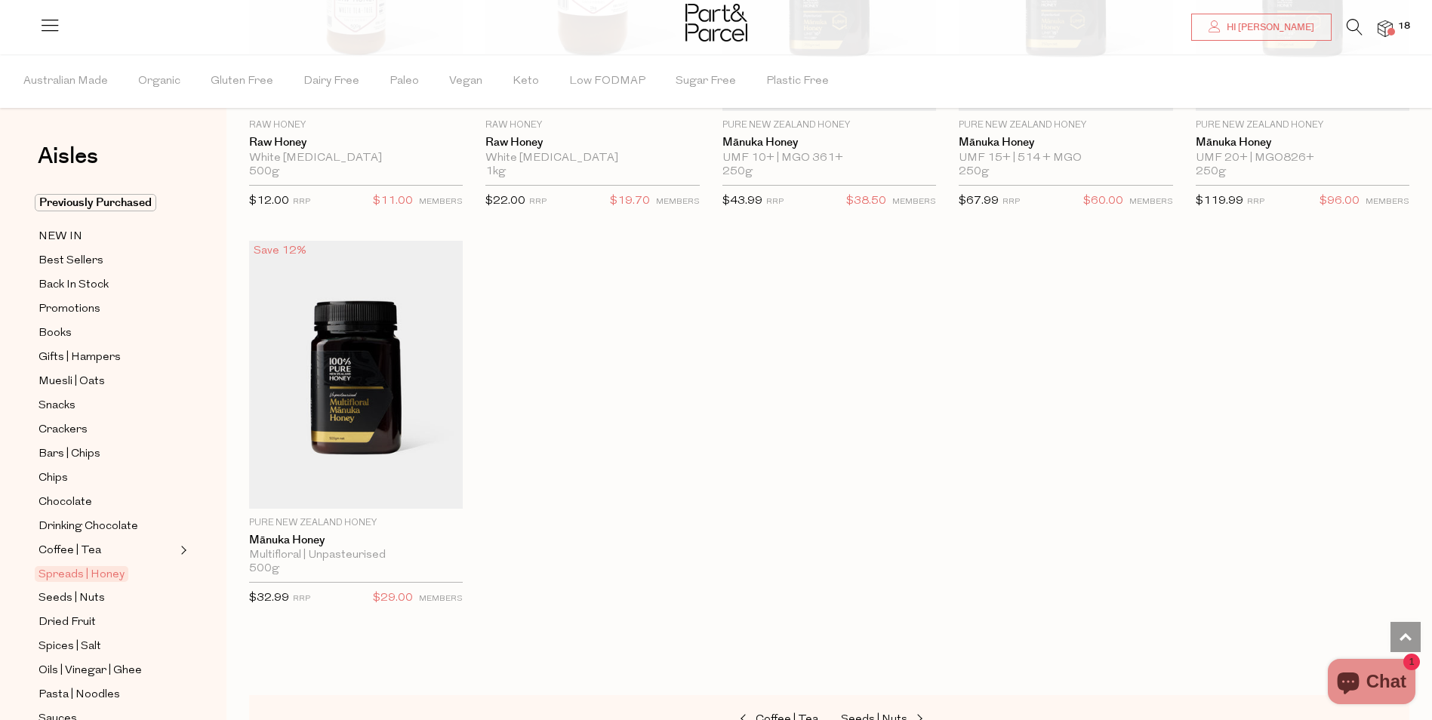
scroll to position [3548, 0]
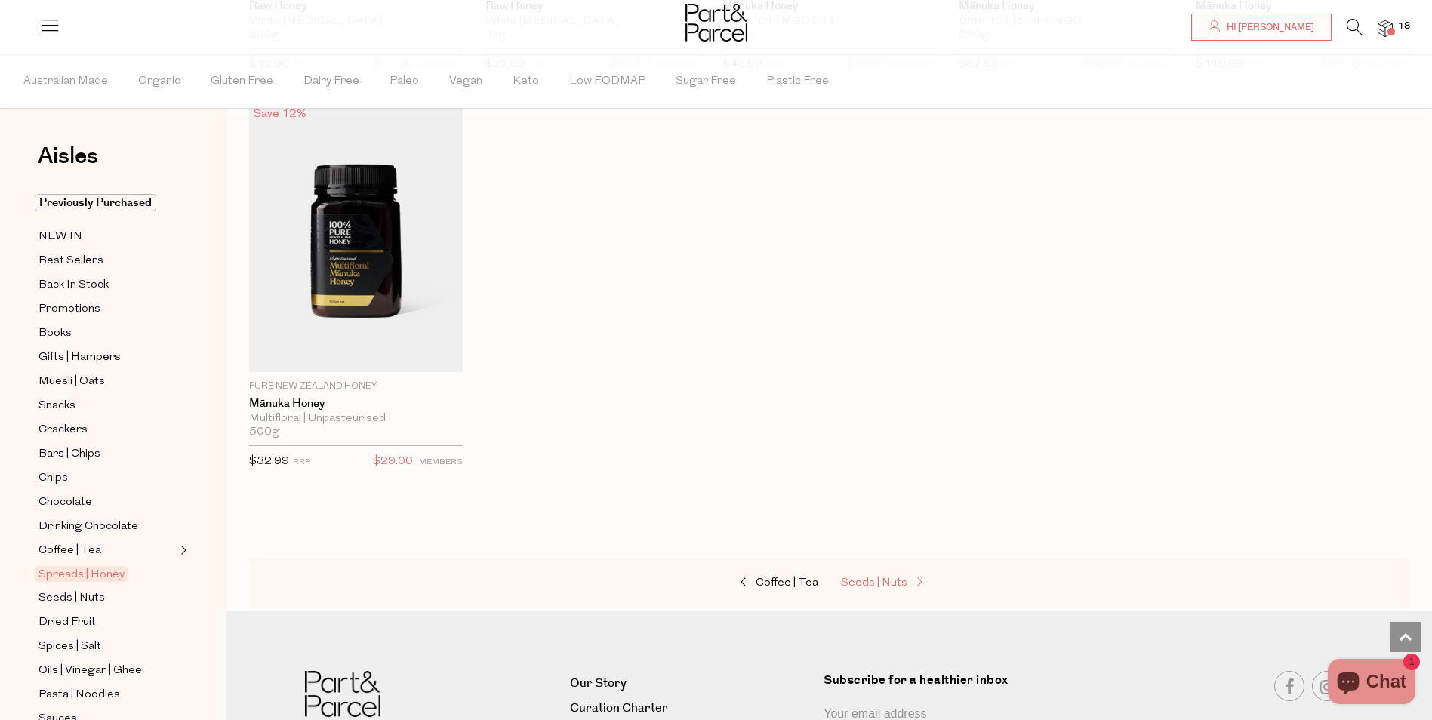
click at [885, 574] on link "Seeds | Nuts" at bounding box center [916, 584] width 151 height 20
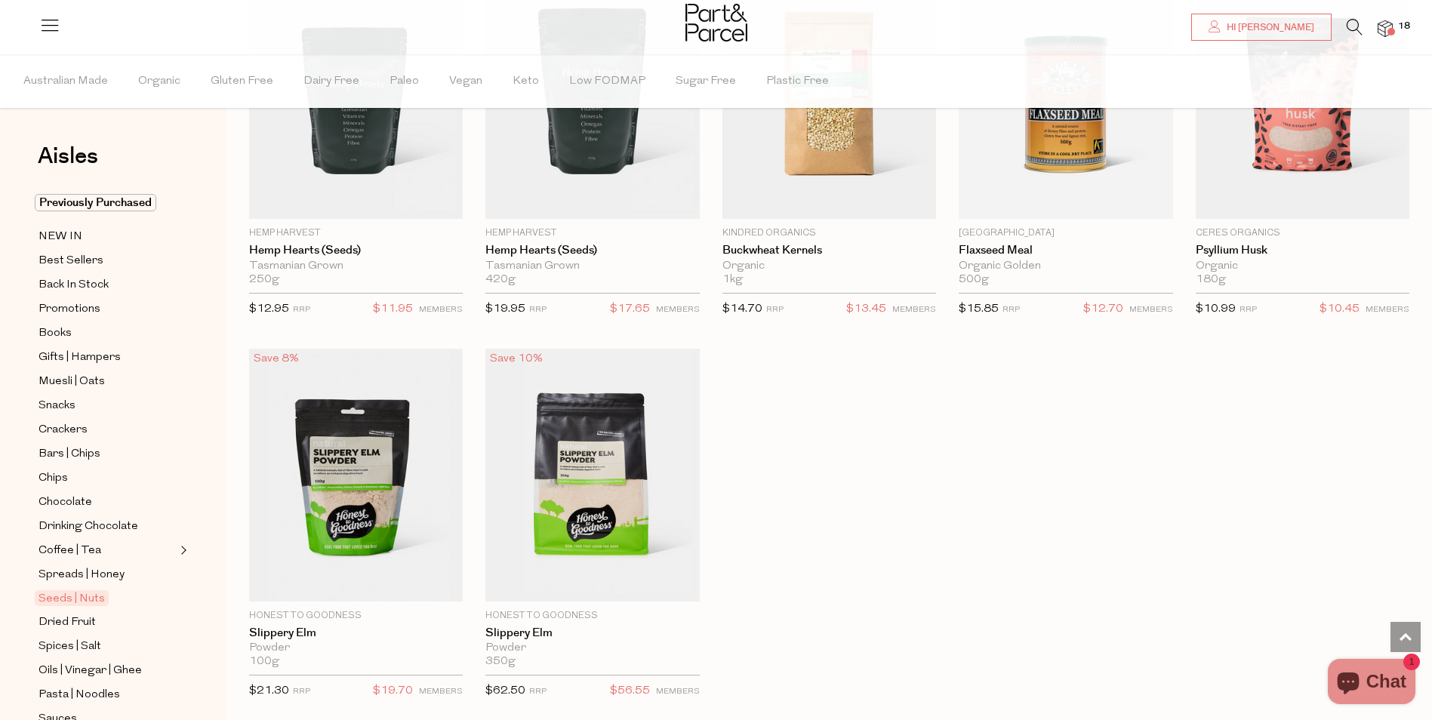
scroll to position [3472, 0]
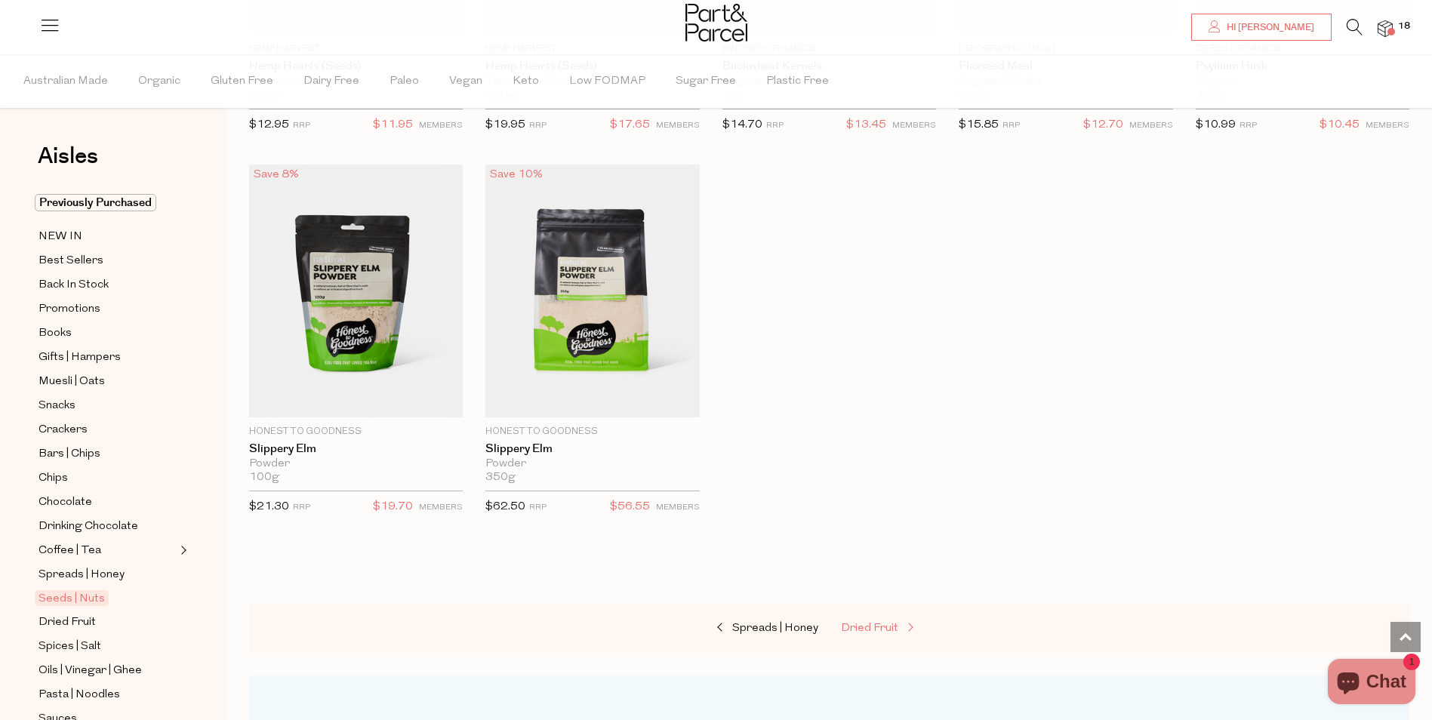
click at [886, 623] on span "Dried Fruit" at bounding box center [869, 628] width 57 height 11
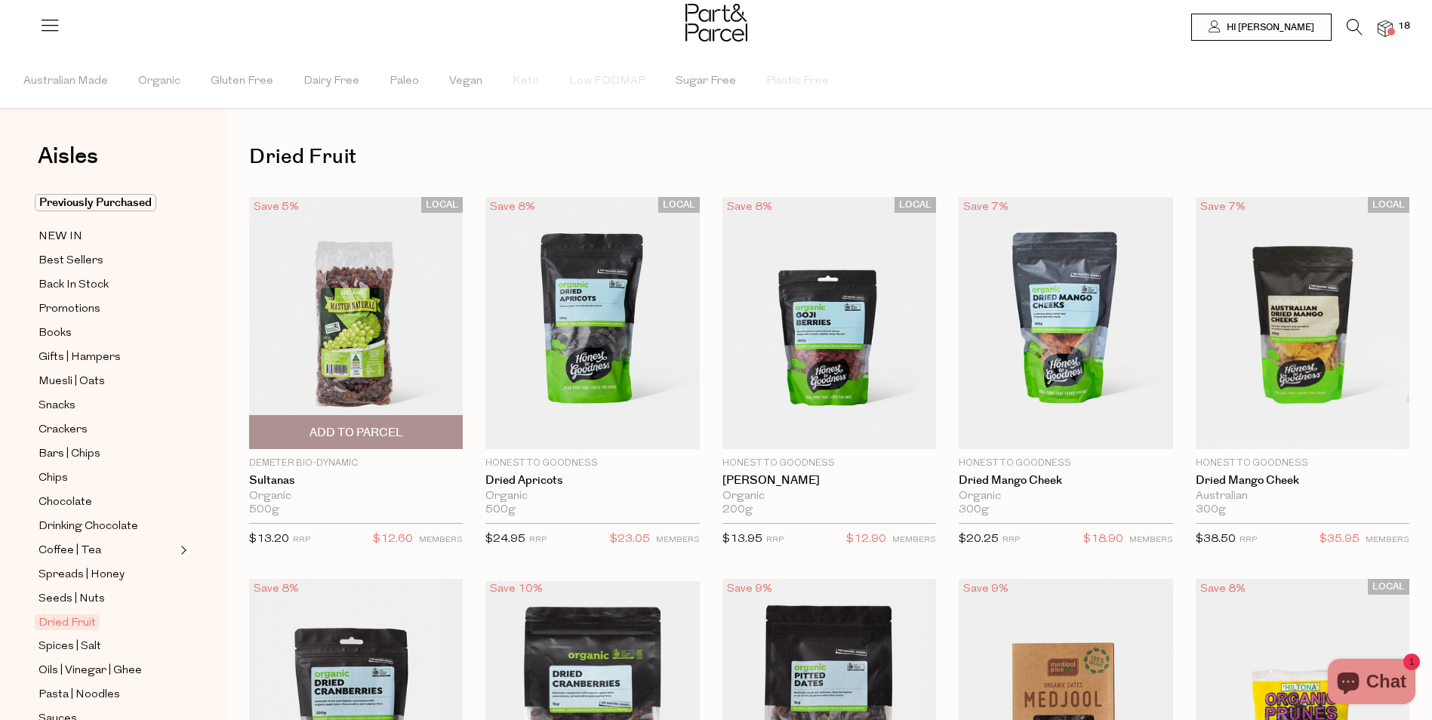
click at [413, 434] on span "Add To Parcel" at bounding box center [356, 432] width 205 height 32
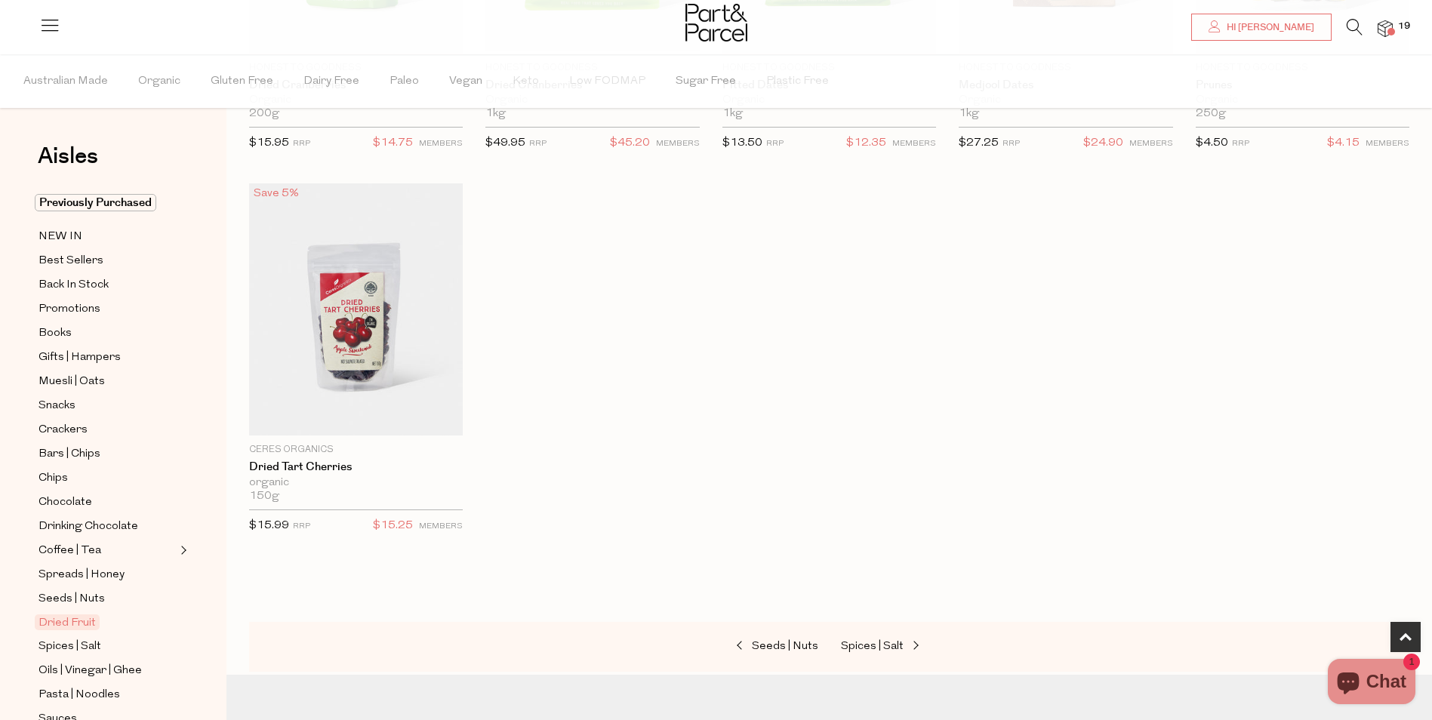
scroll to position [906, 0]
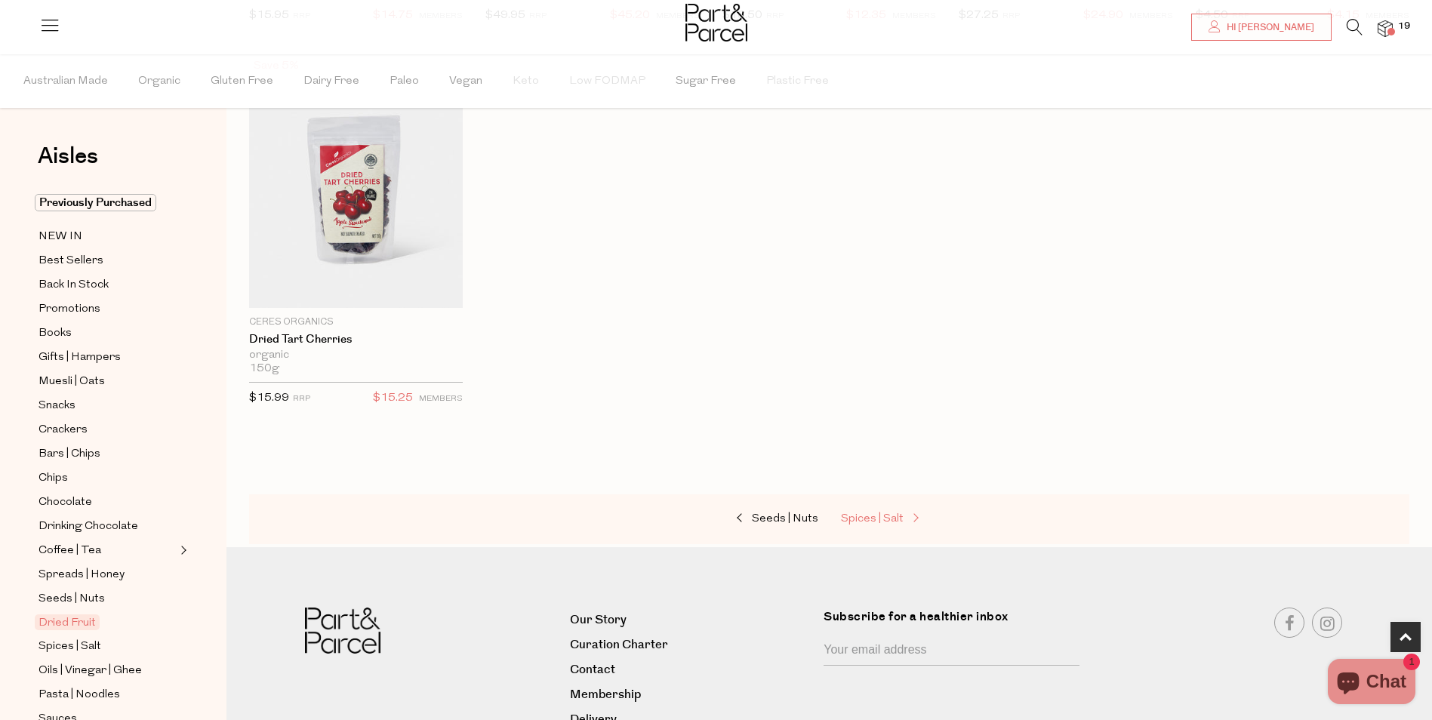
click at [870, 521] on span "Spices | Salt" at bounding box center [872, 518] width 63 height 11
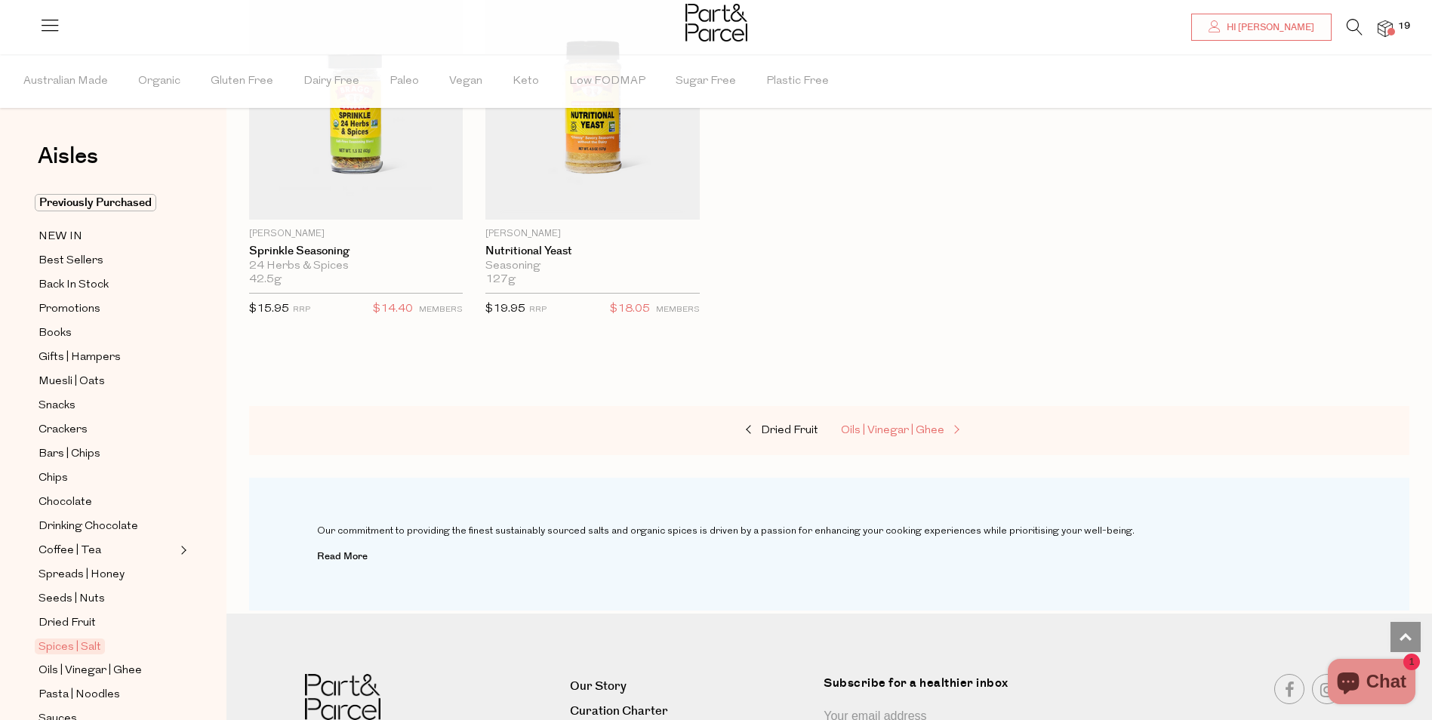
click at [874, 425] on span "Oils | Vinegar | Ghee" at bounding box center [892, 430] width 103 height 11
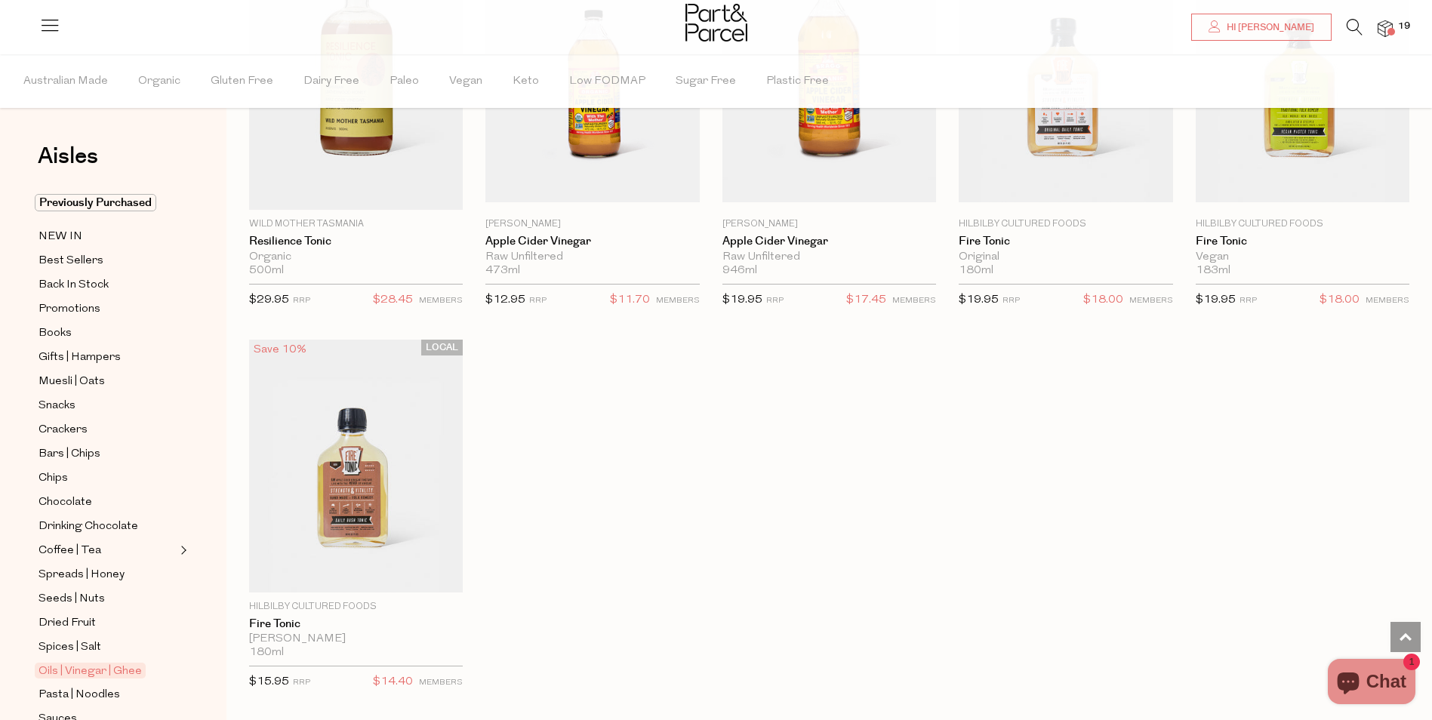
scroll to position [3556, 0]
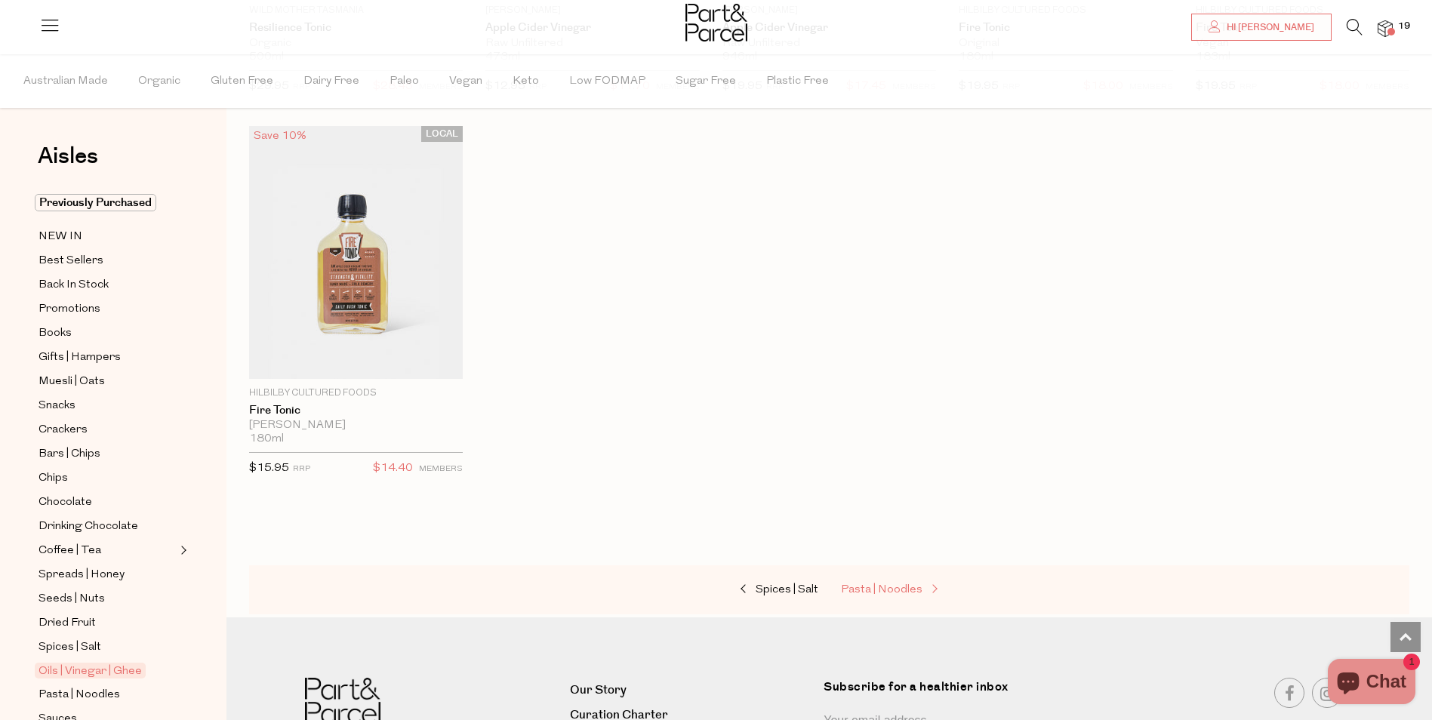
click at [895, 584] on span "Pasta | Noodles" at bounding box center [882, 589] width 82 height 11
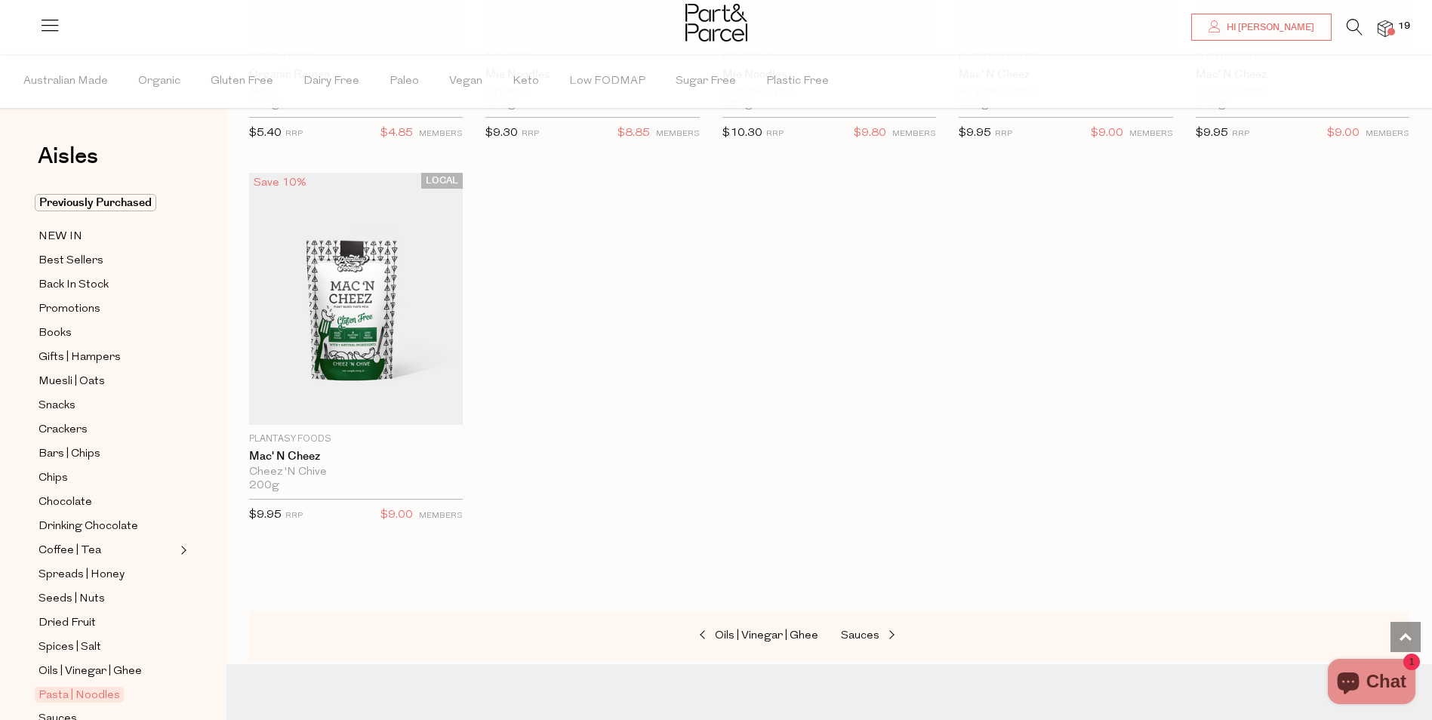
scroll to position [4378, 0]
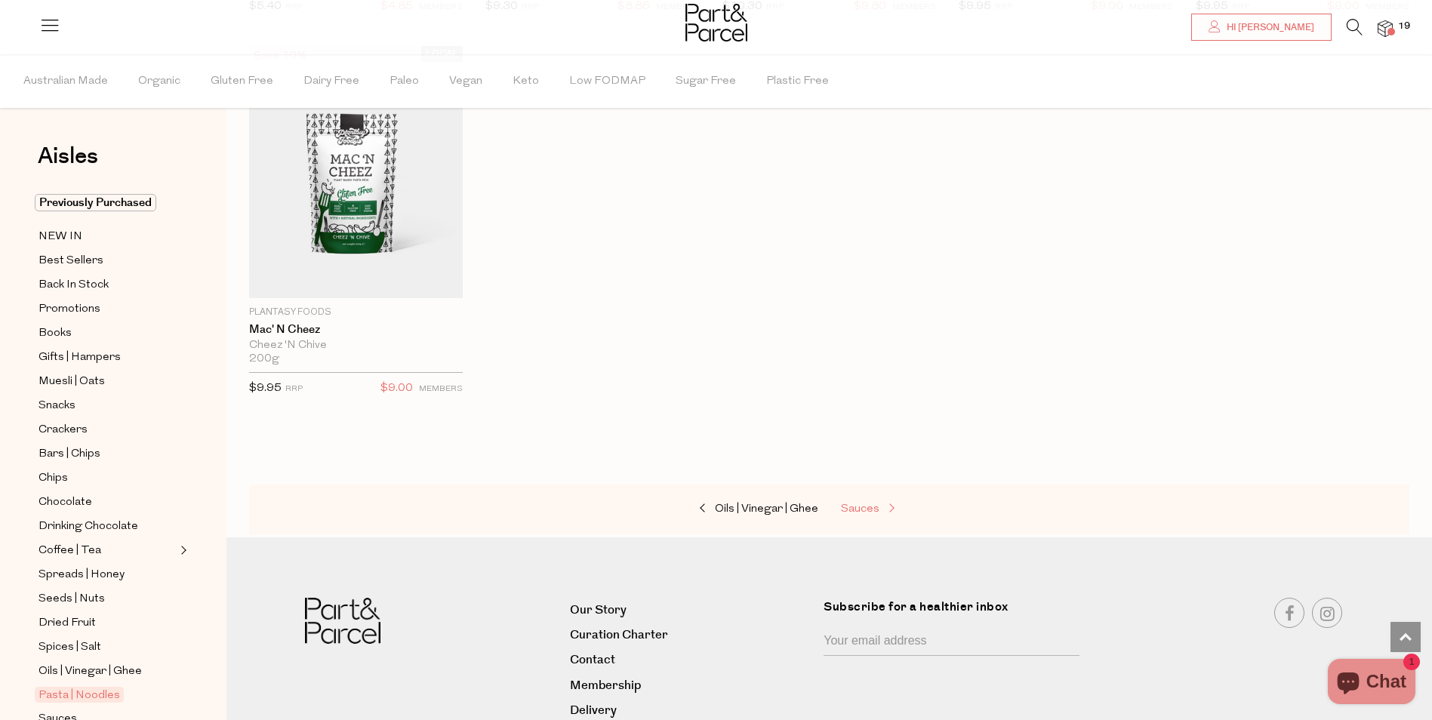
click at [867, 504] on span "Sauces" at bounding box center [860, 509] width 38 height 11
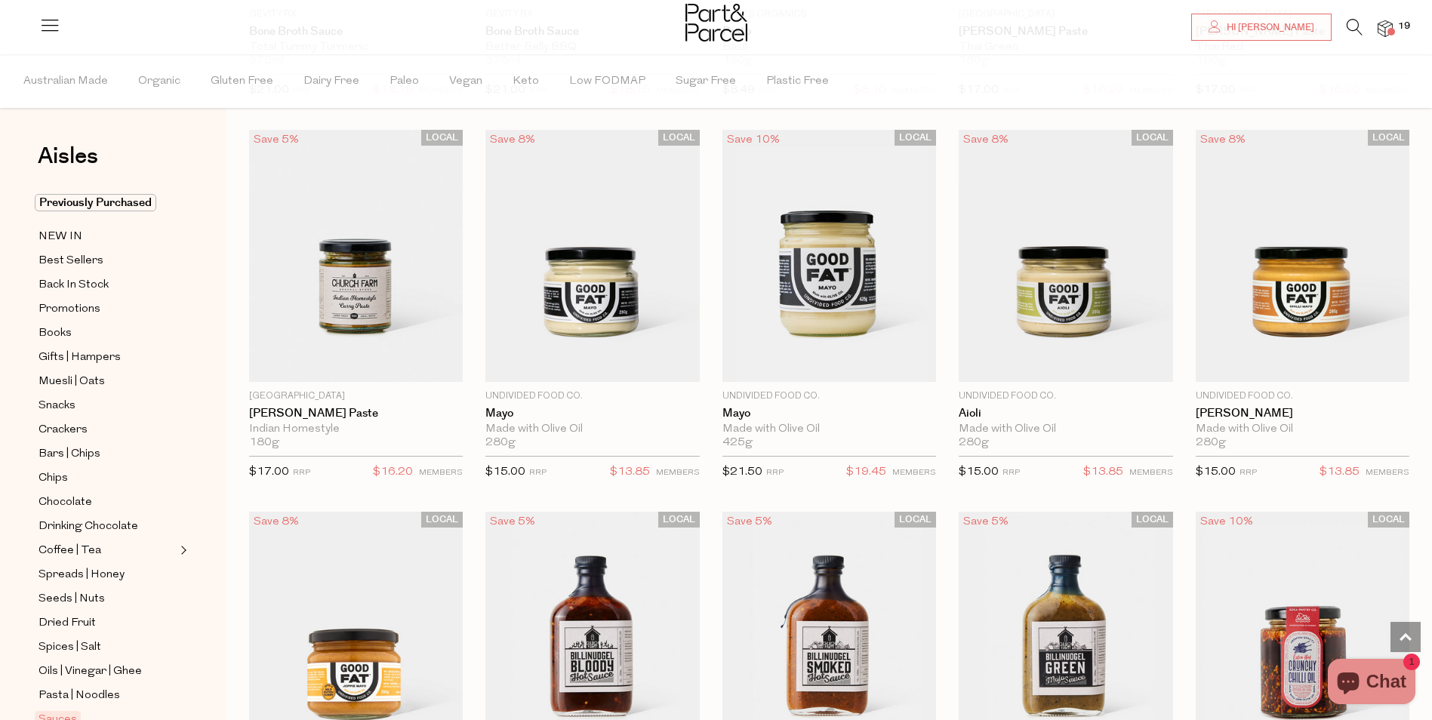
scroll to position [981, 0]
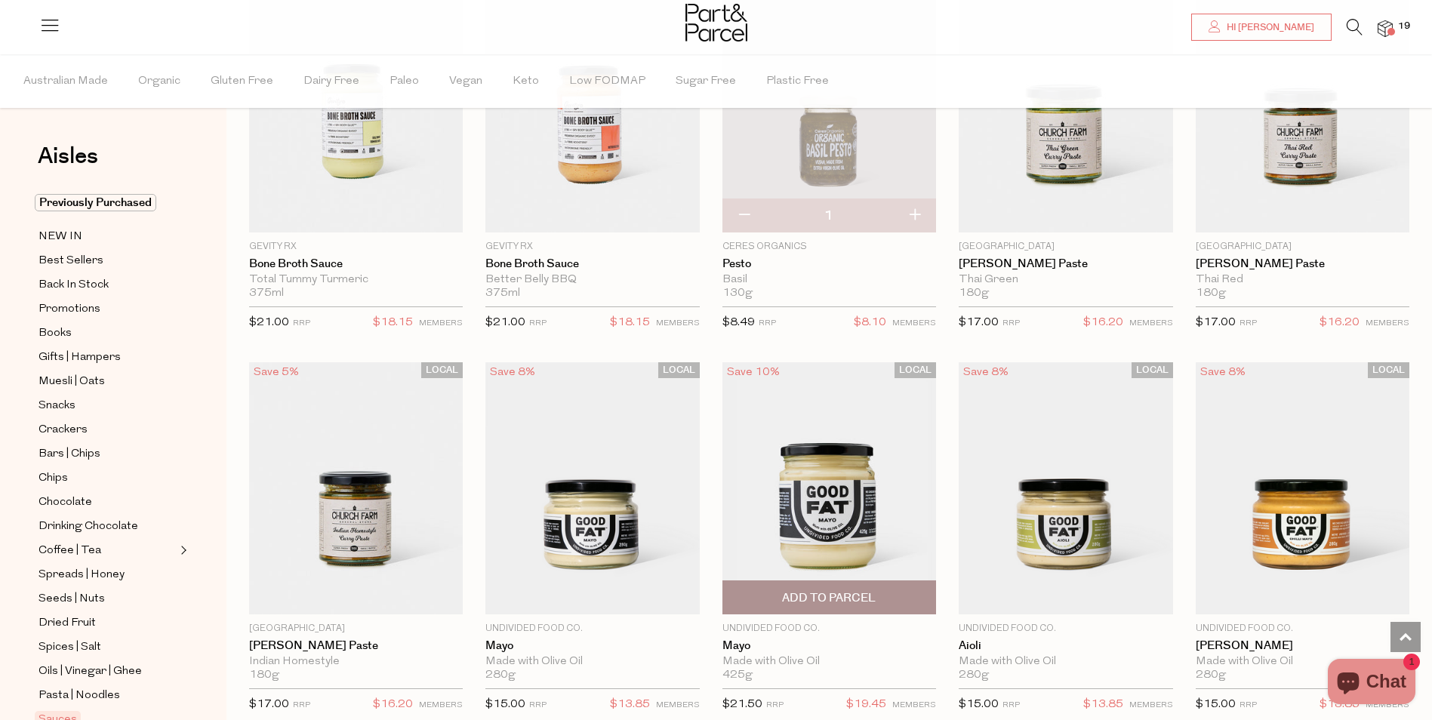
click at [838, 602] on span "Add To Parcel" at bounding box center [829, 598] width 94 height 16
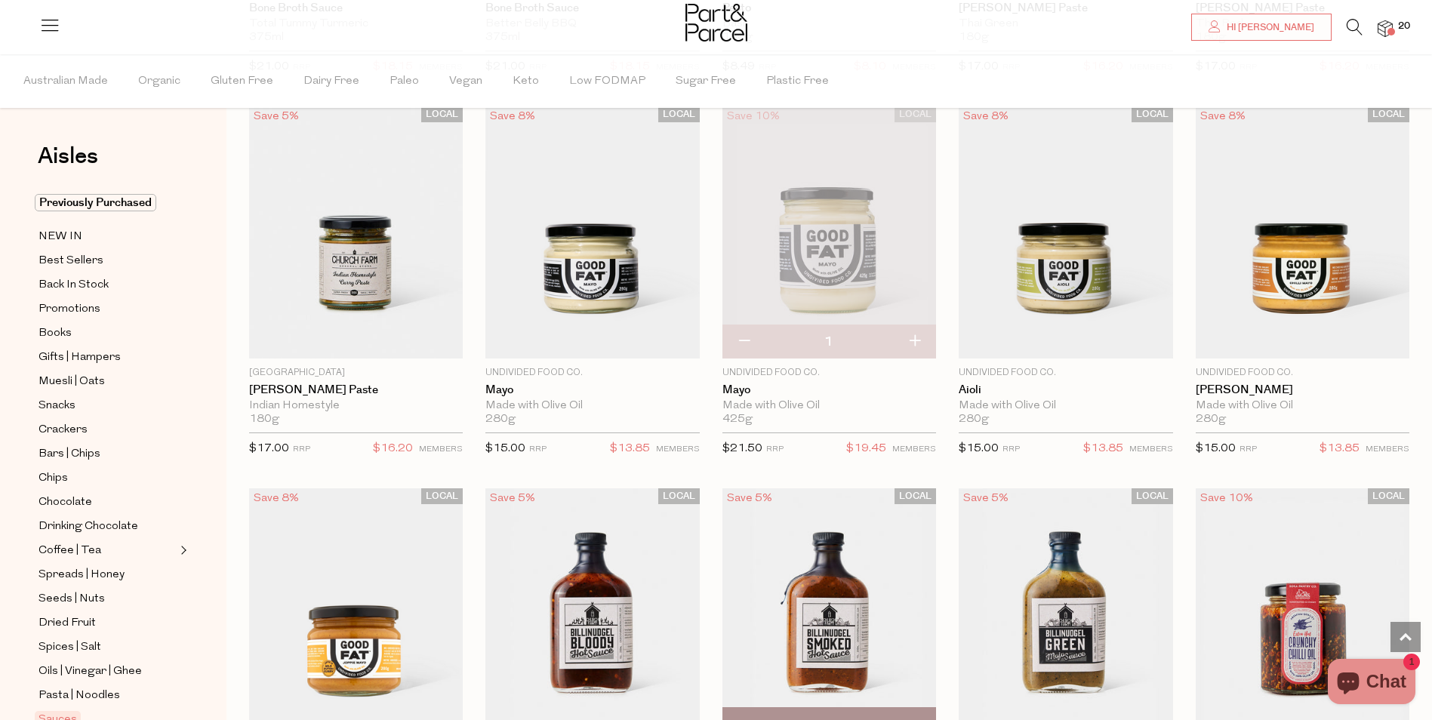
scroll to position [1434, 0]
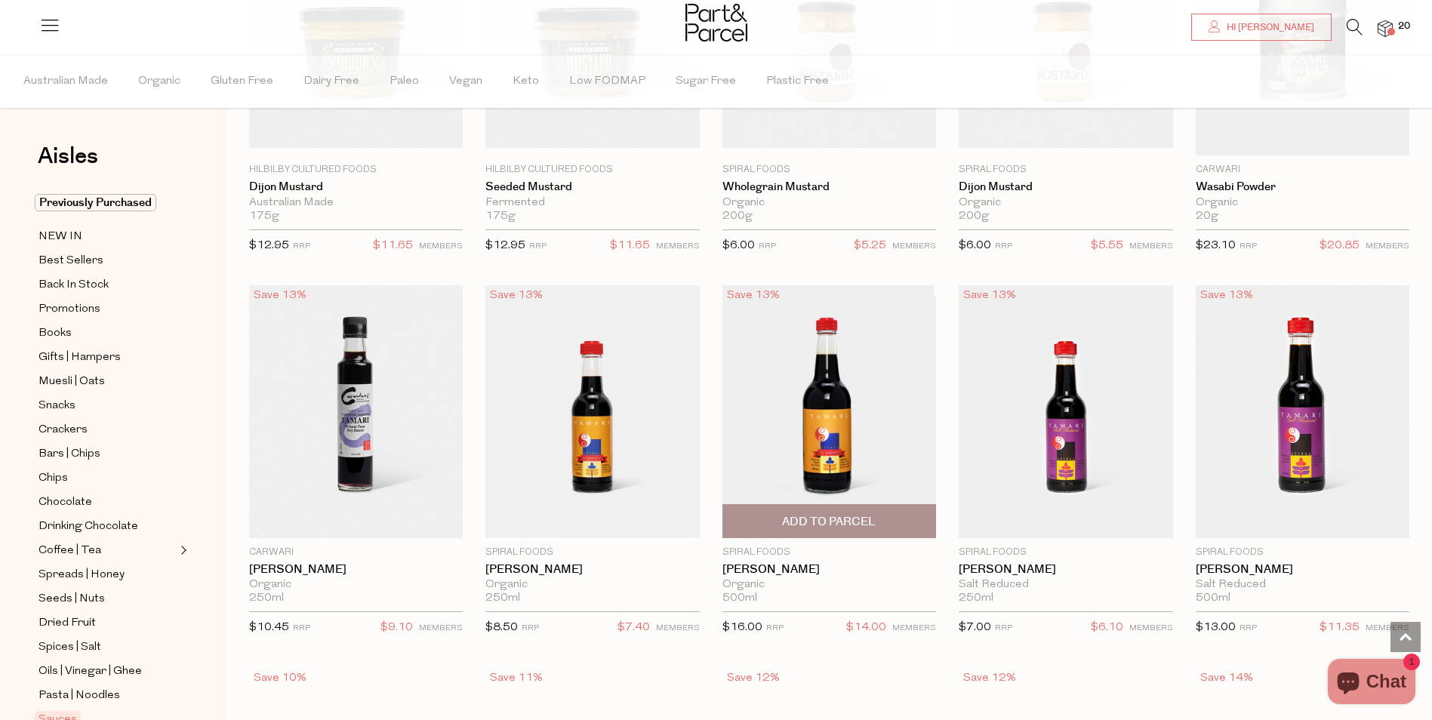
scroll to position [3170, 0]
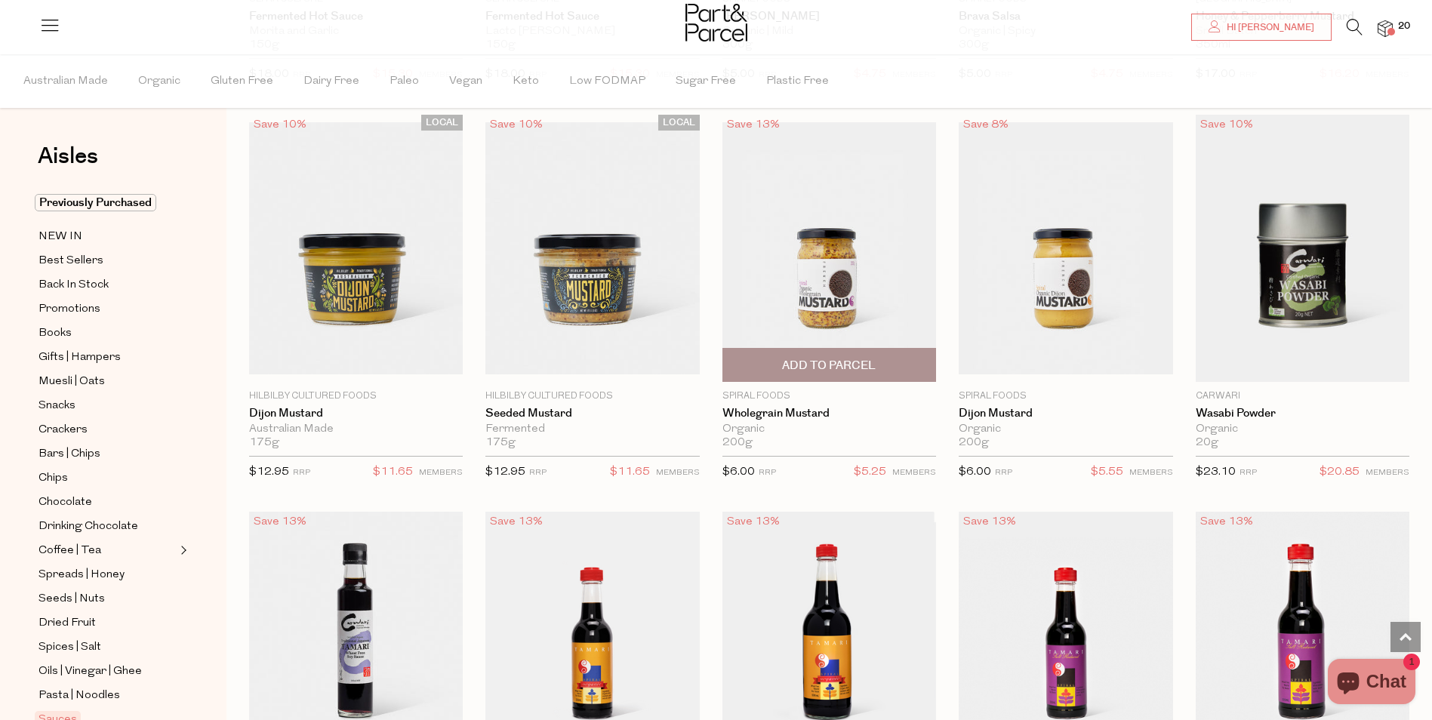
click at [828, 361] on span "Add To Parcel" at bounding box center [829, 366] width 94 height 16
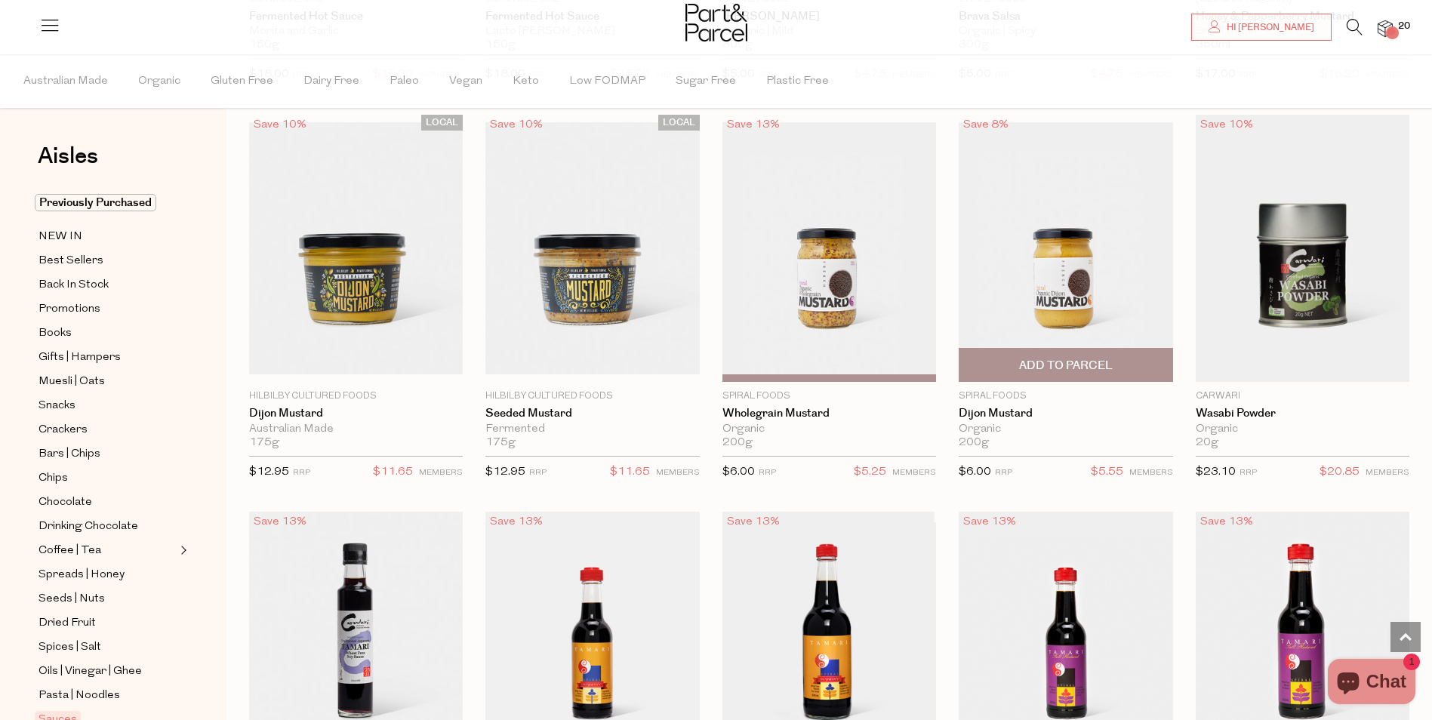
drag, startPoint x: 1086, startPoint y: 365, endPoint x: 1023, endPoint y: 342, distance: 67.6
click at [1076, 362] on span "Add To Parcel" at bounding box center [1066, 366] width 94 height 16
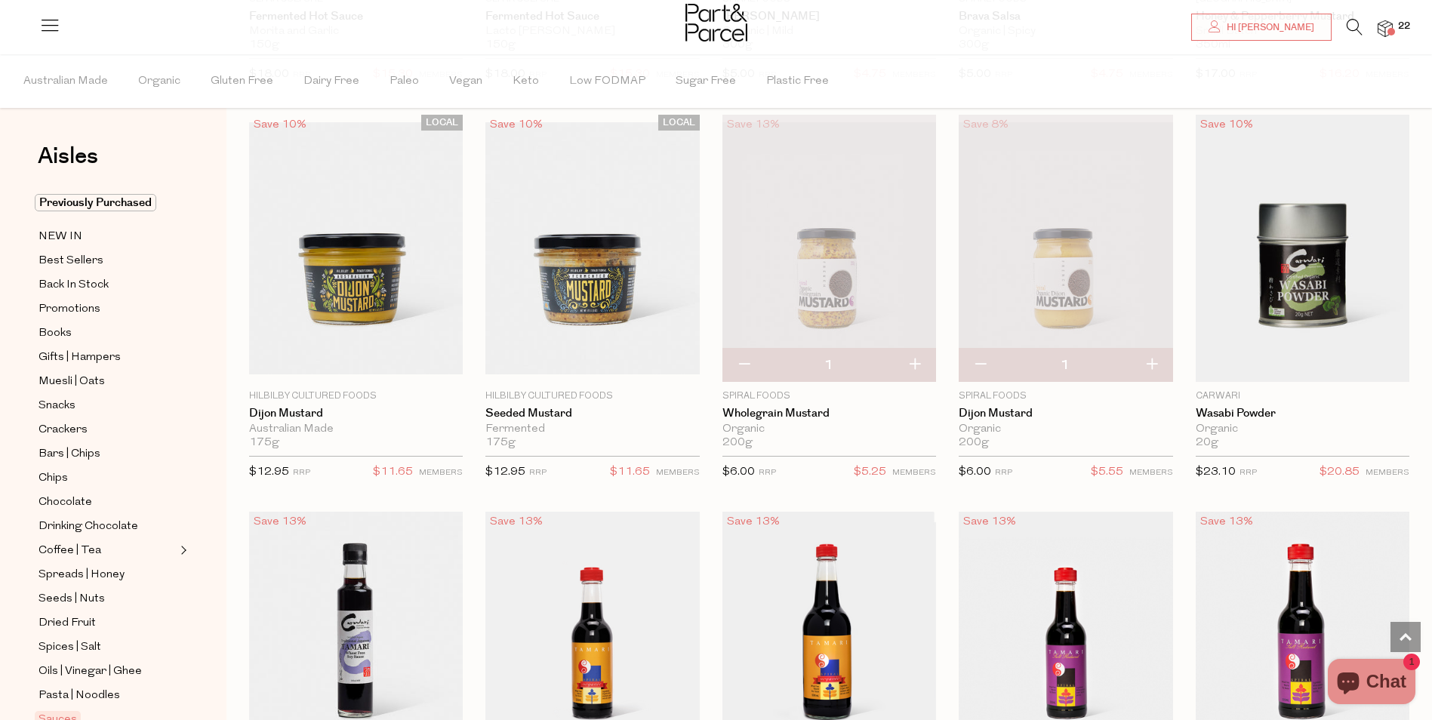
click at [976, 358] on button "button" at bounding box center [980, 365] width 43 height 33
type input "0"
type input "1"
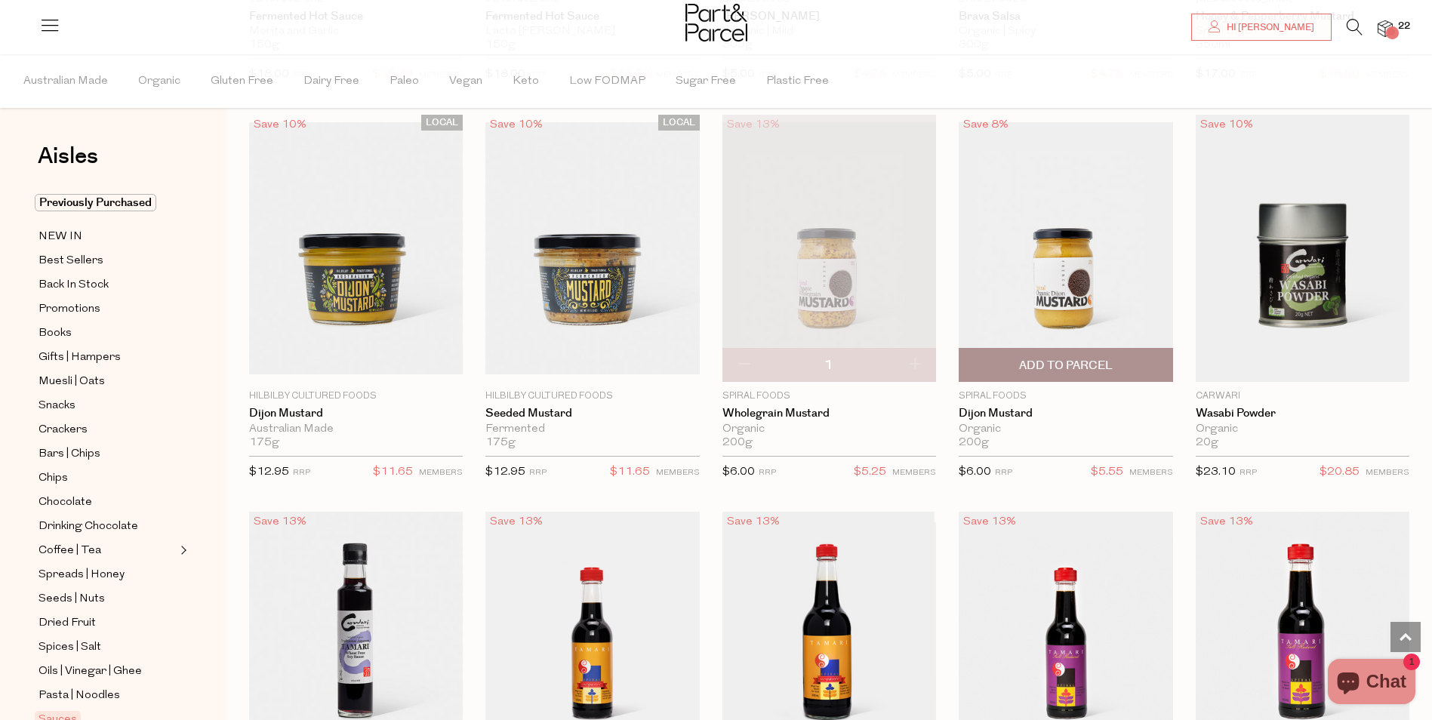
click at [1040, 358] on span "Add to Parcel" at bounding box center [1066, 366] width 94 height 16
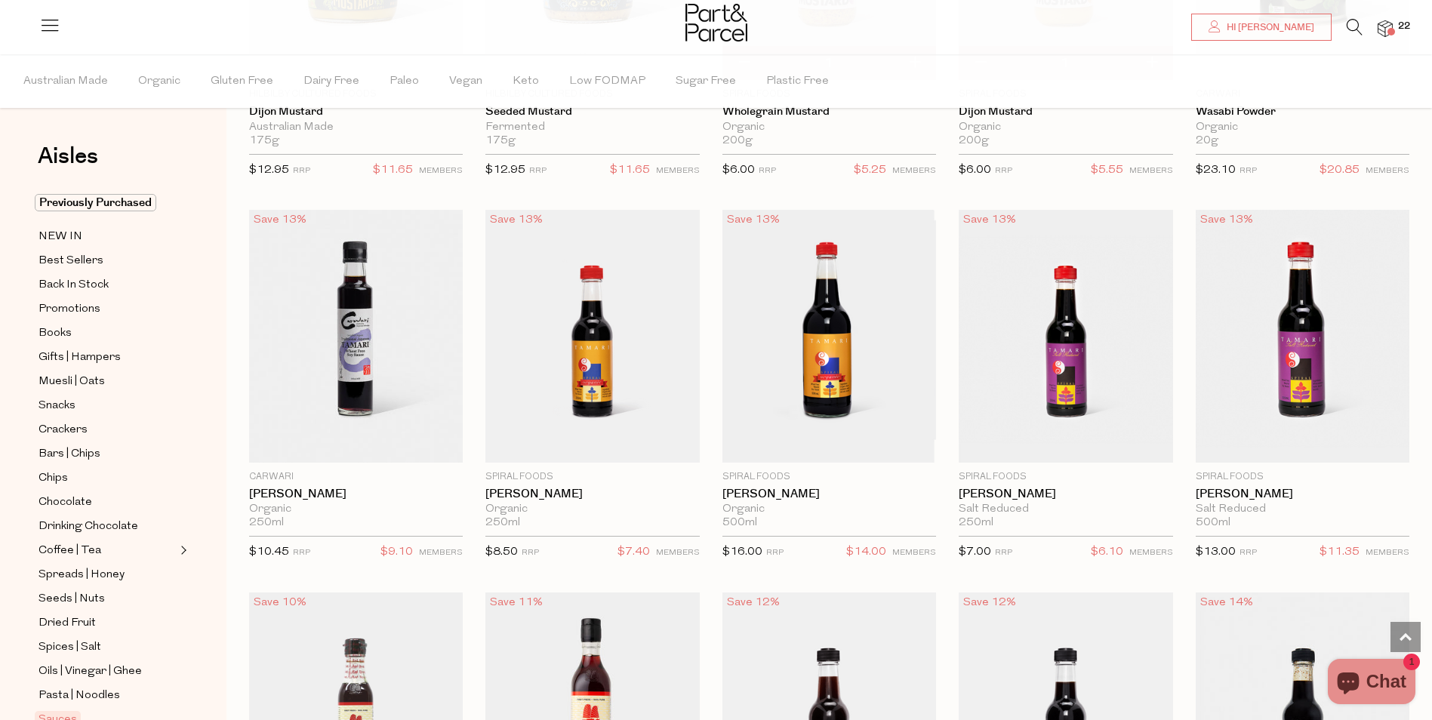
scroll to position [3774, 0]
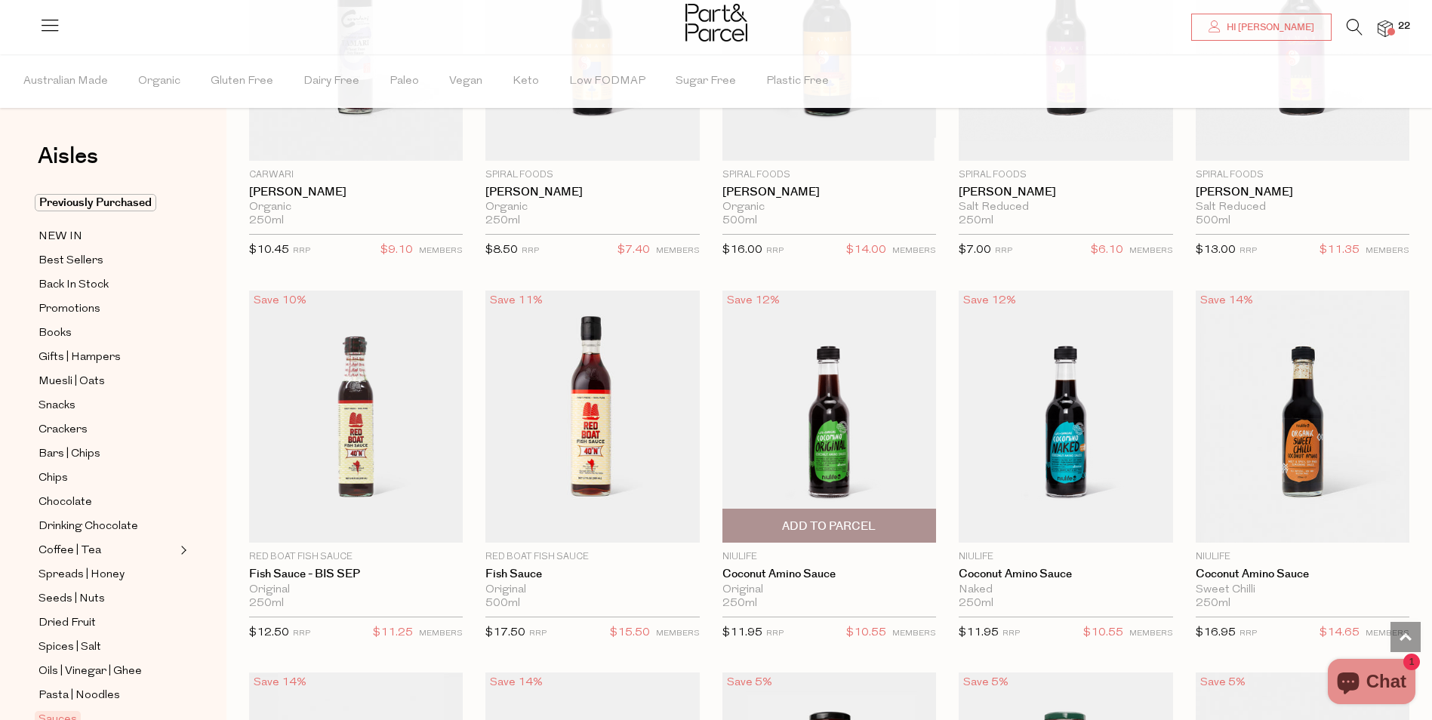
click at [889, 521] on span "Add To Parcel" at bounding box center [829, 526] width 205 height 32
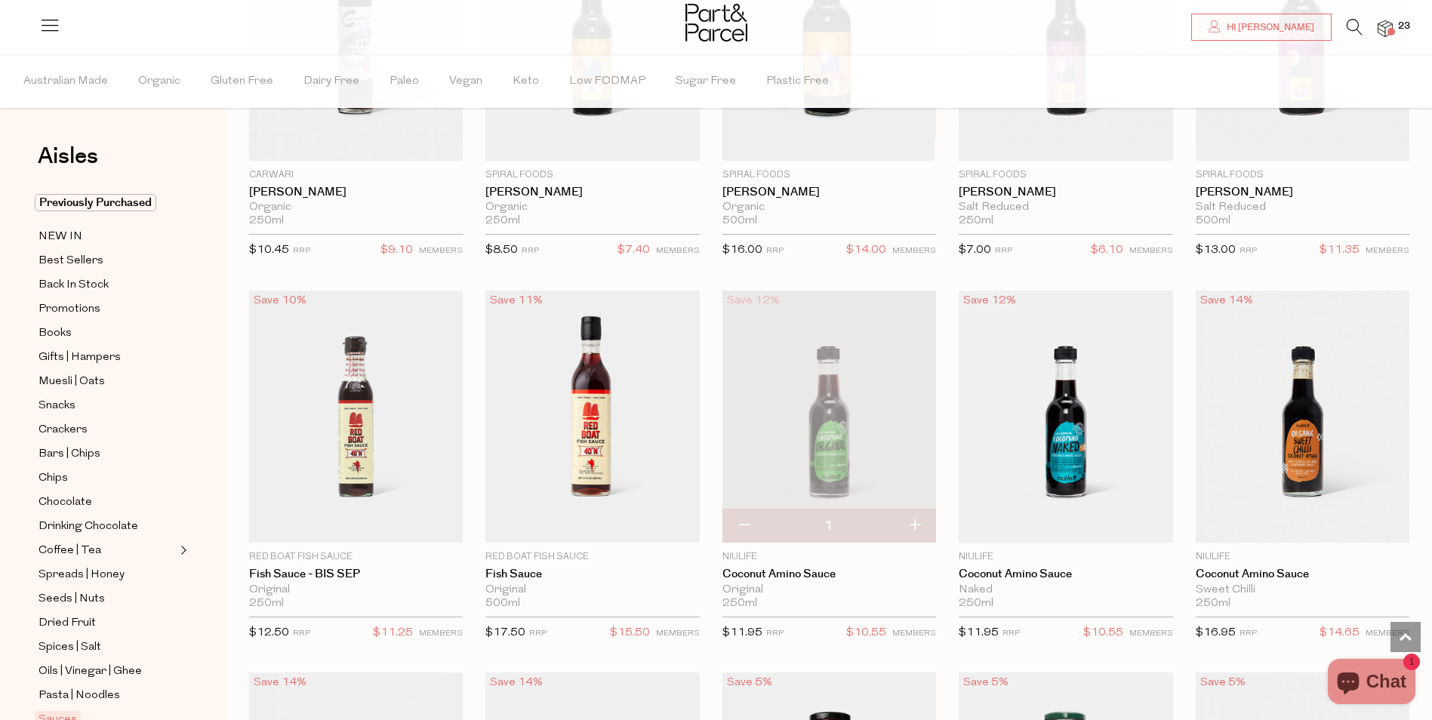
click at [915, 516] on button "button" at bounding box center [914, 526] width 43 height 33
type input "2"
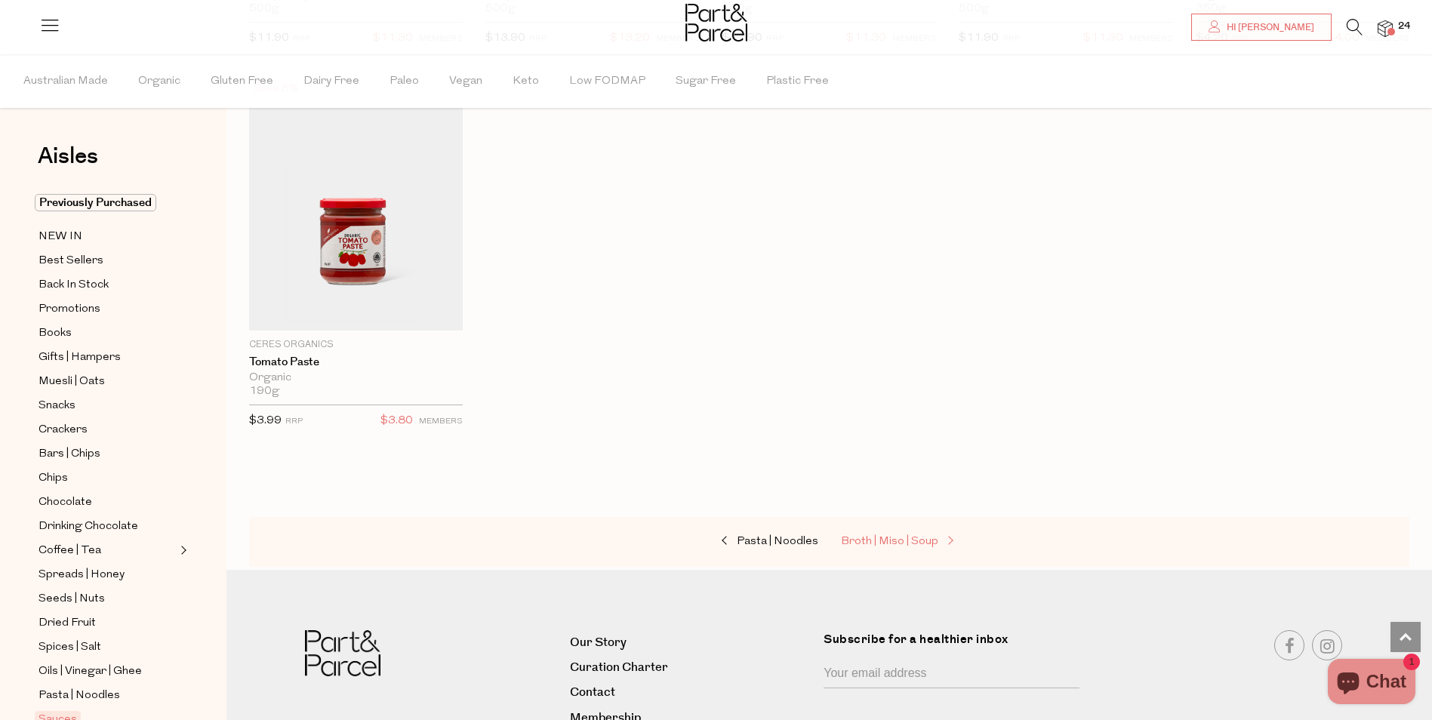
click at [871, 536] on span "Broth | Miso | Soup" at bounding box center [889, 541] width 97 height 11
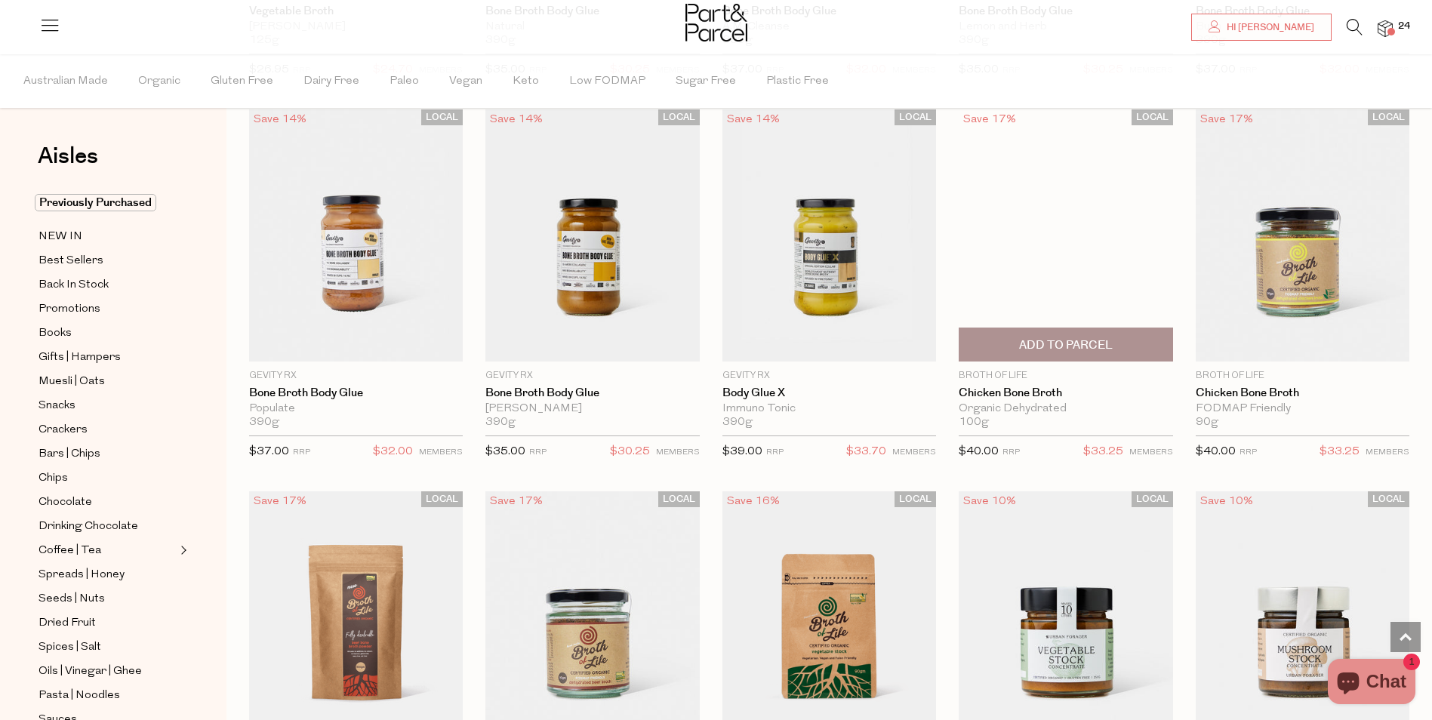
scroll to position [1132, 0]
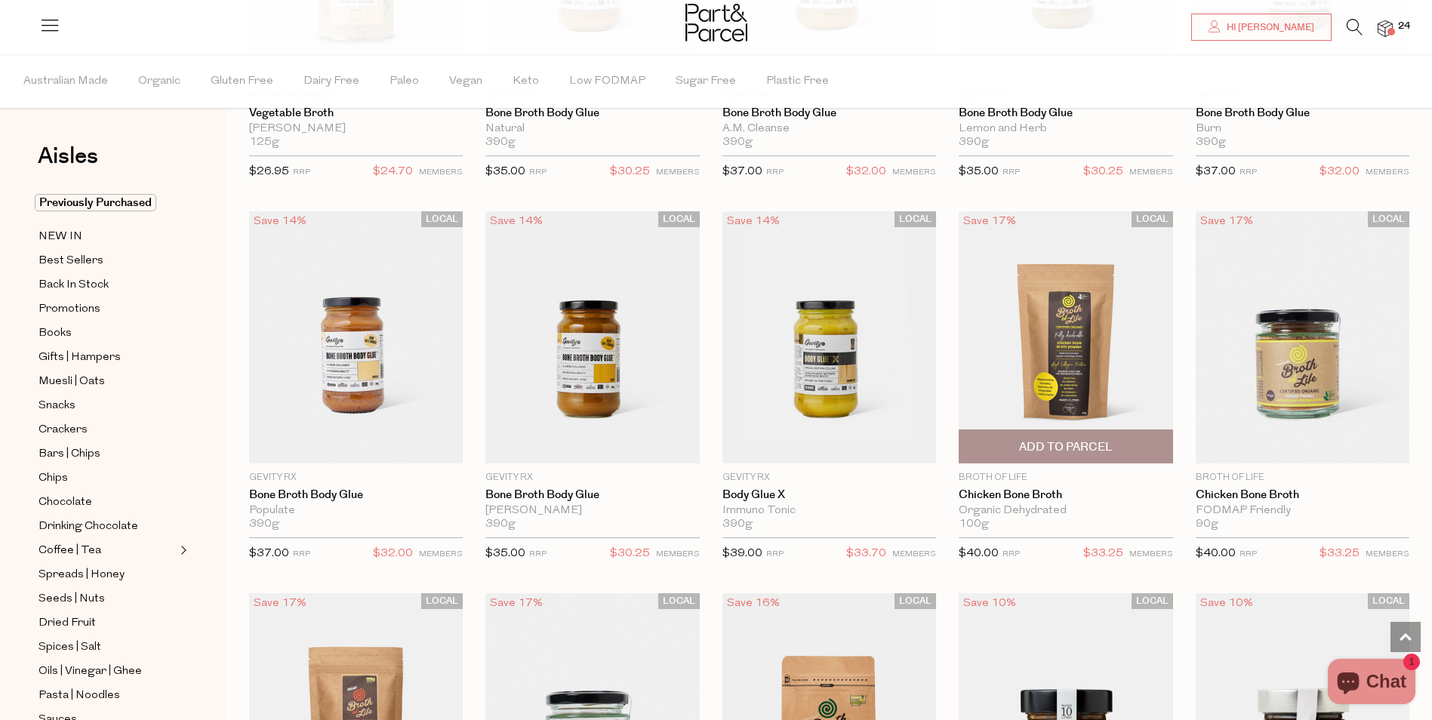
click at [1101, 431] on span "Add To Parcel" at bounding box center [1065, 446] width 205 height 32
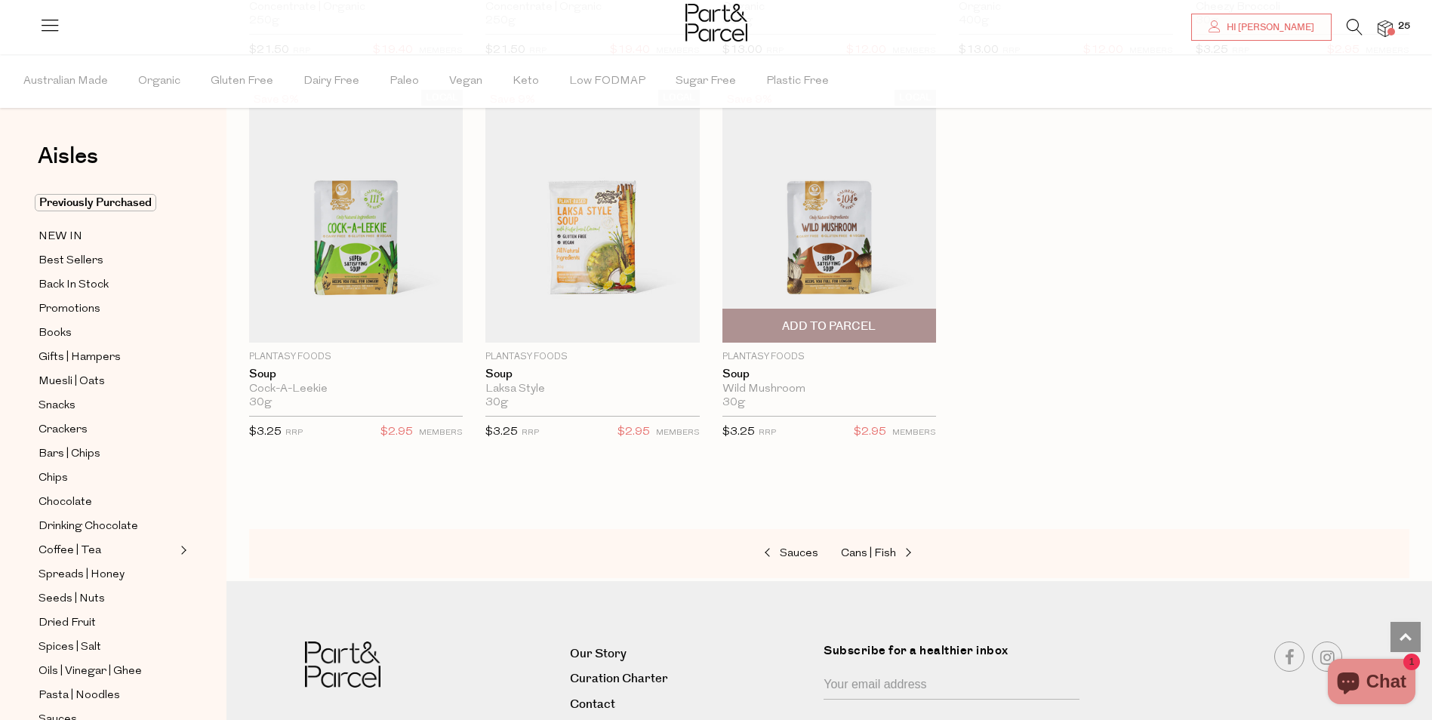
scroll to position [2533, 0]
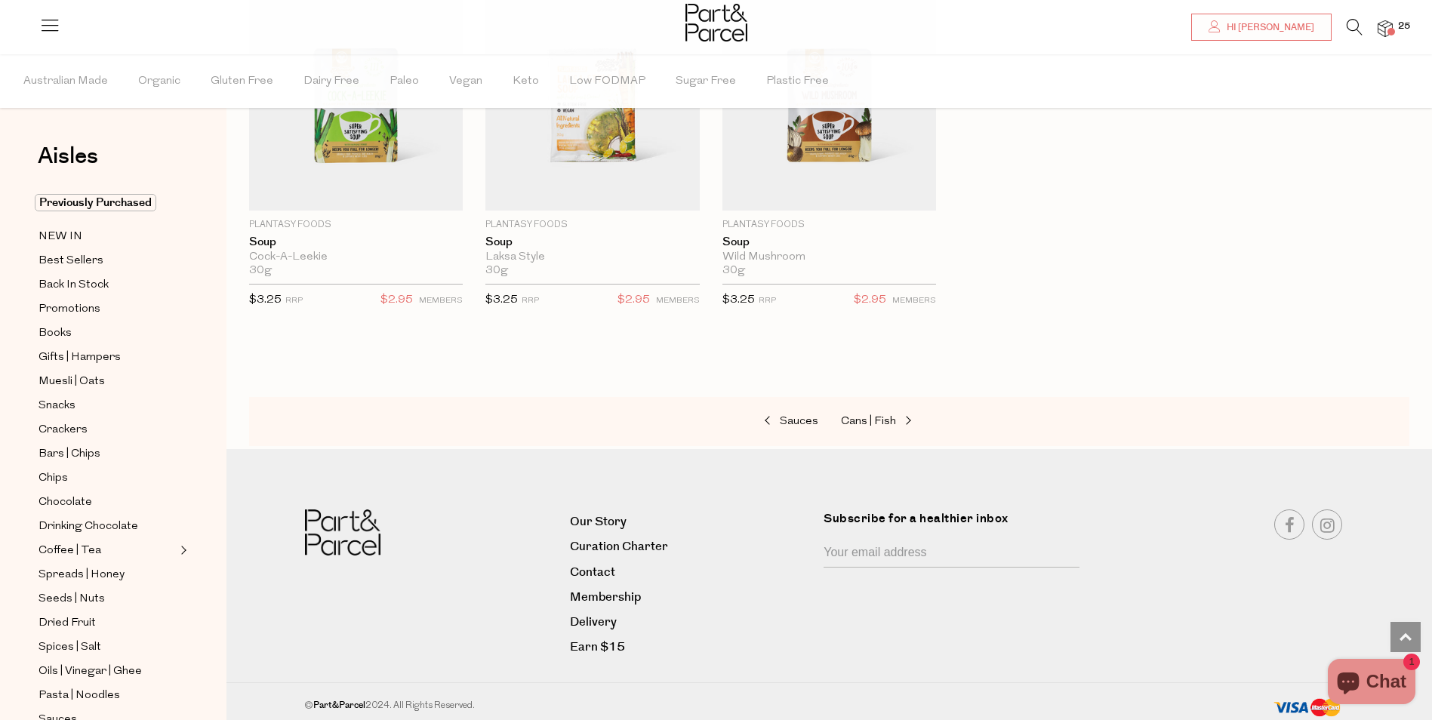
click at [876, 405] on div "Sauces Cans | Fish" at bounding box center [829, 422] width 1160 height 50
click at [876, 416] on span "Cans | Fish" at bounding box center [868, 421] width 55 height 11
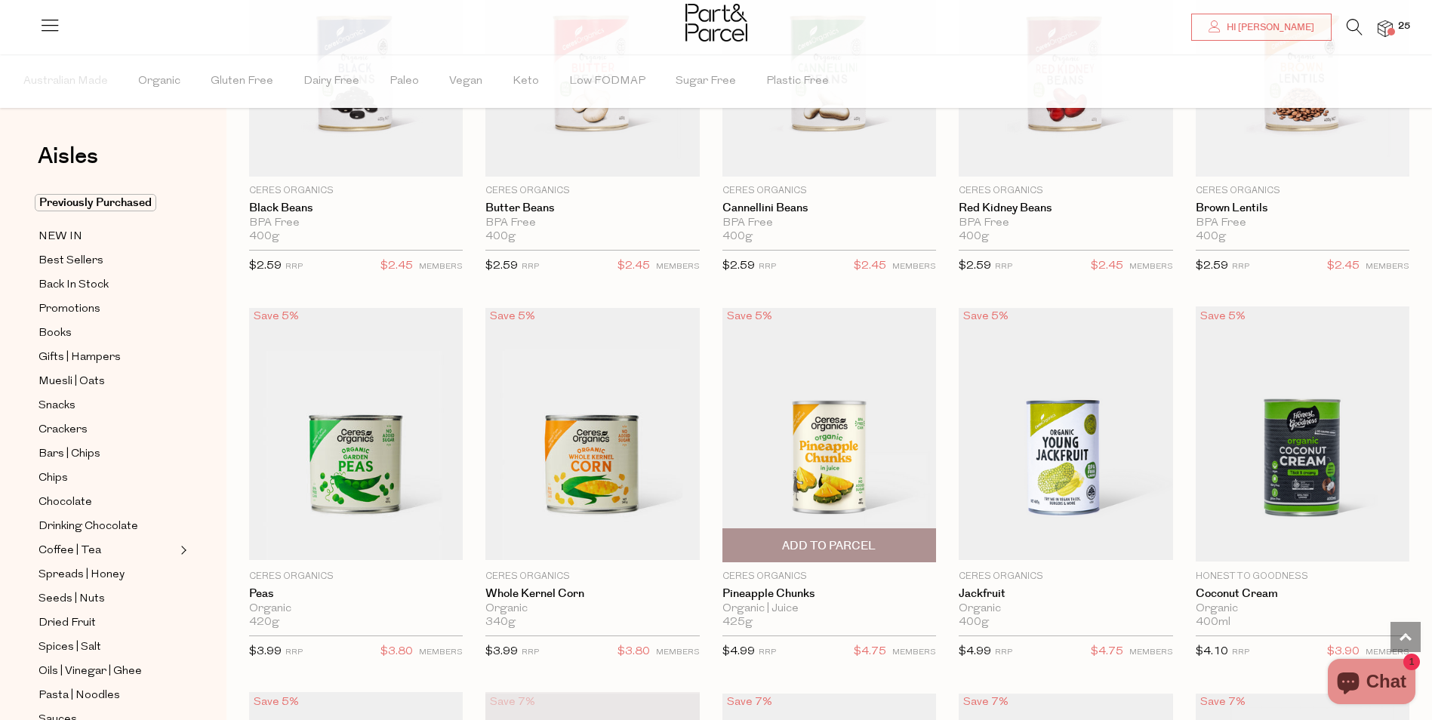
scroll to position [648, 0]
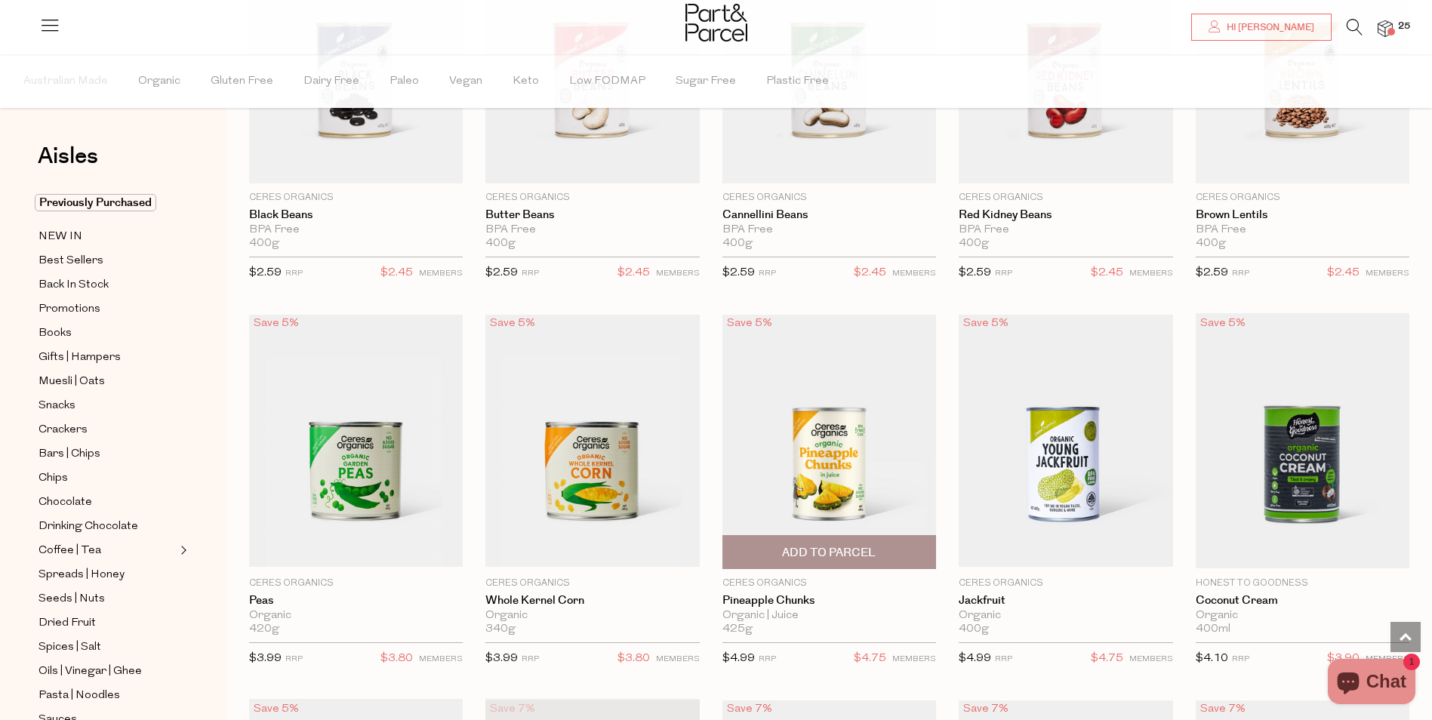
click at [816, 545] on span "Add To Parcel" at bounding box center [829, 553] width 94 height 16
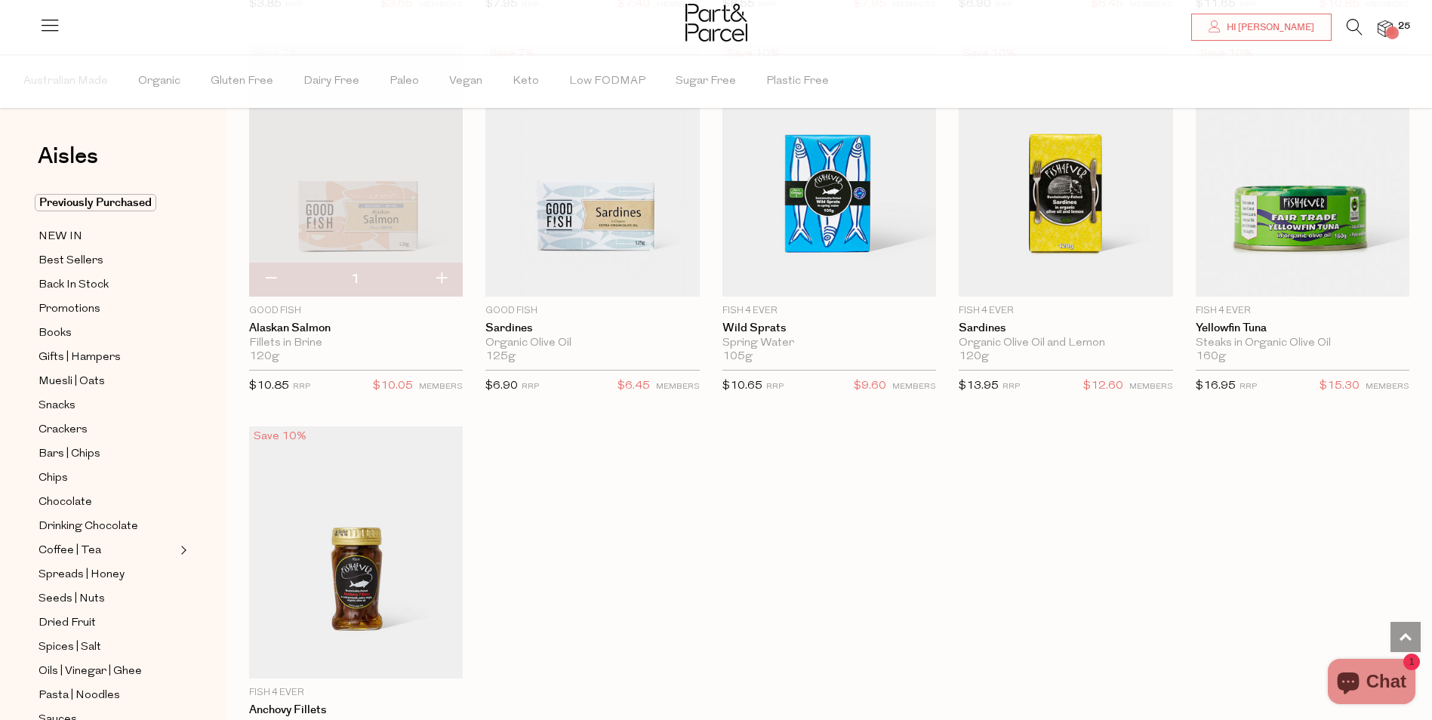
scroll to position [1932, 0]
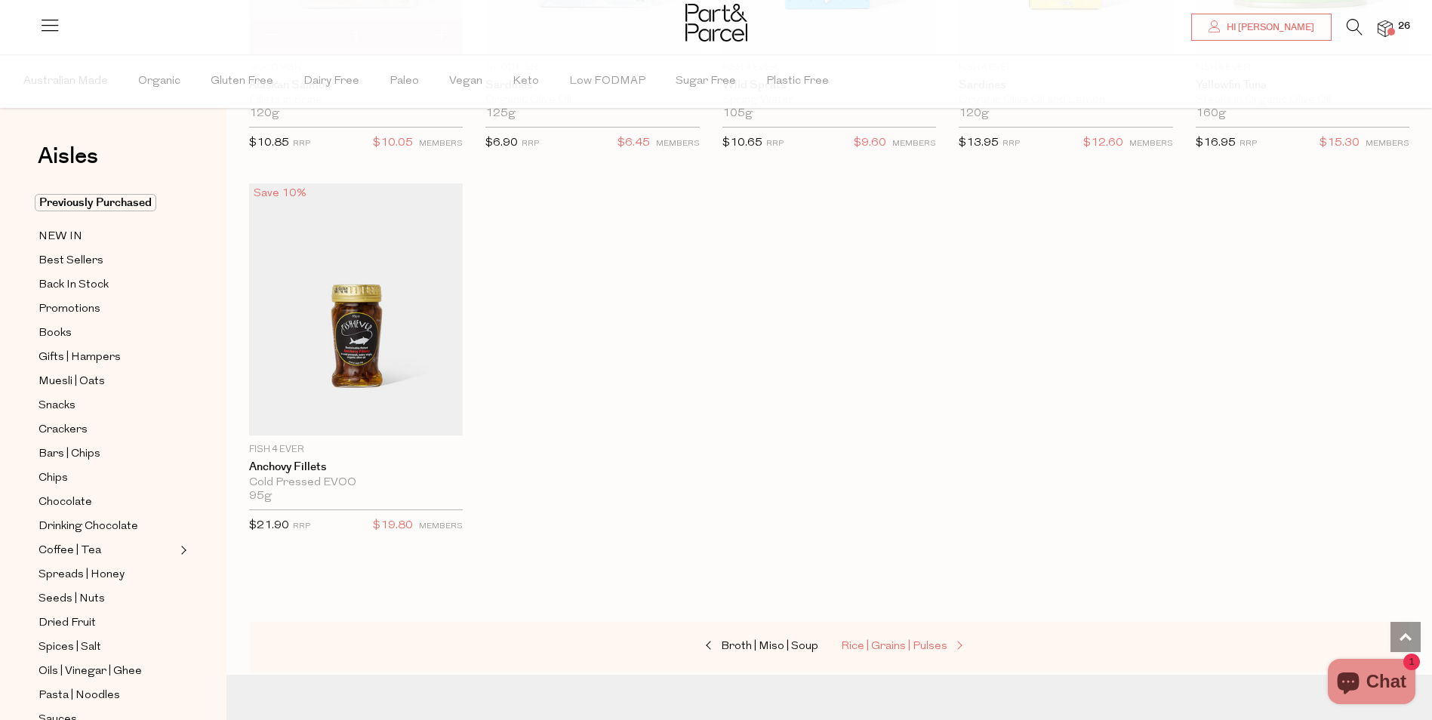
click at [940, 646] on span "Rice | Grains | Pulses" at bounding box center [894, 646] width 106 height 11
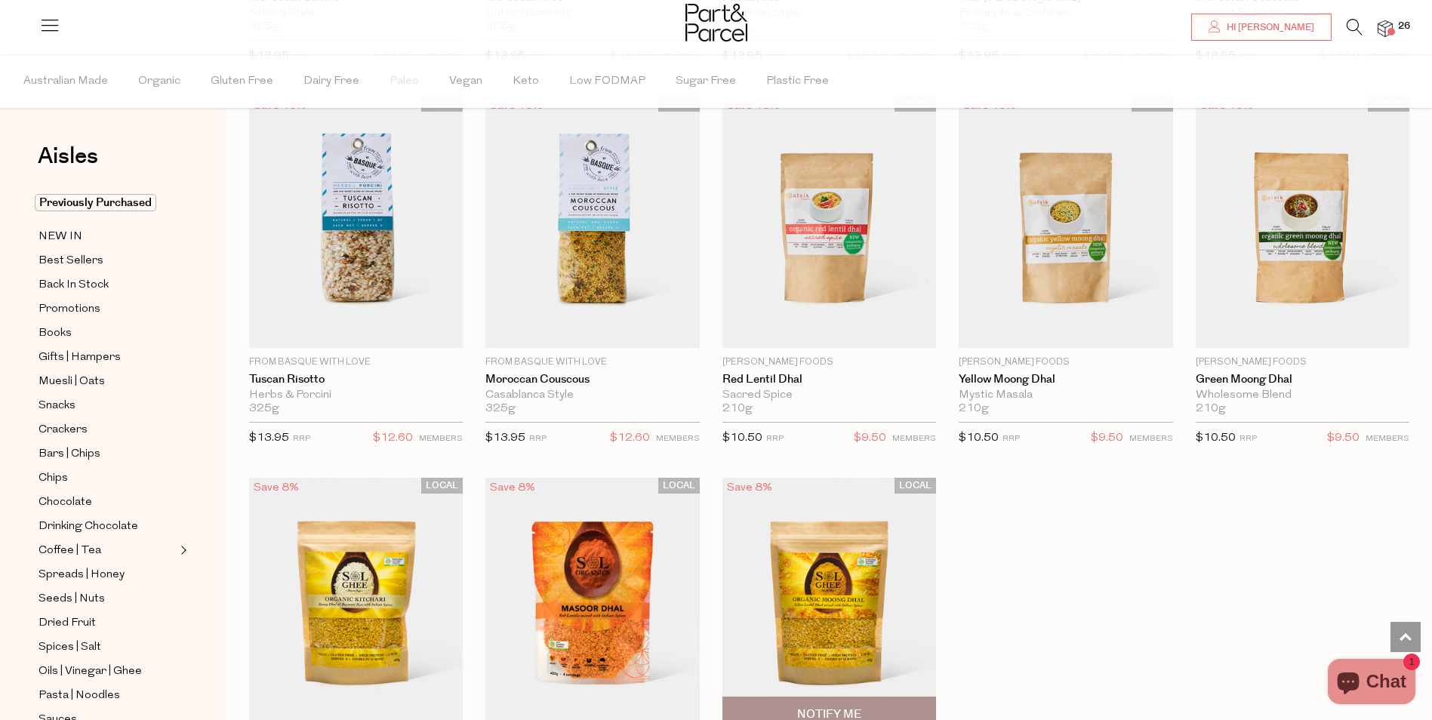
scroll to position [2718, 0]
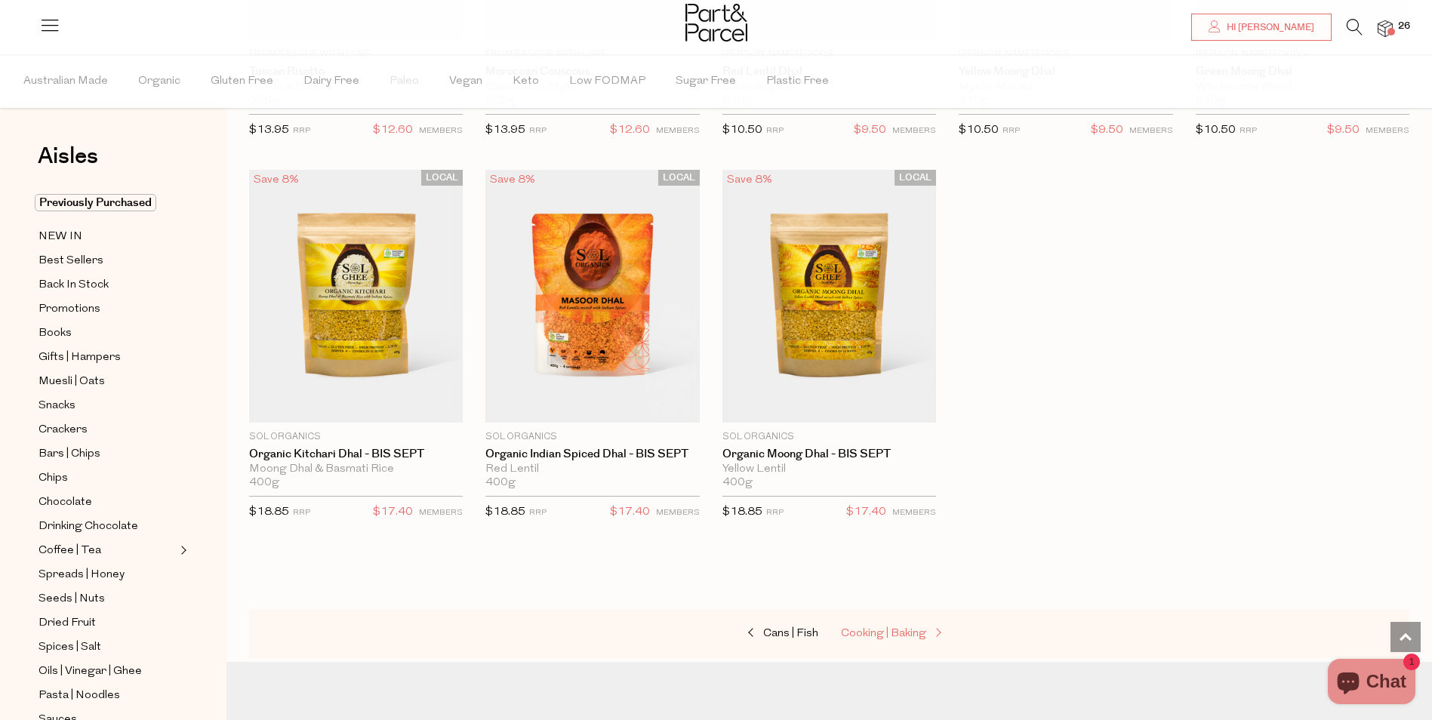
click at [900, 628] on span "Cooking | Baking" at bounding box center [883, 633] width 85 height 11
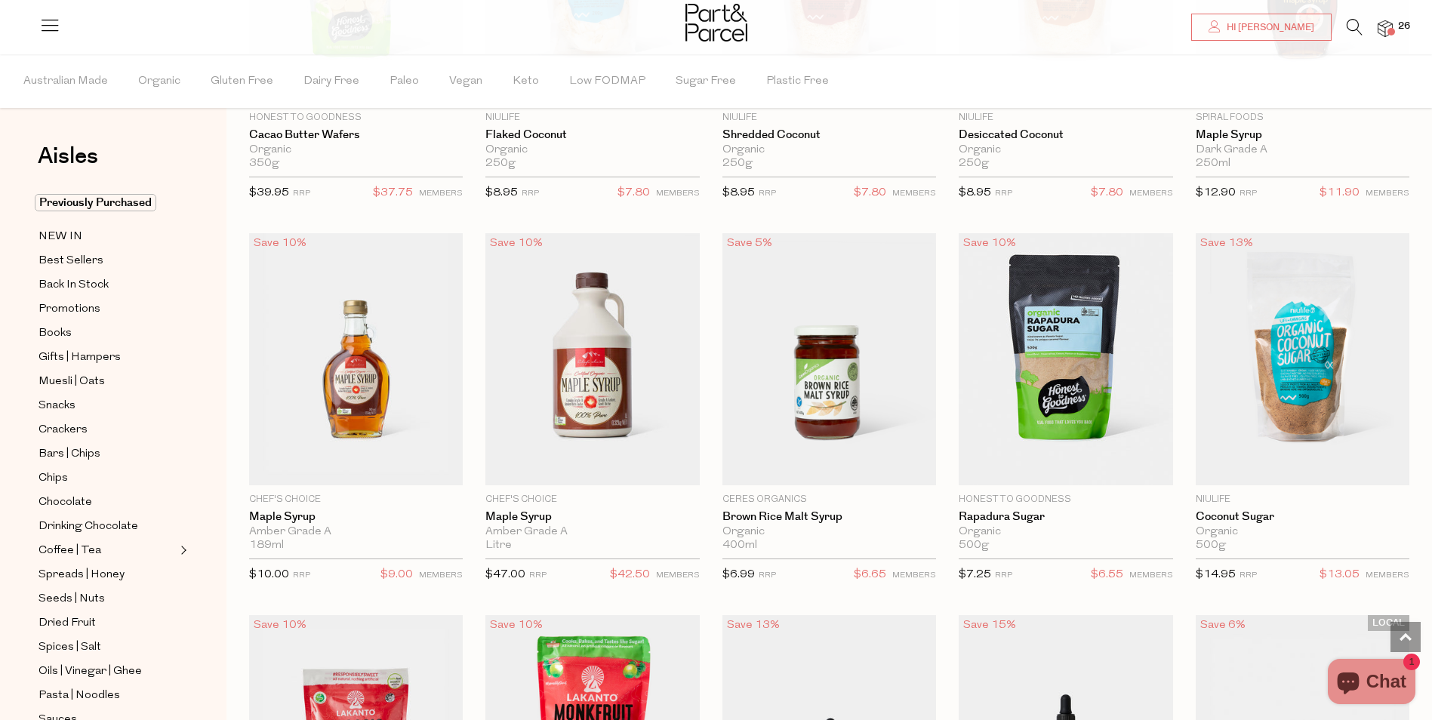
scroll to position [2944, 0]
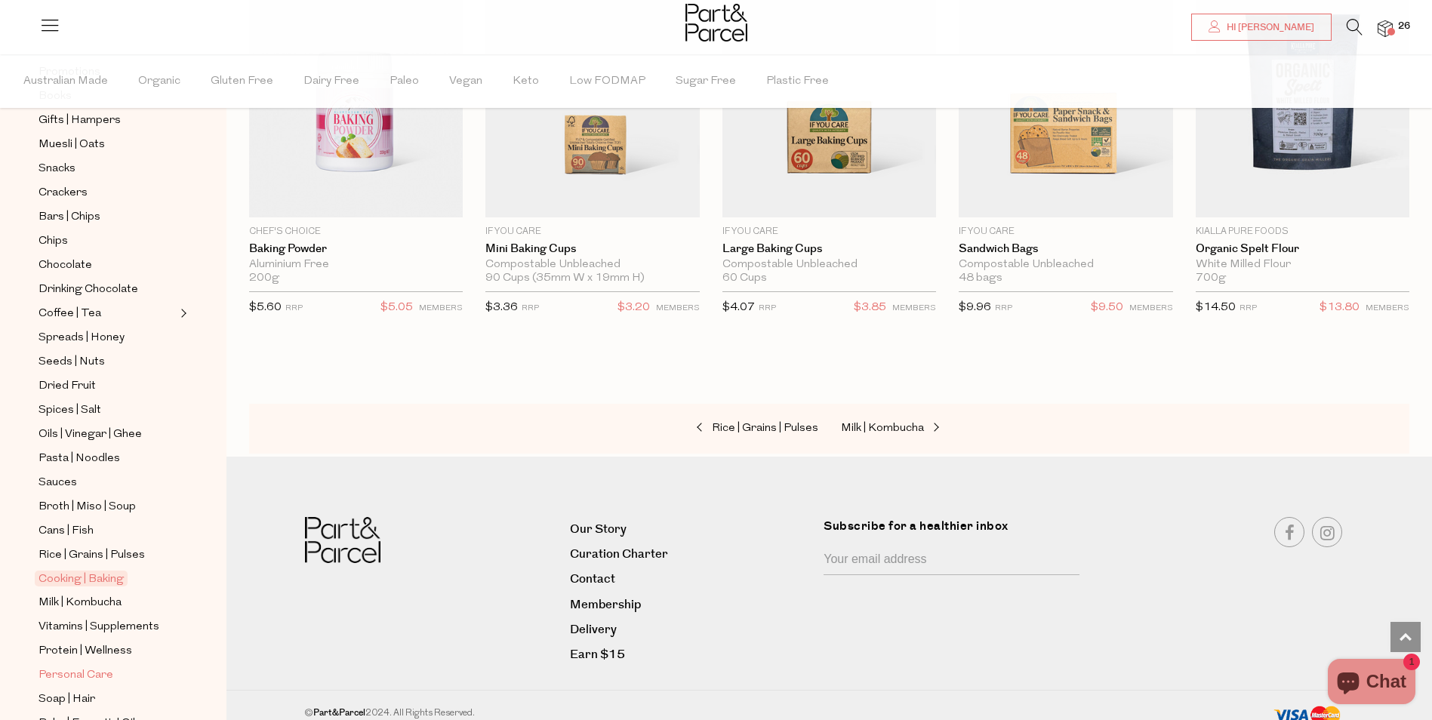
scroll to position [363, 0]
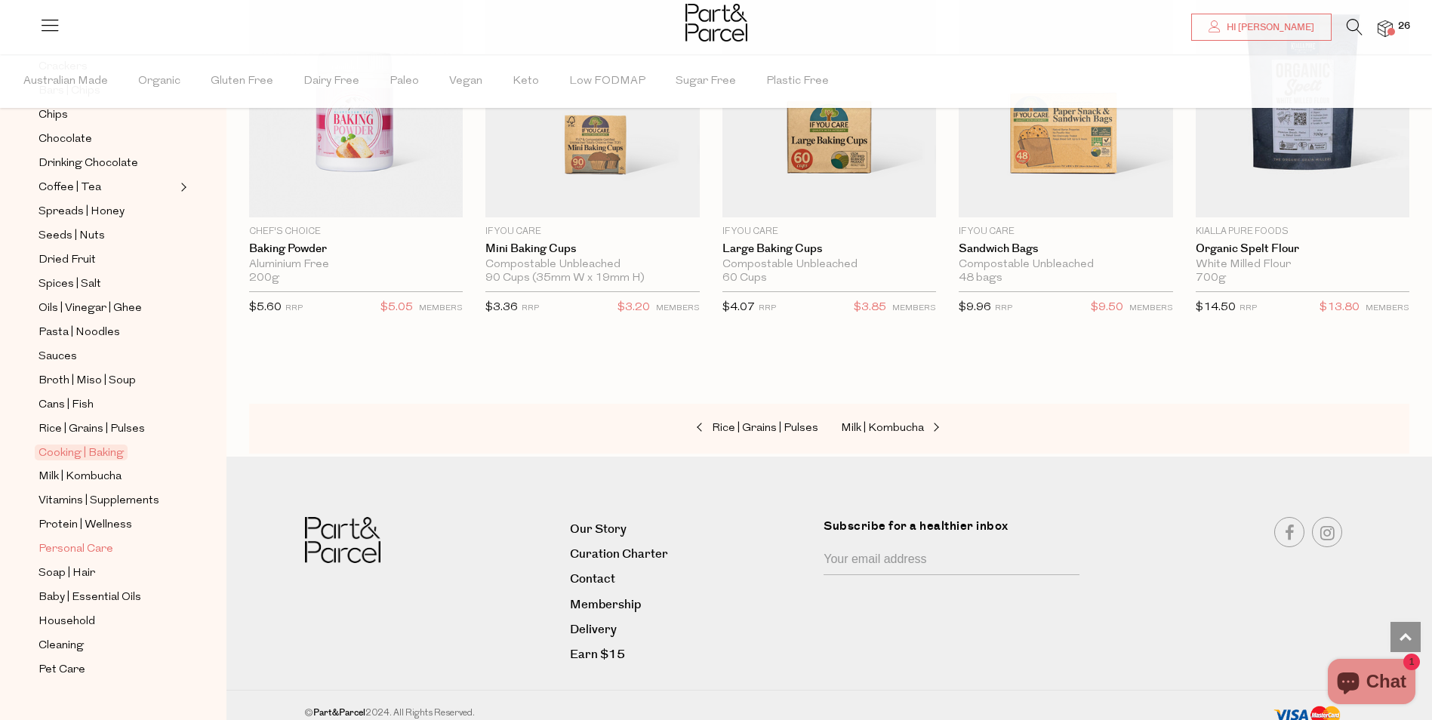
click at [91, 540] on span "Personal Care" at bounding box center [75, 549] width 75 height 18
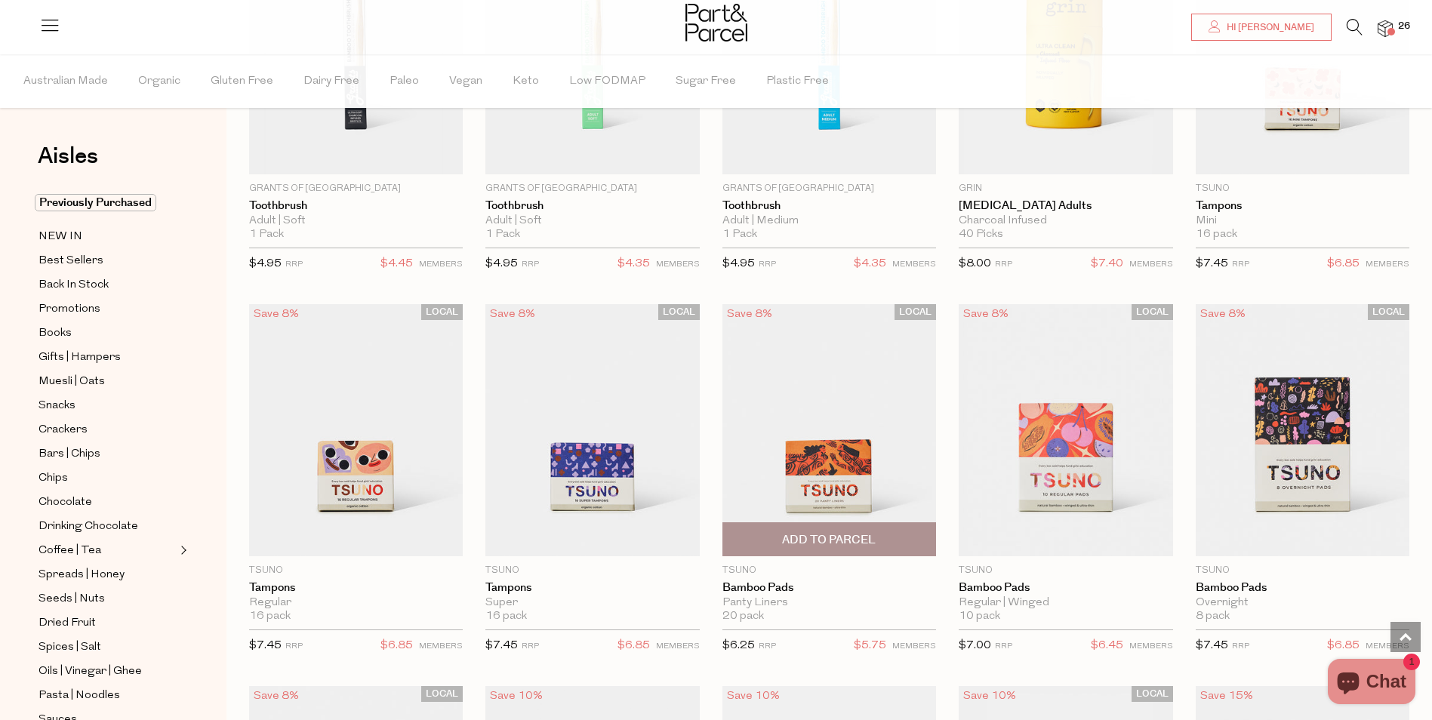
scroll to position [2491, 0]
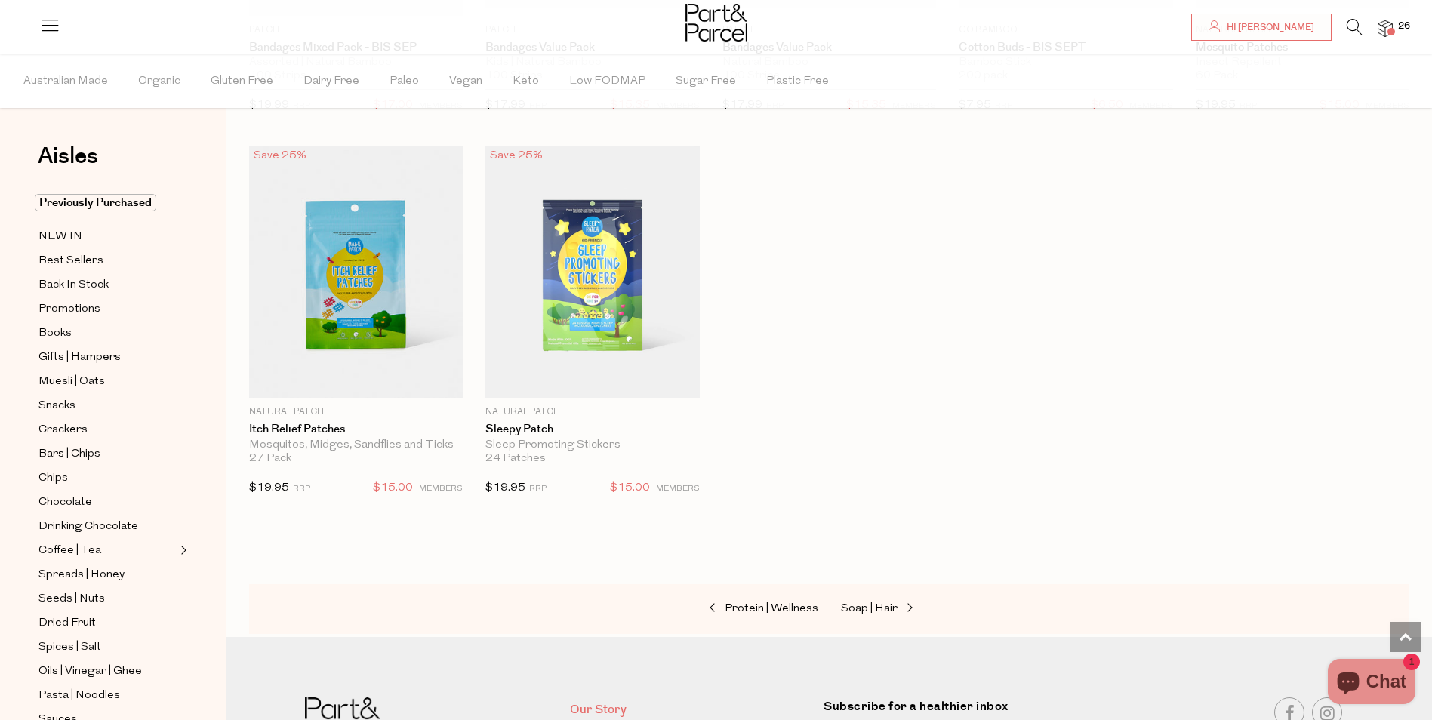
scroll to position [6265, 0]
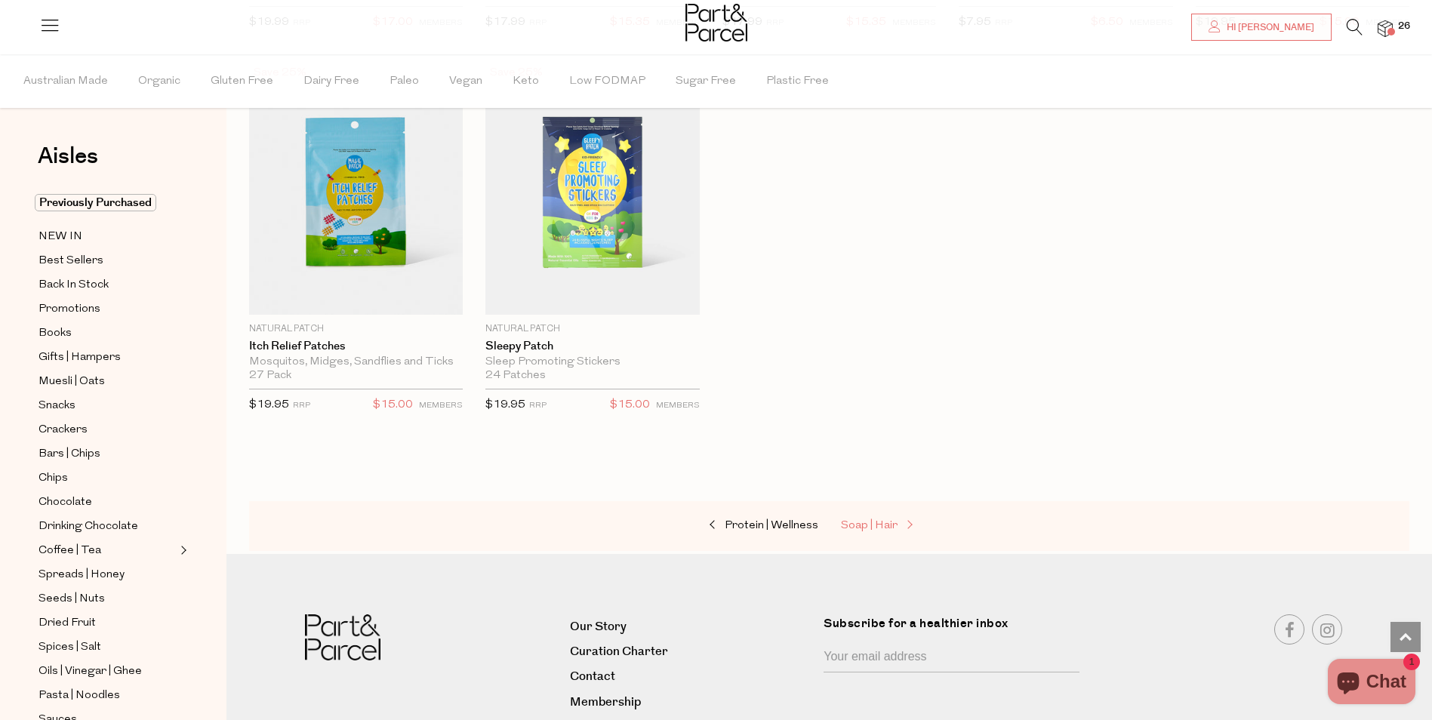
click at [895, 520] on span "Soap | Hair" at bounding box center [869, 525] width 57 height 11
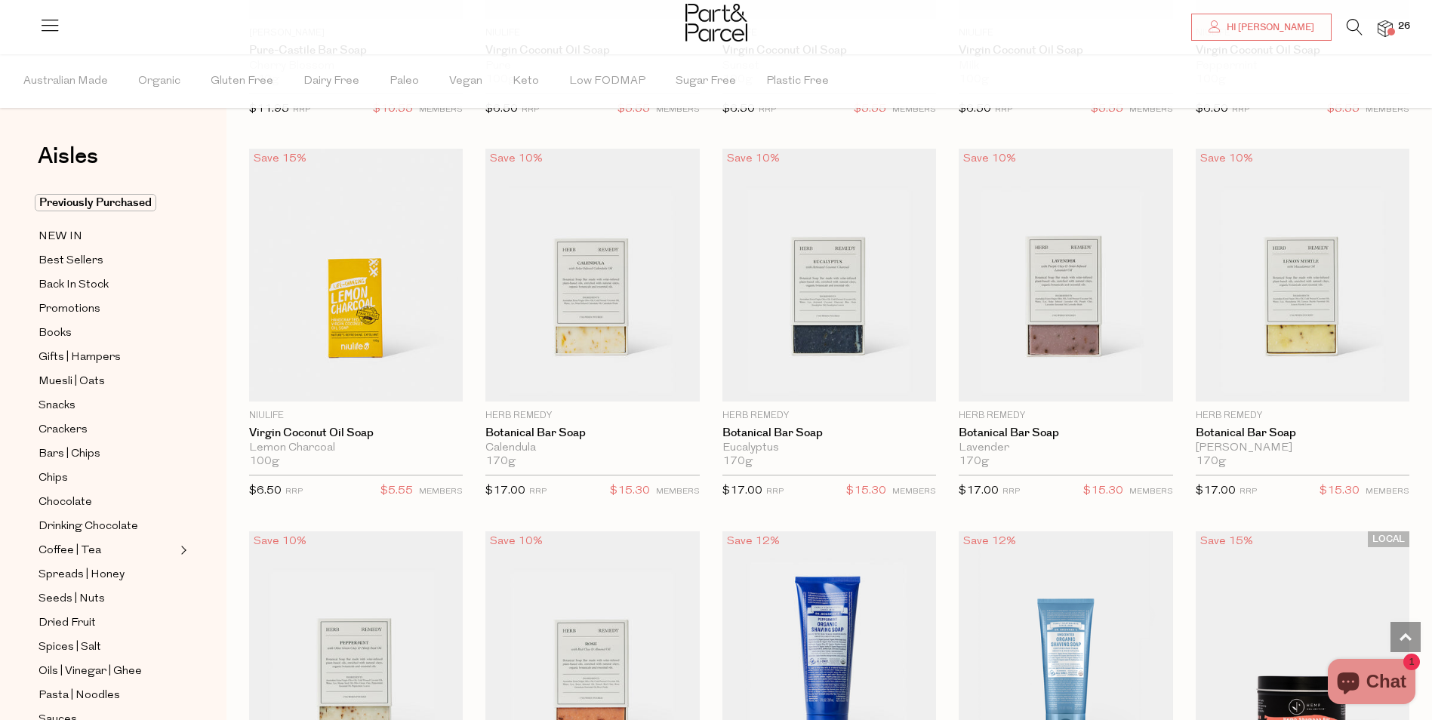
scroll to position [2340, 0]
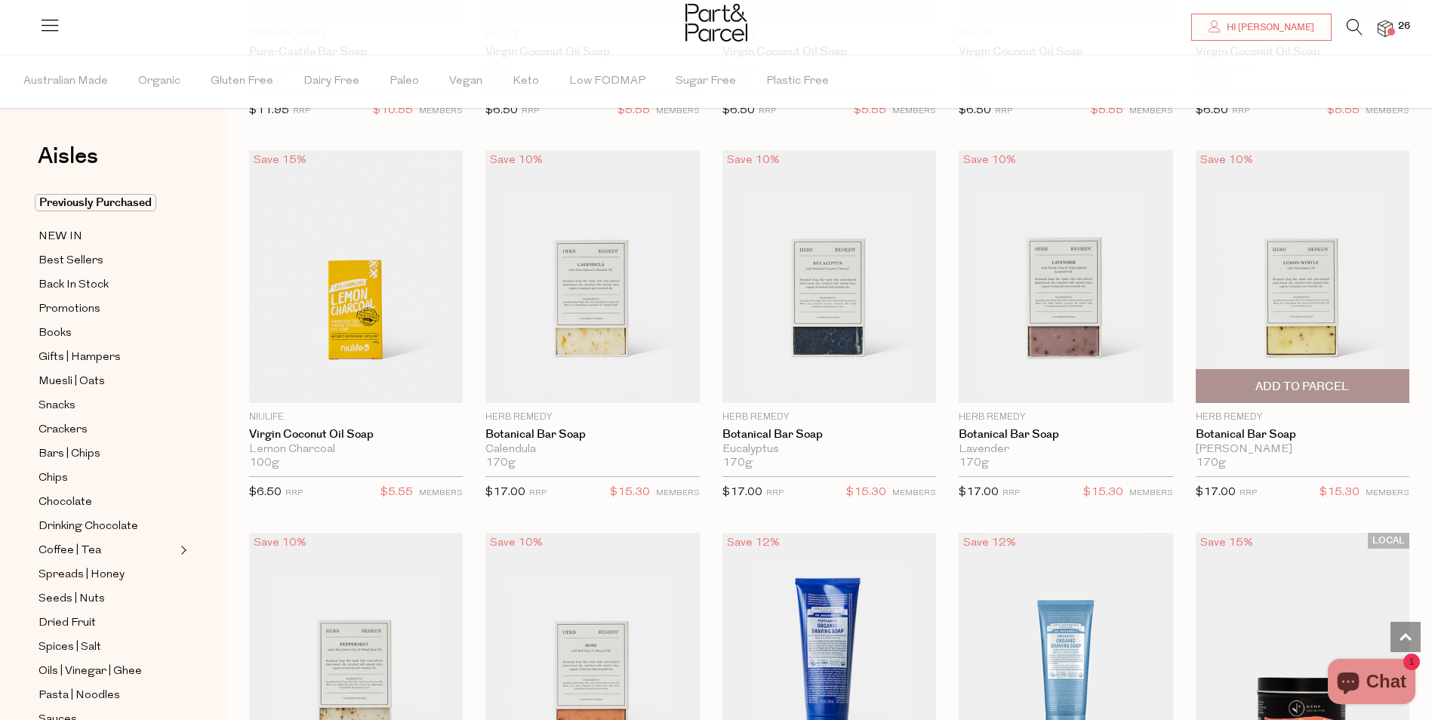
click at [1208, 393] on span "Add To Parcel" at bounding box center [1302, 386] width 205 height 32
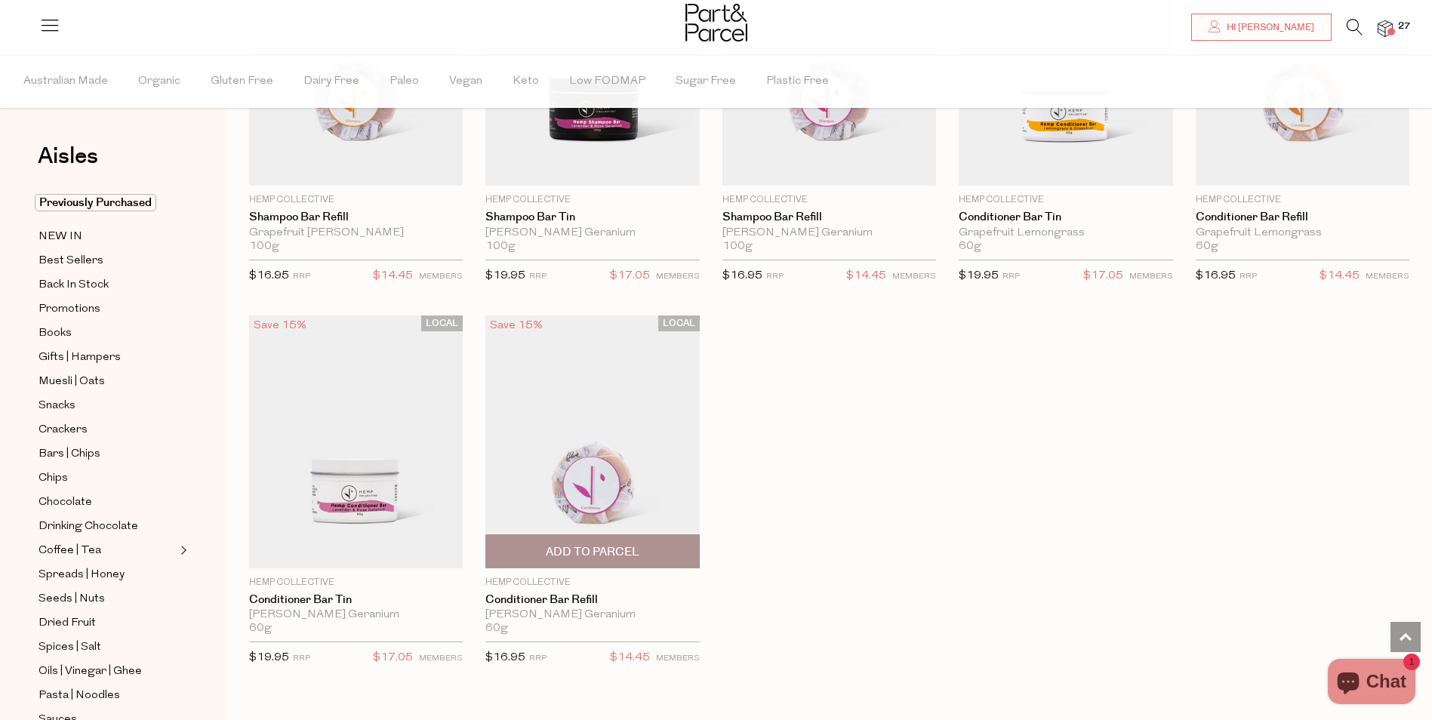
scroll to position [3548, 0]
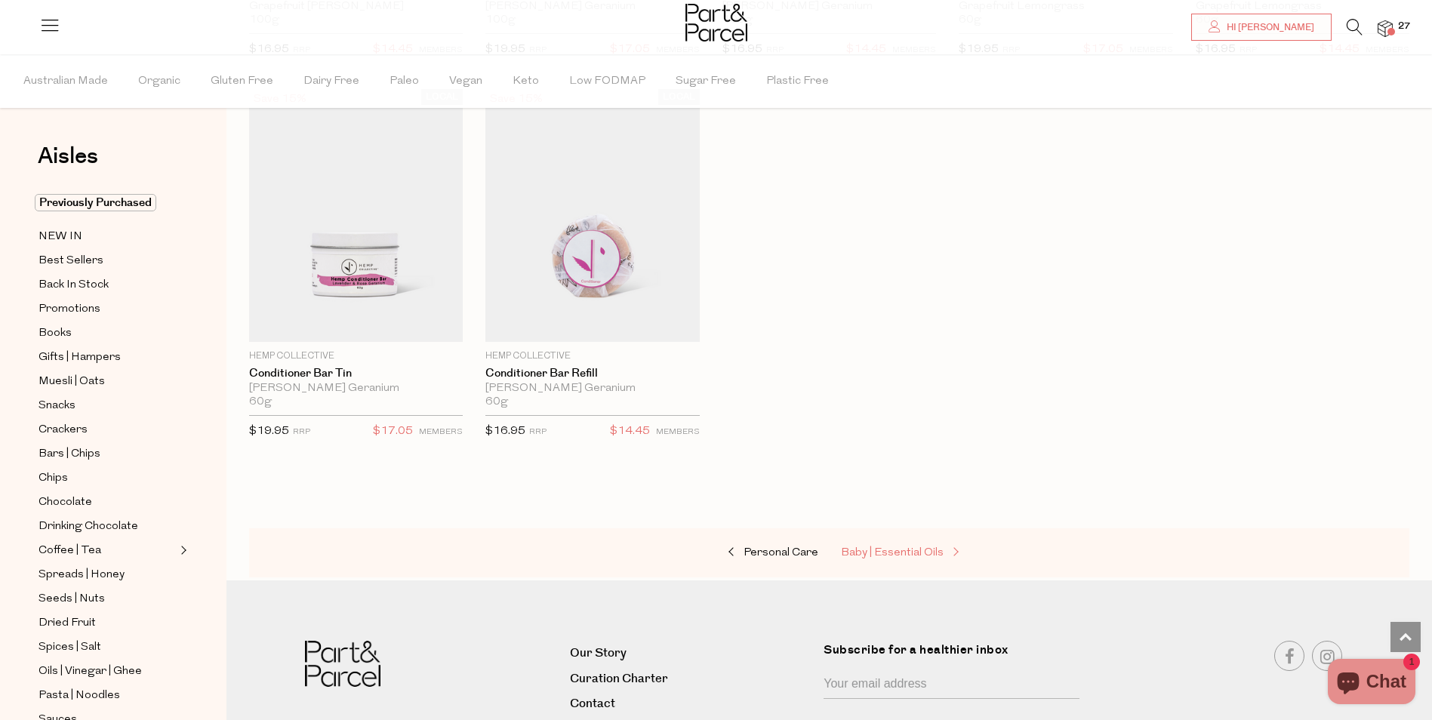
click at [855, 547] on span "Baby | Essential Oils" at bounding box center [892, 552] width 103 height 11
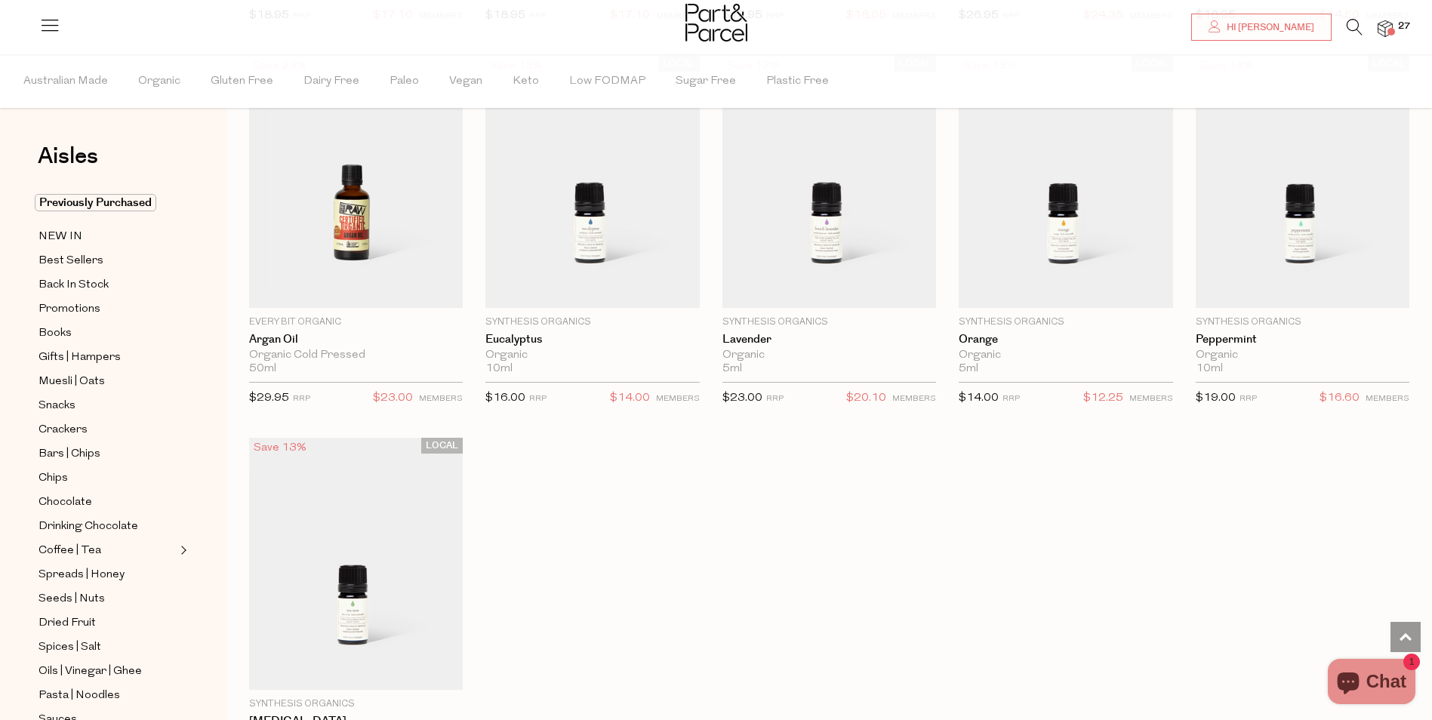
scroll to position [1359, 0]
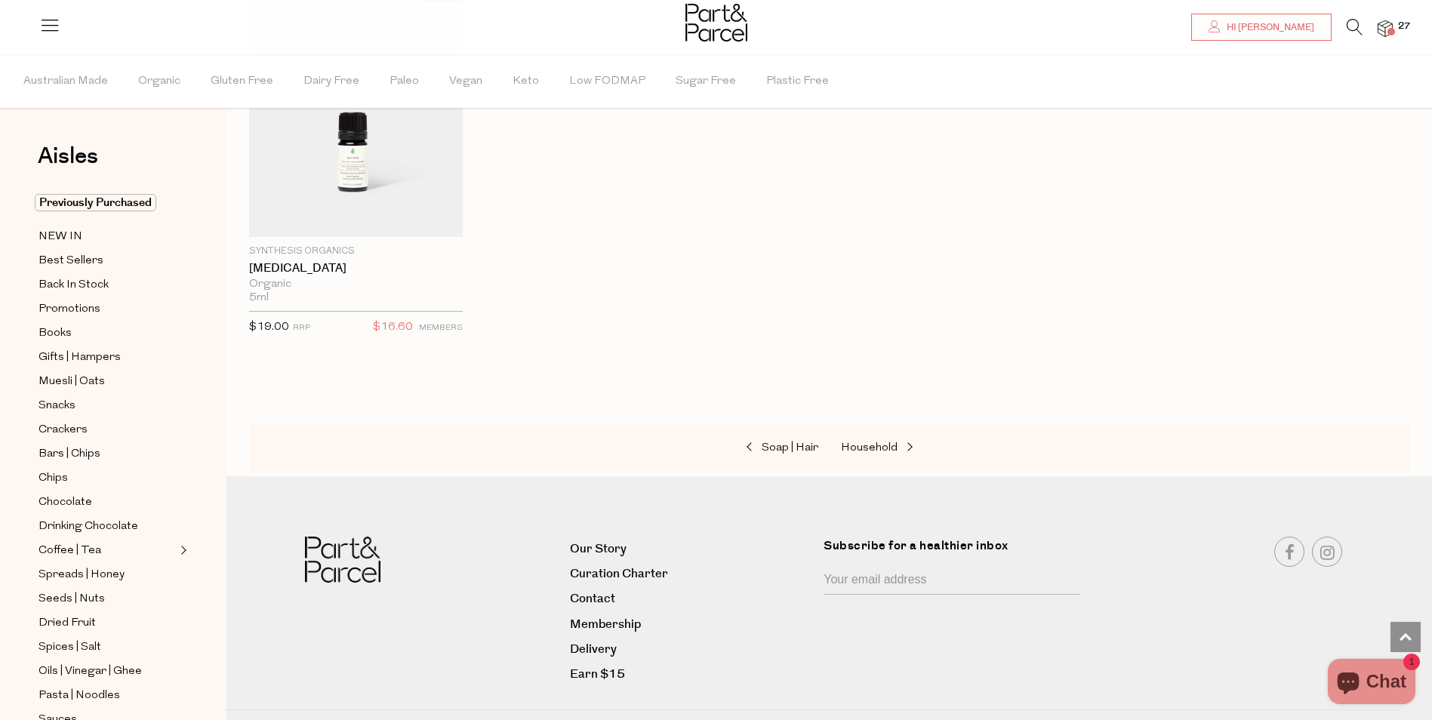
click at [889, 433] on div "Soap | Hair Household" at bounding box center [829, 448] width 1160 height 50
click at [888, 446] on span "Household" at bounding box center [869, 447] width 57 height 11
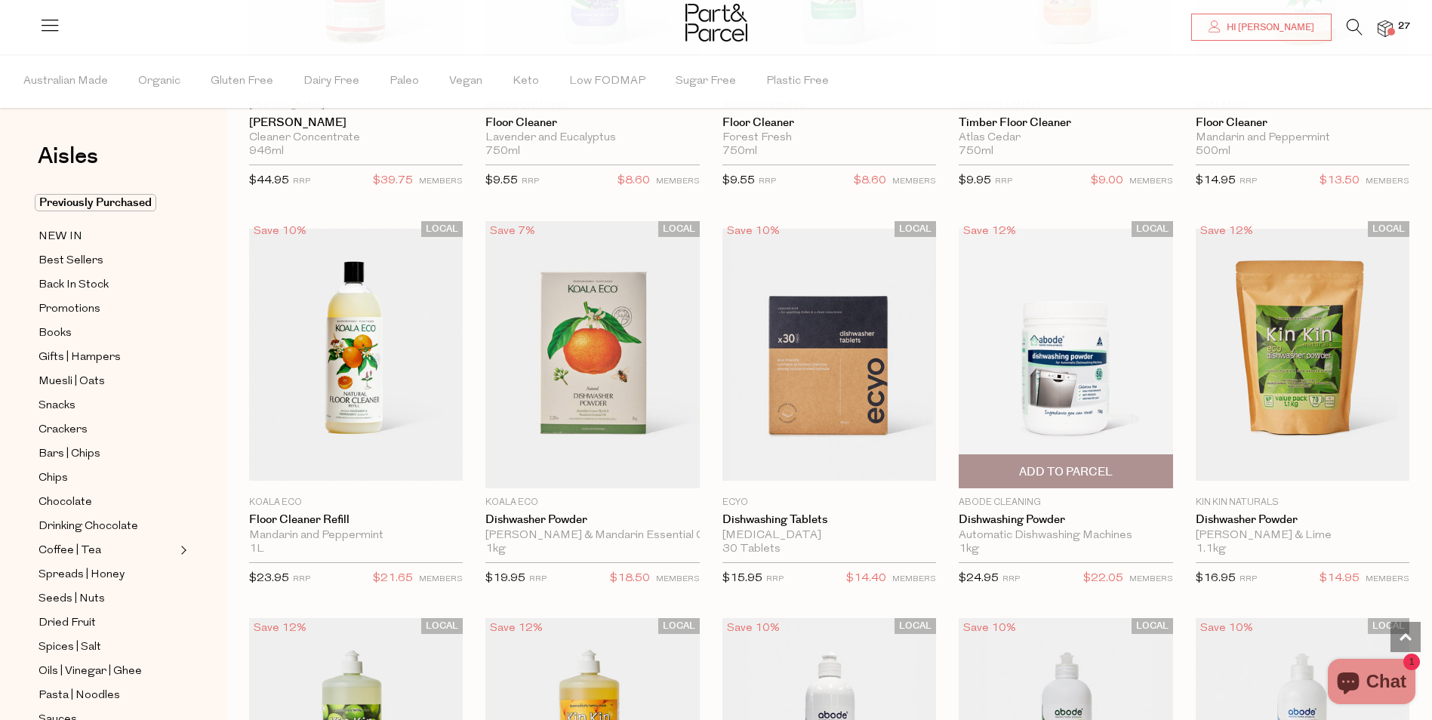
scroll to position [1661, 0]
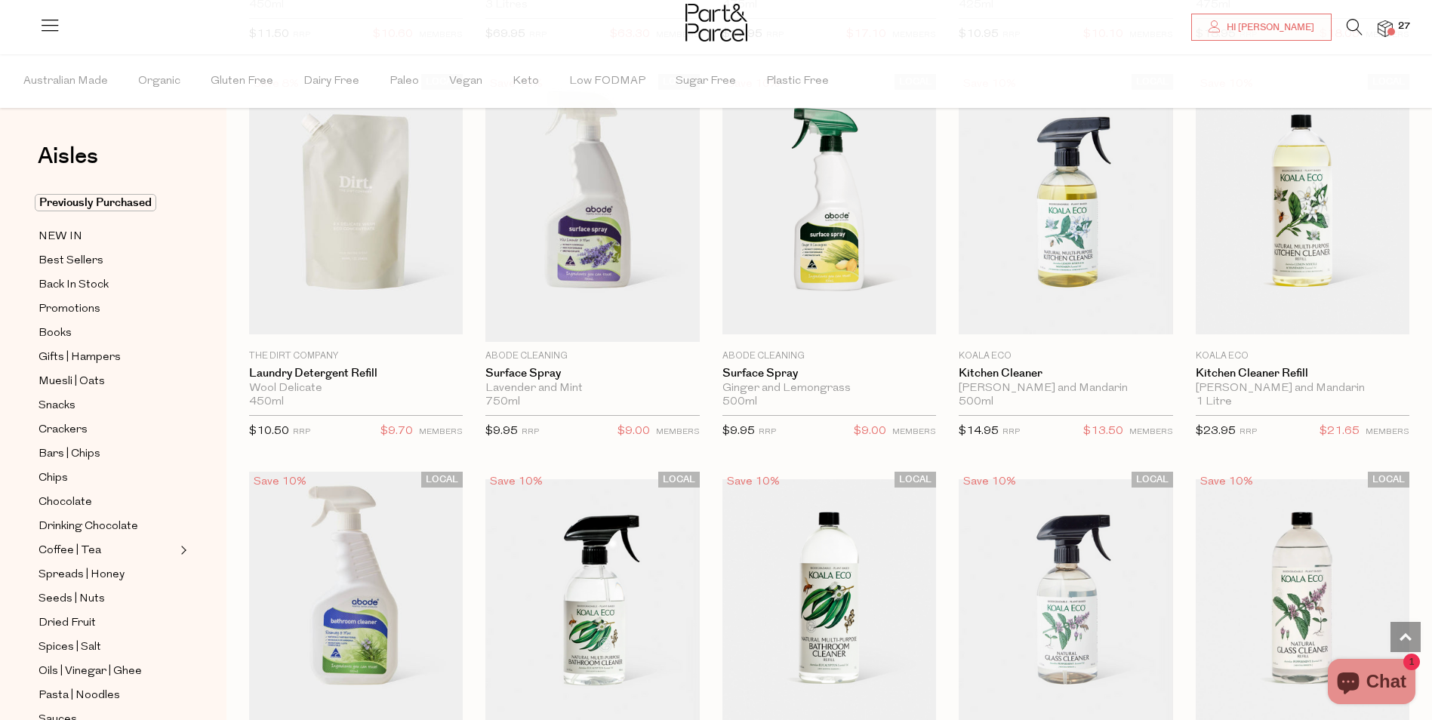
scroll to position [4756, 0]
click at [1321, 308] on span "Add To Parcel" at bounding box center [1302, 324] width 205 height 32
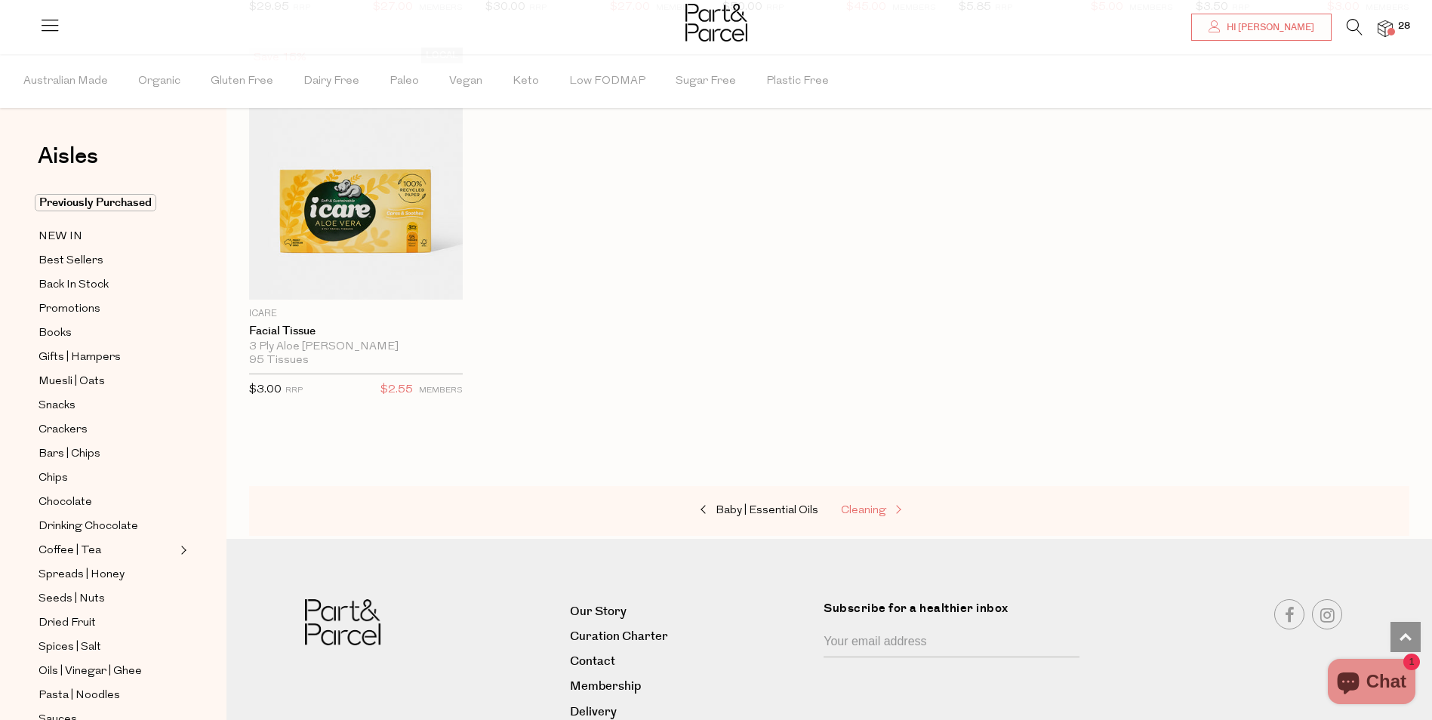
click at [873, 505] on span "Cleaning" at bounding box center [863, 510] width 45 height 11
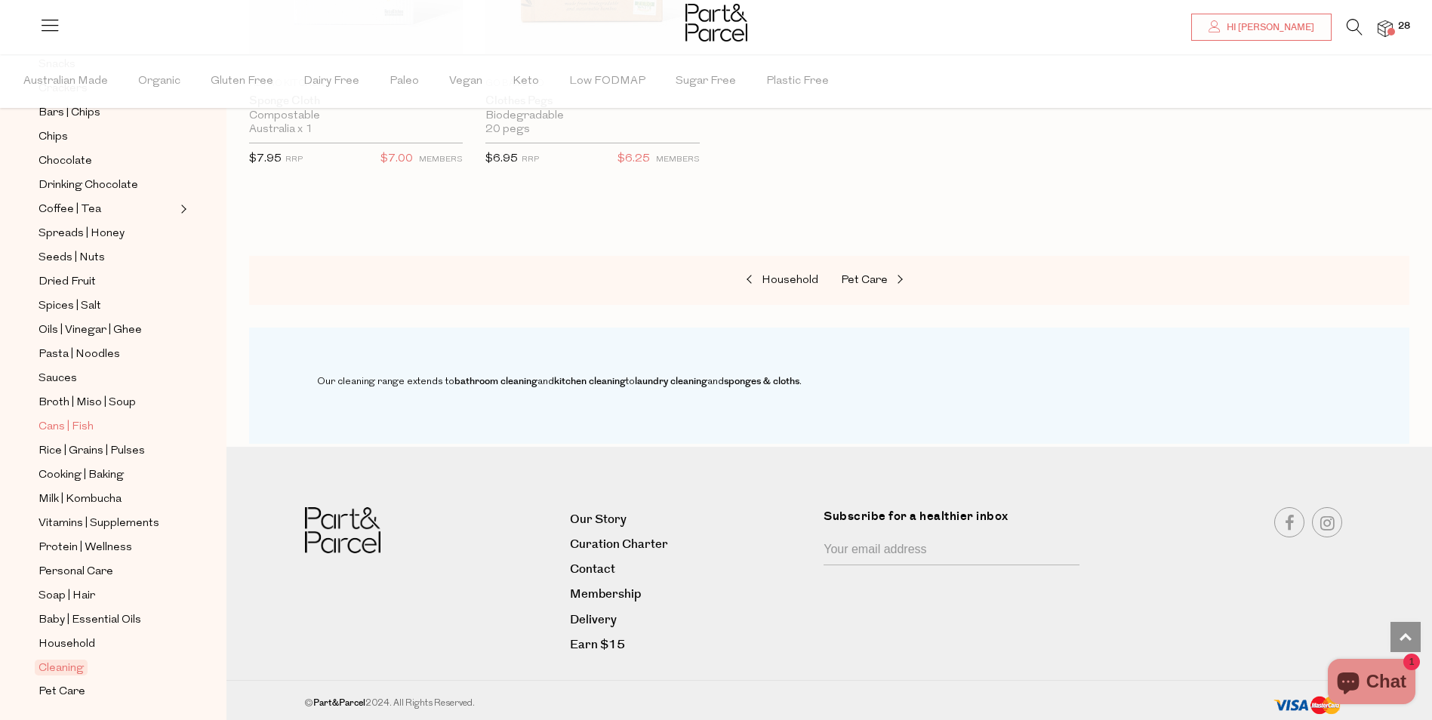
scroll to position [363, 0]
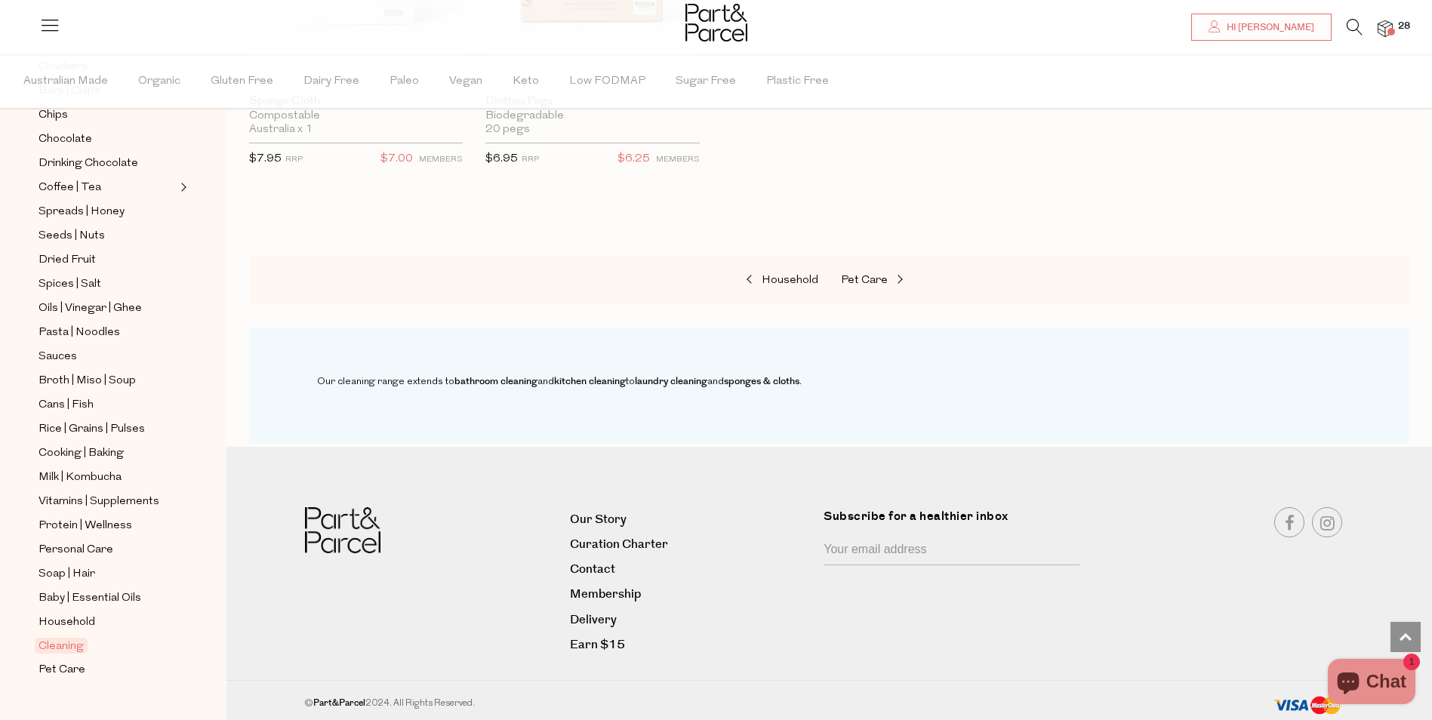
click at [1400, 28] on span "28" at bounding box center [1404, 27] width 20 height 14
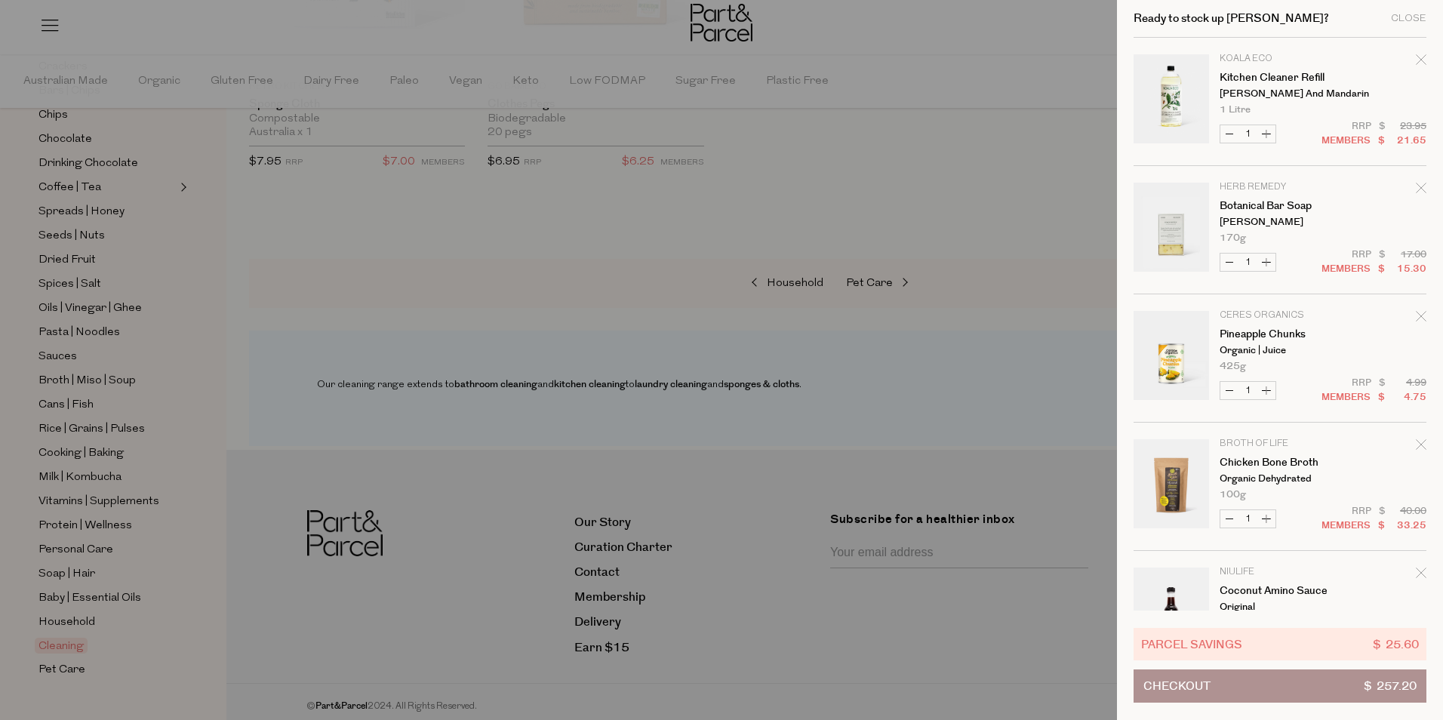
click at [1254, 676] on button "Checkout $ 257.20" at bounding box center [1280, 686] width 293 height 33
